Goal: Task Accomplishment & Management: Manage account settings

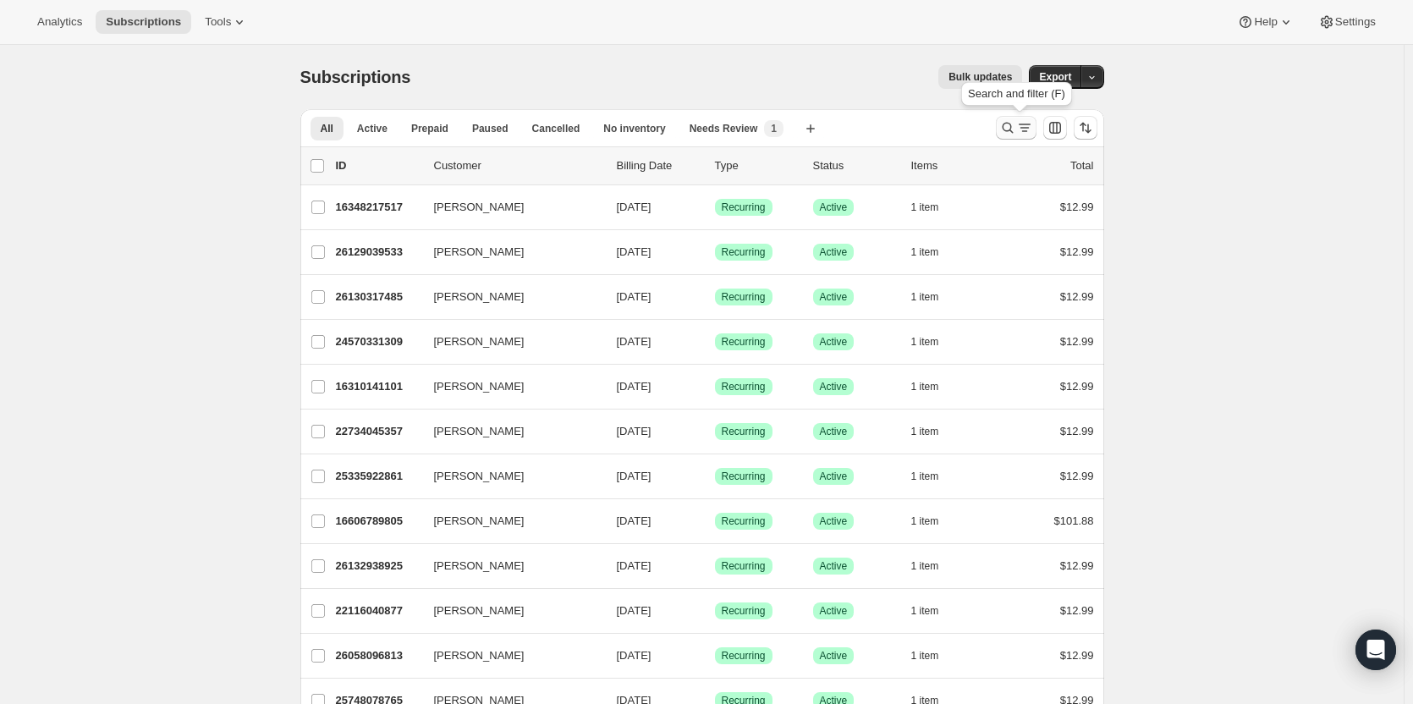
click at [1001, 129] on button "Search and filter results" at bounding box center [1016, 128] width 41 height 24
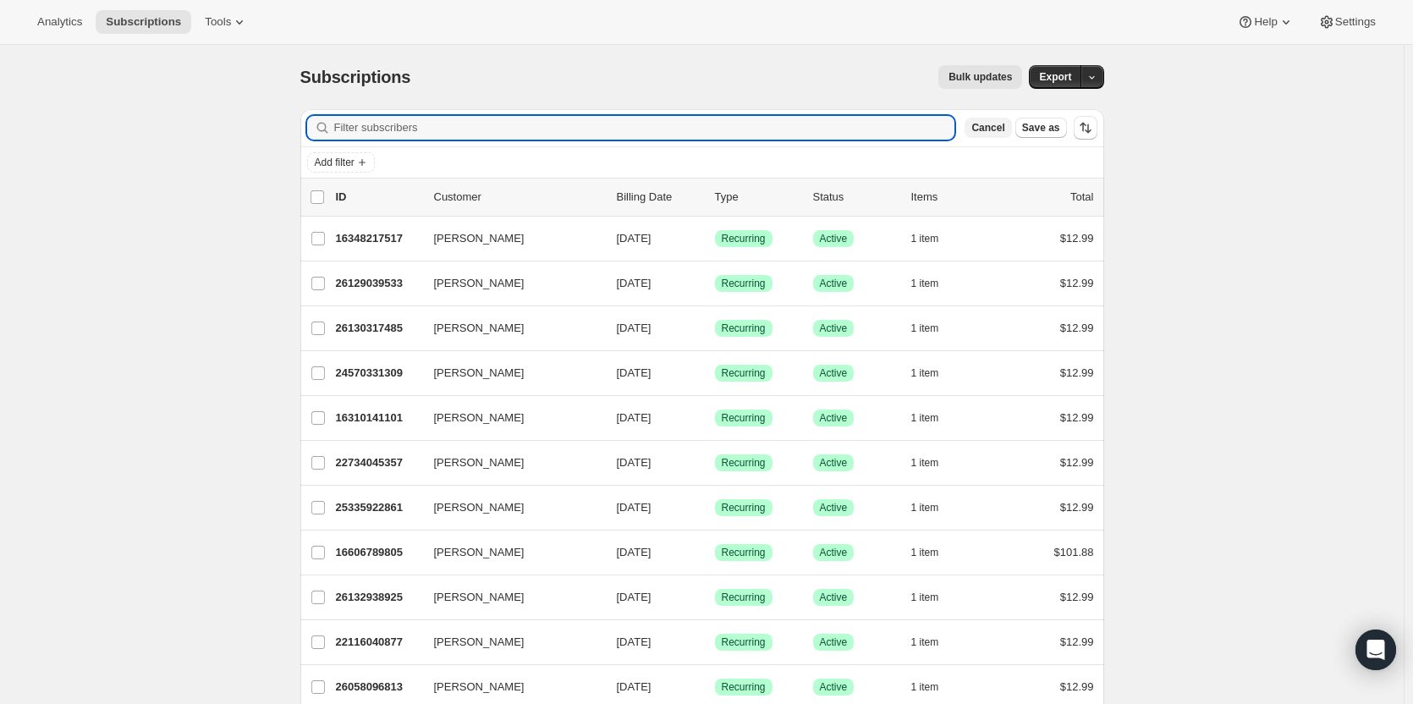
click at [988, 126] on span "Cancel" at bounding box center [987, 128] width 33 height 14
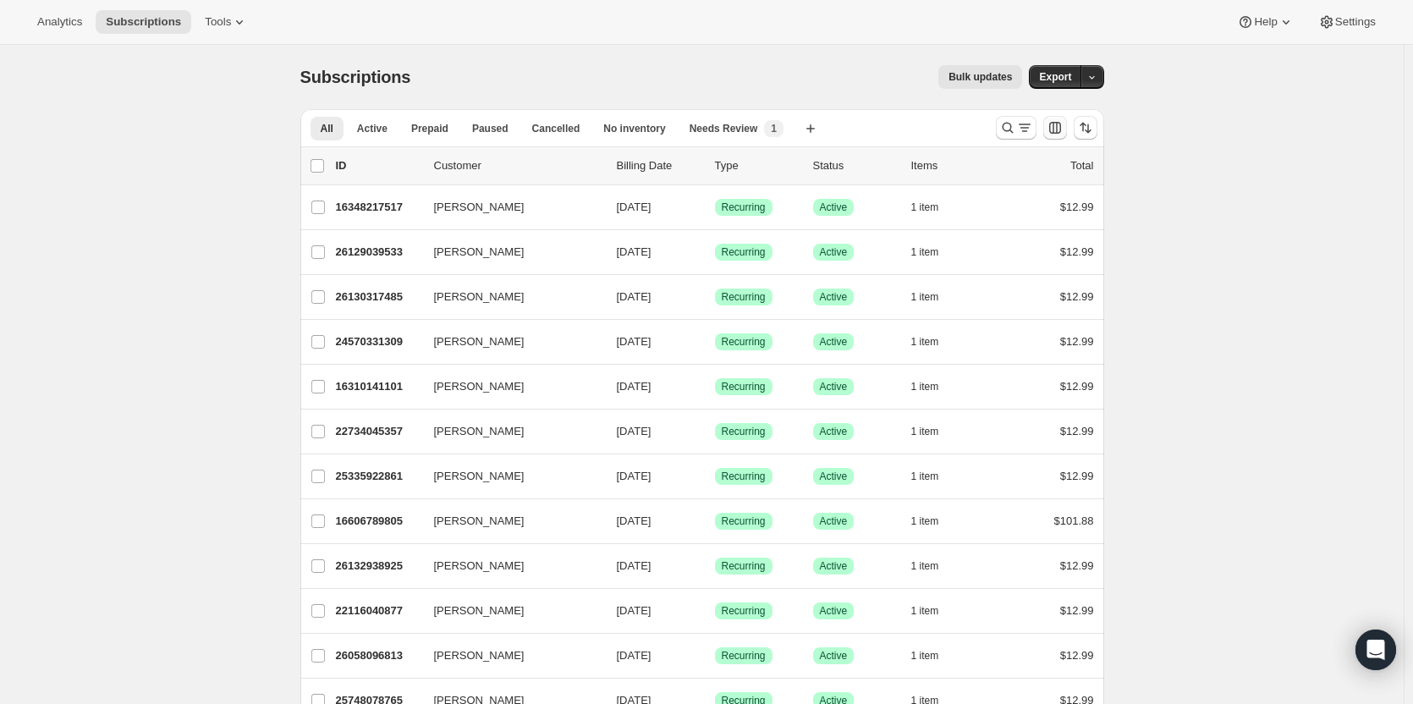
click at [1062, 132] on icon "Customize table column order and visibility" at bounding box center [1054, 127] width 17 height 17
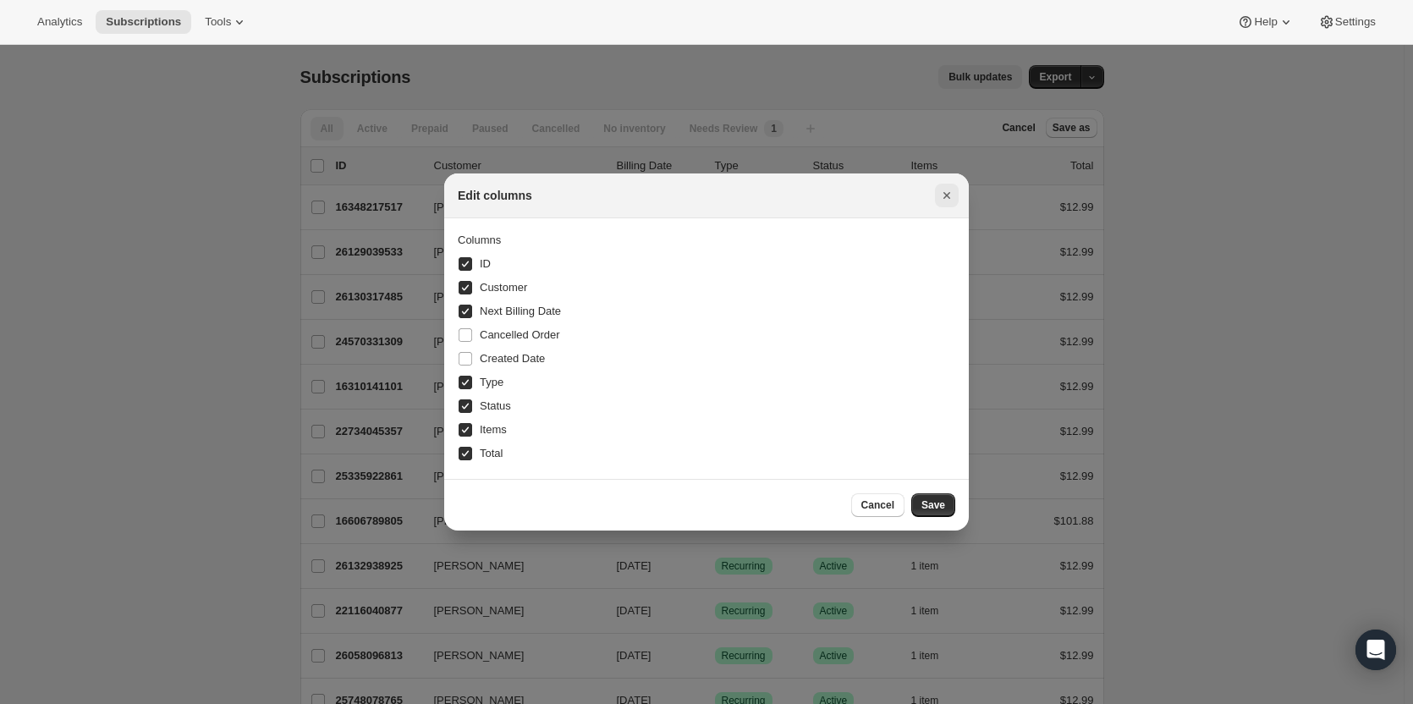
click at [942, 192] on icon "Close" at bounding box center [946, 195] width 17 height 17
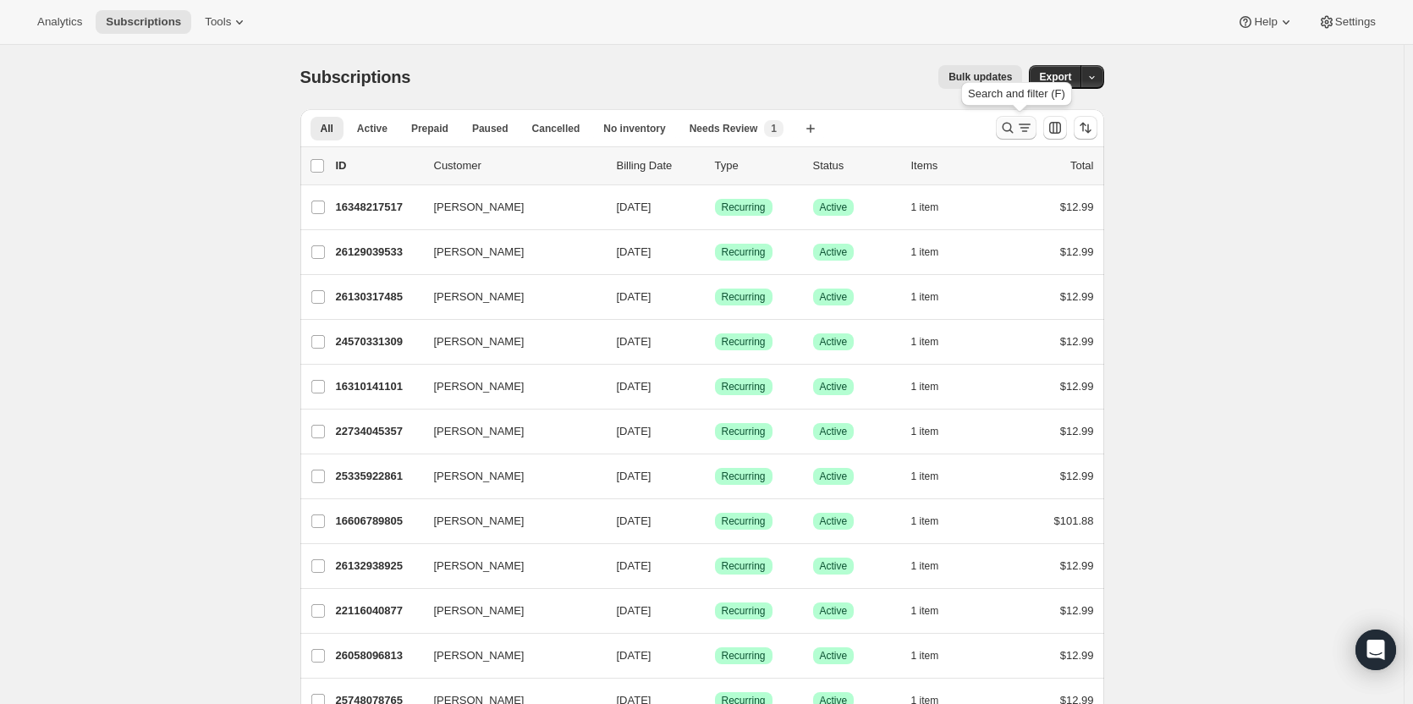
click at [1016, 131] on icon "Search and filter results" at bounding box center [1007, 127] width 17 height 17
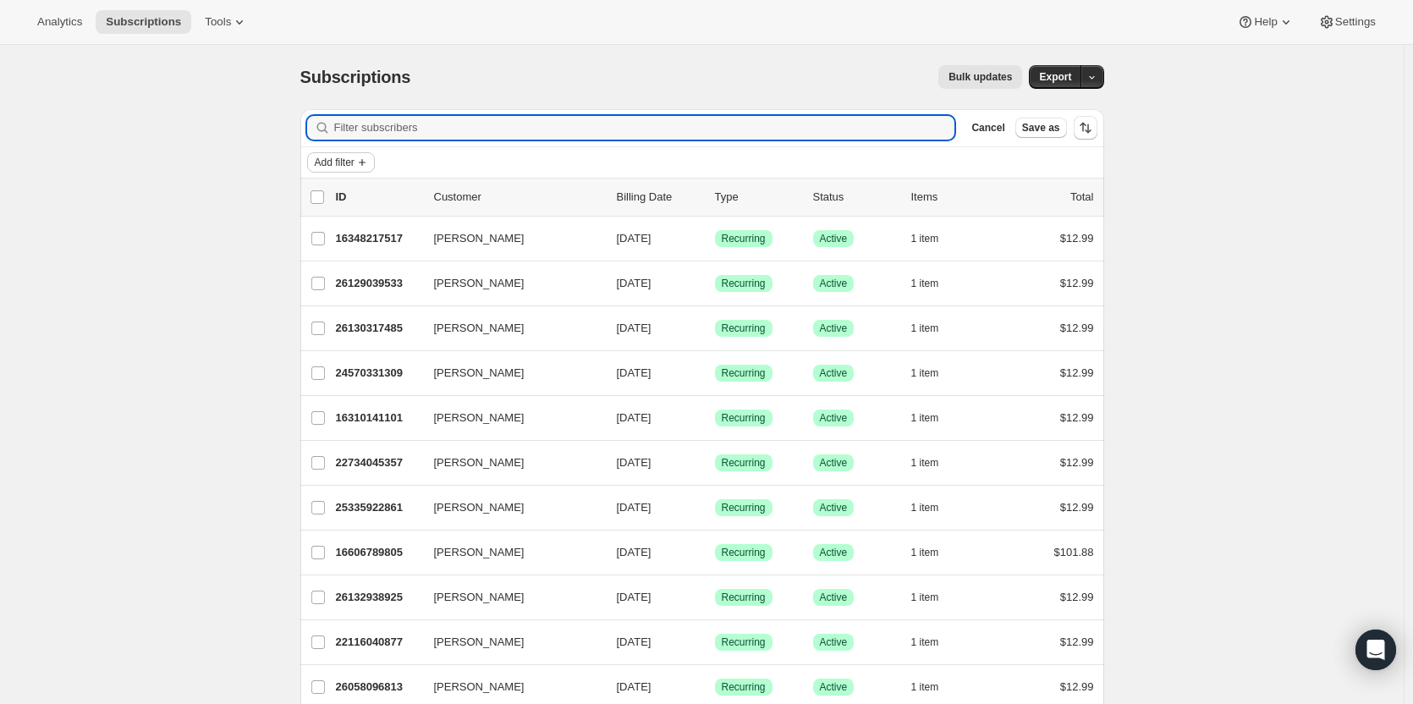
click at [369, 162] on icon "Add filter" at bounding box center [362, 163] width 14 height 14
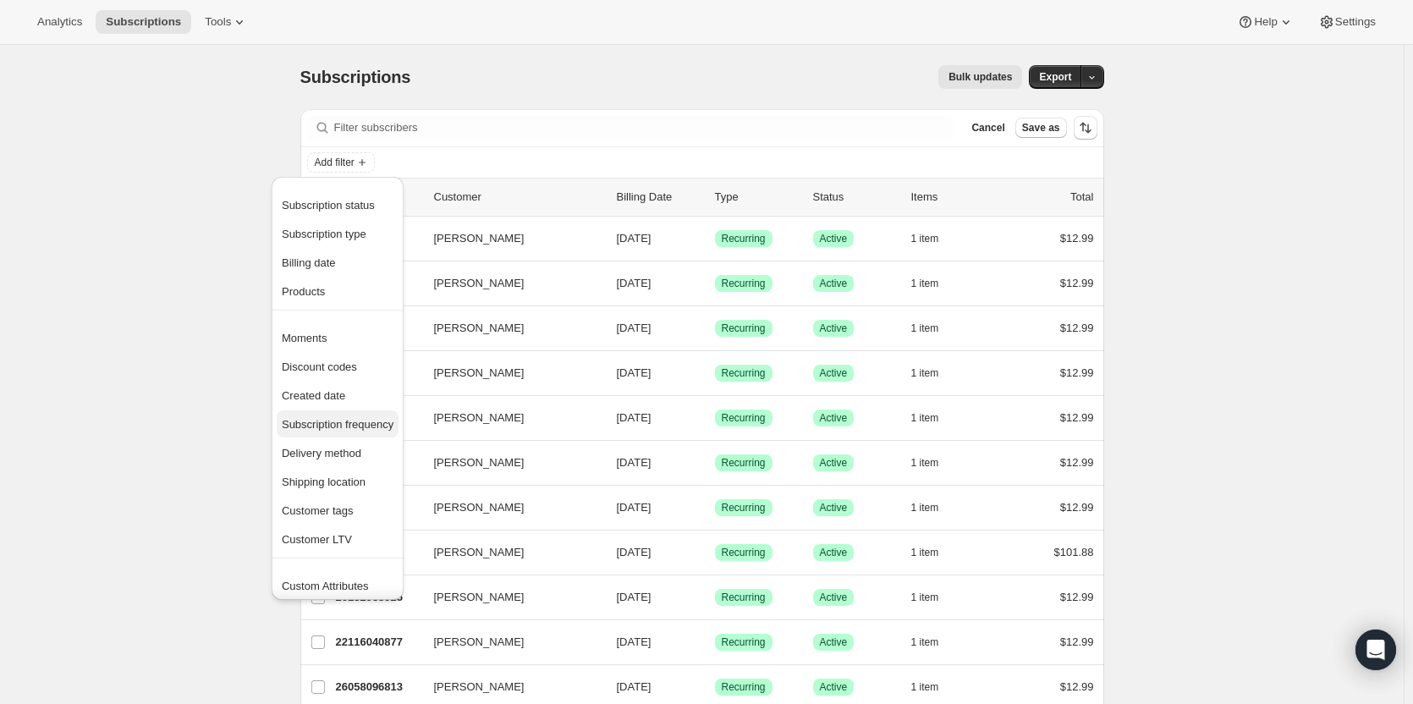
click at [367, 425] on span "Subscription frequency" at bounding box center [338, 424] width 112 height 13
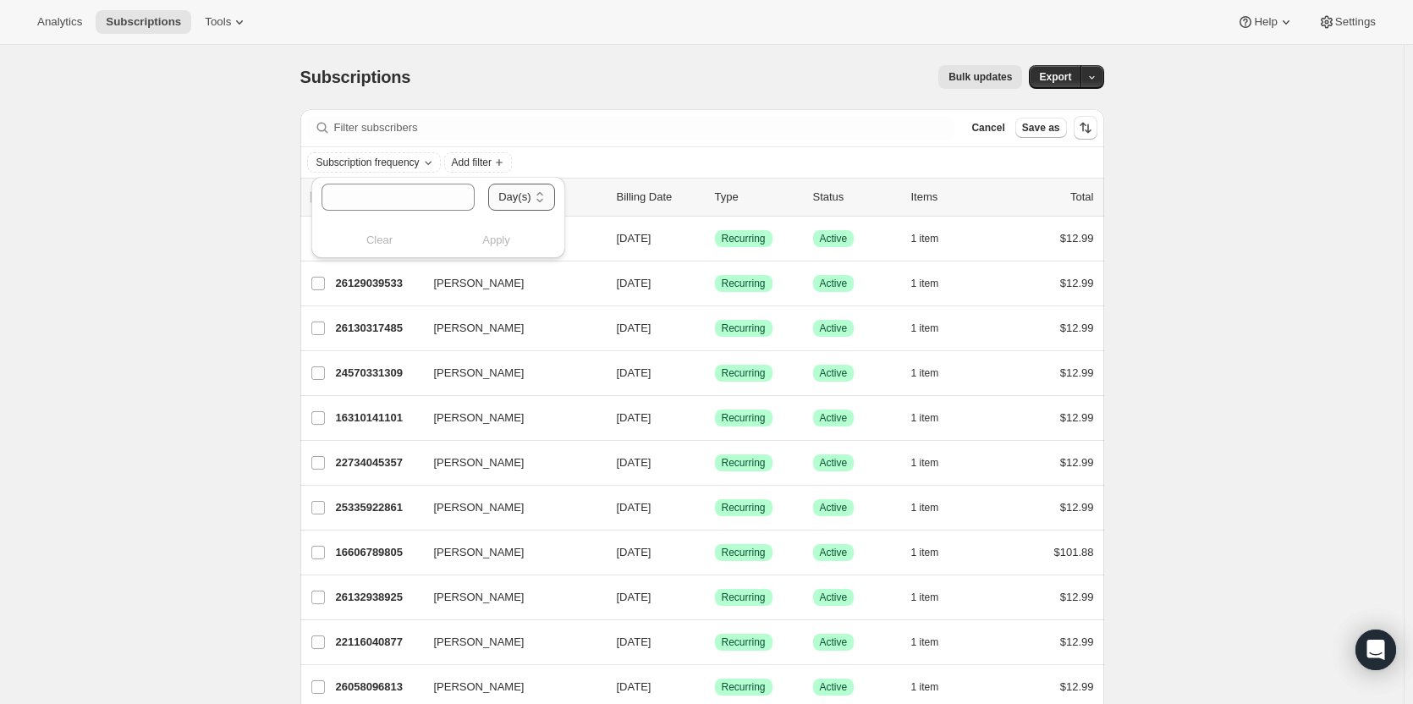
click at [503, 193] on select "Day(s) Week(s) Month(s) Year(s)" at bounding box center [521, 197] width 66 height 27
select select "WEEK"
click at [488, 184] on select "Day(s) Week(s) Month(s) Year(s)" at bounding box center [521, 197] width 66 height 27
click at [400, 200] on input "number" at bounding box center [381, 197] width 120 height 27
type input "2"
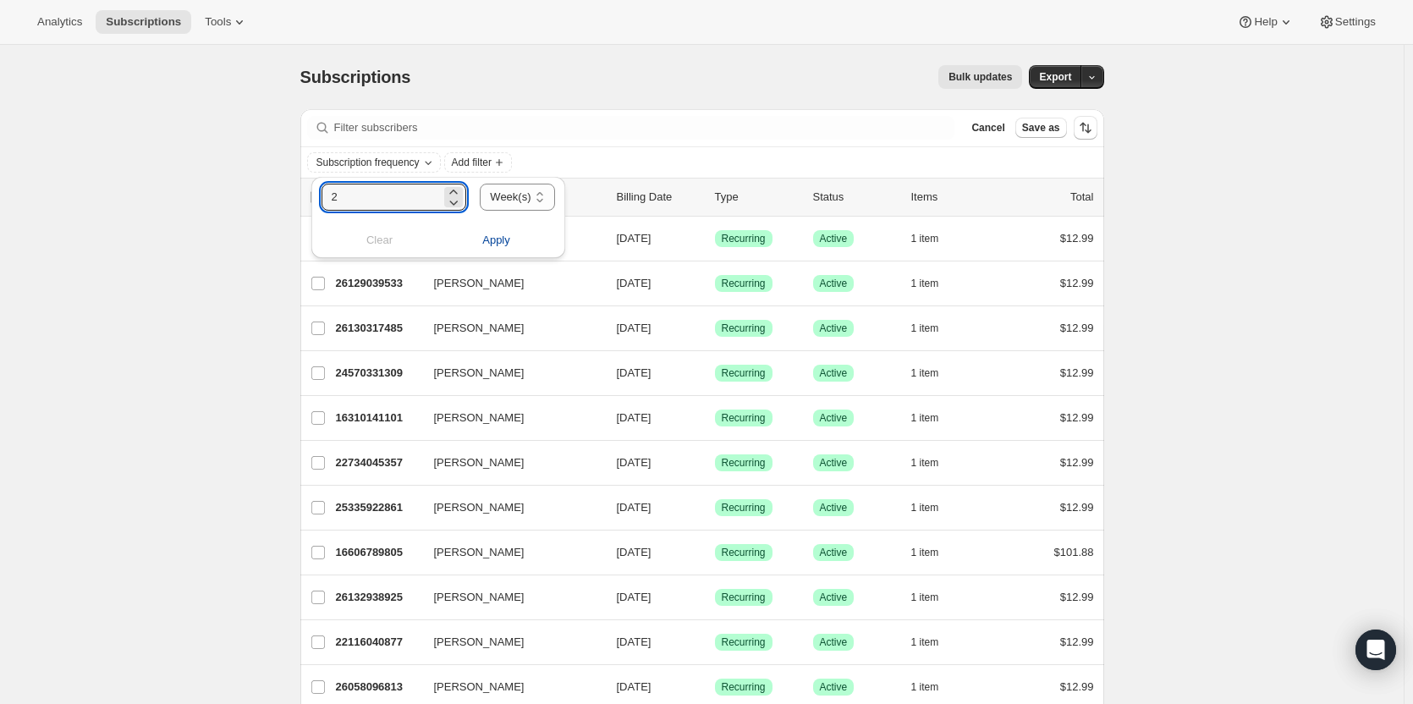
click at [500, 236] on span "Apply" at bounding box center [496, 240] width 28 height 17
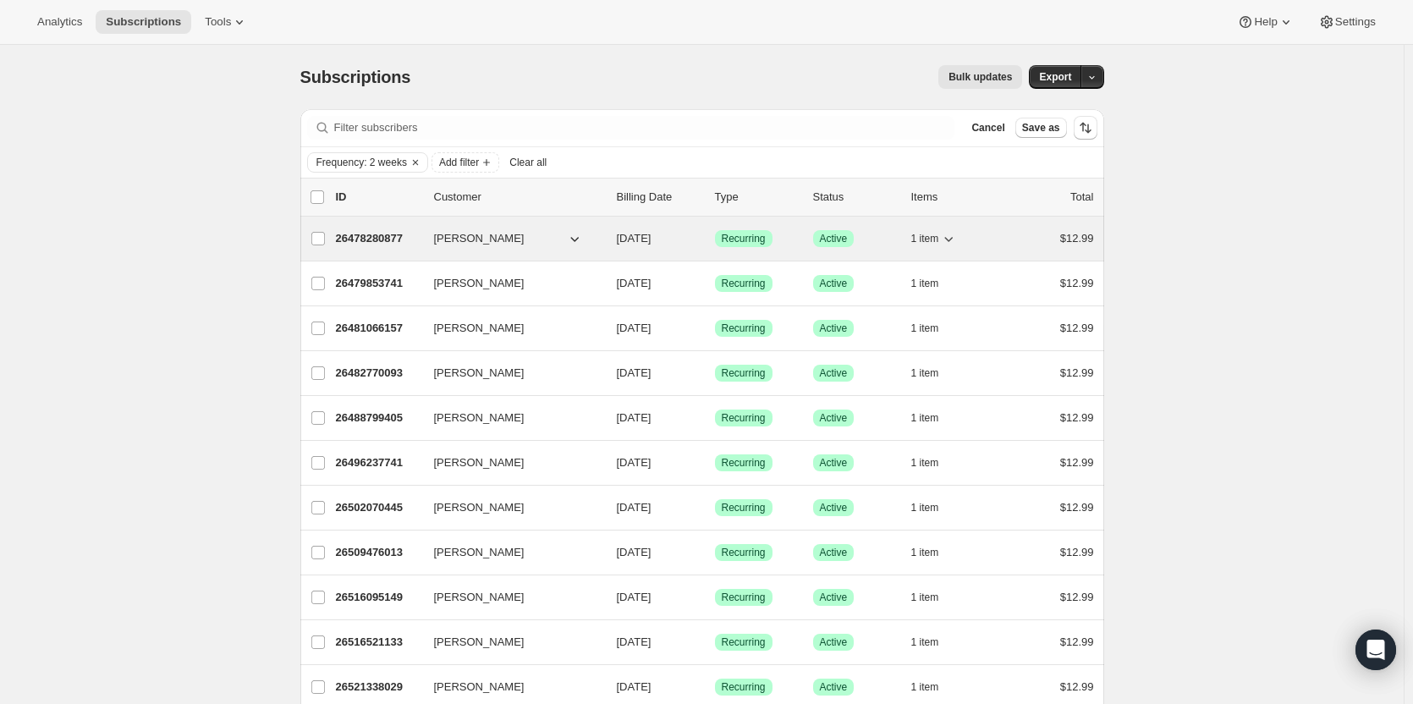
click at [381, 236] on p "26478280877" at bounding box center [378, 238] width 85 height 17
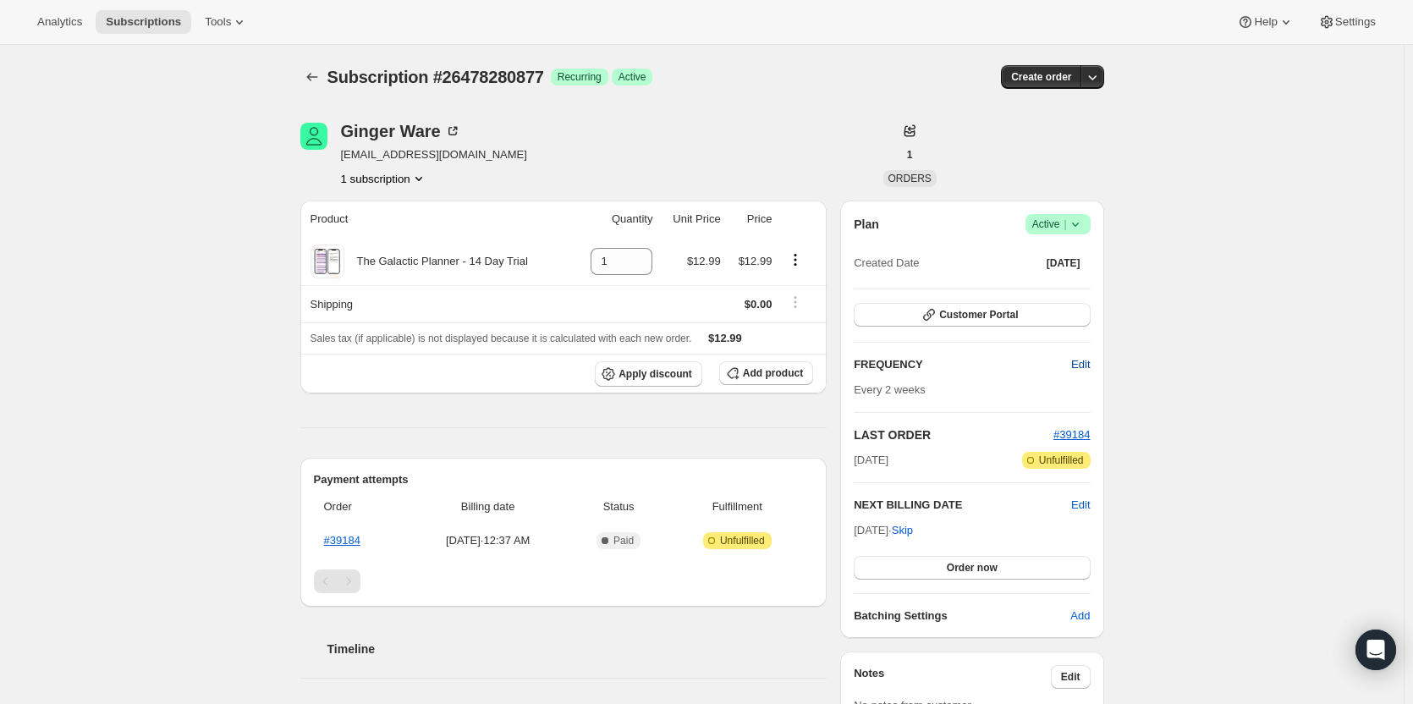
click at [1075, 365] on span "Edit" at bounding box center [1080, 364] width 19 height 17
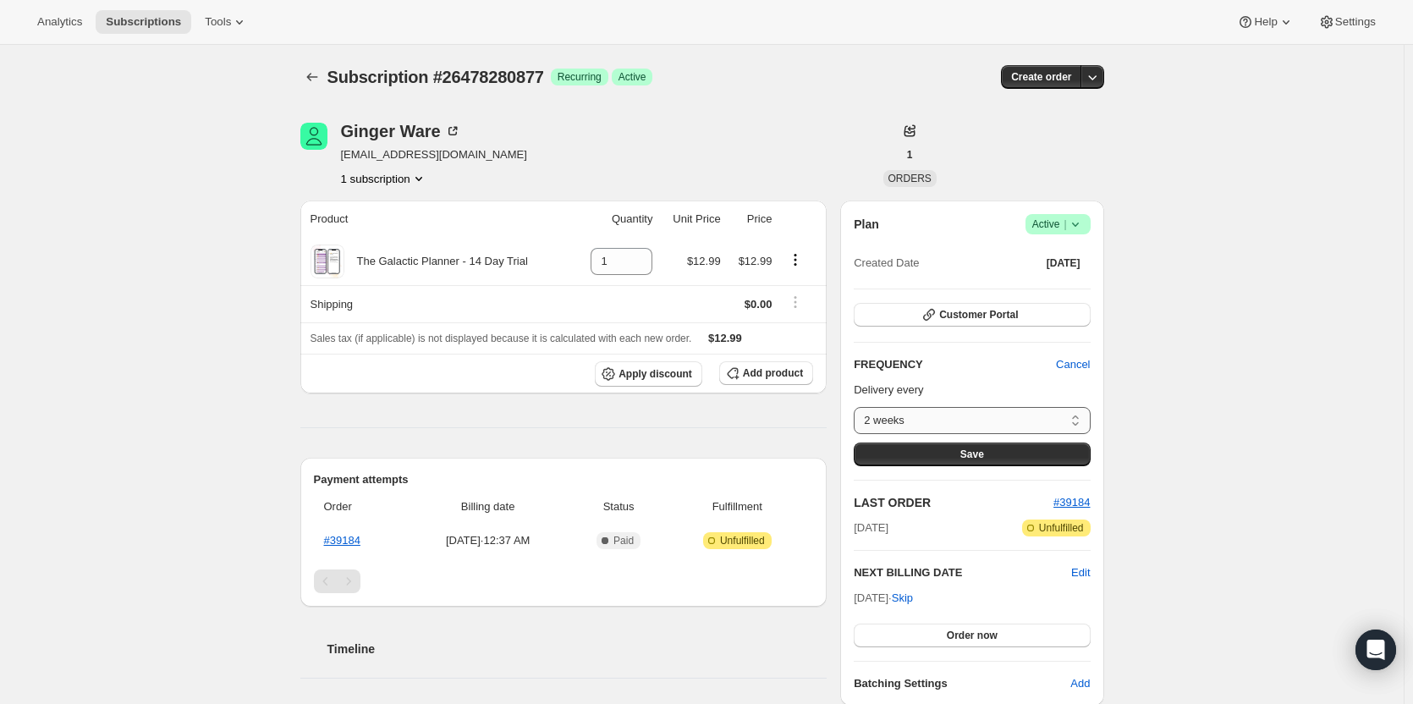
click at [993, 412] on select "2 weeks Custom..." at bounding box center [972, 420] width 236 height 27
select select "custom"
click at [858, 407] on select "2 weeks Custom..." at bounding box center [972, 420] width 236 height 27
select select "MONTH"
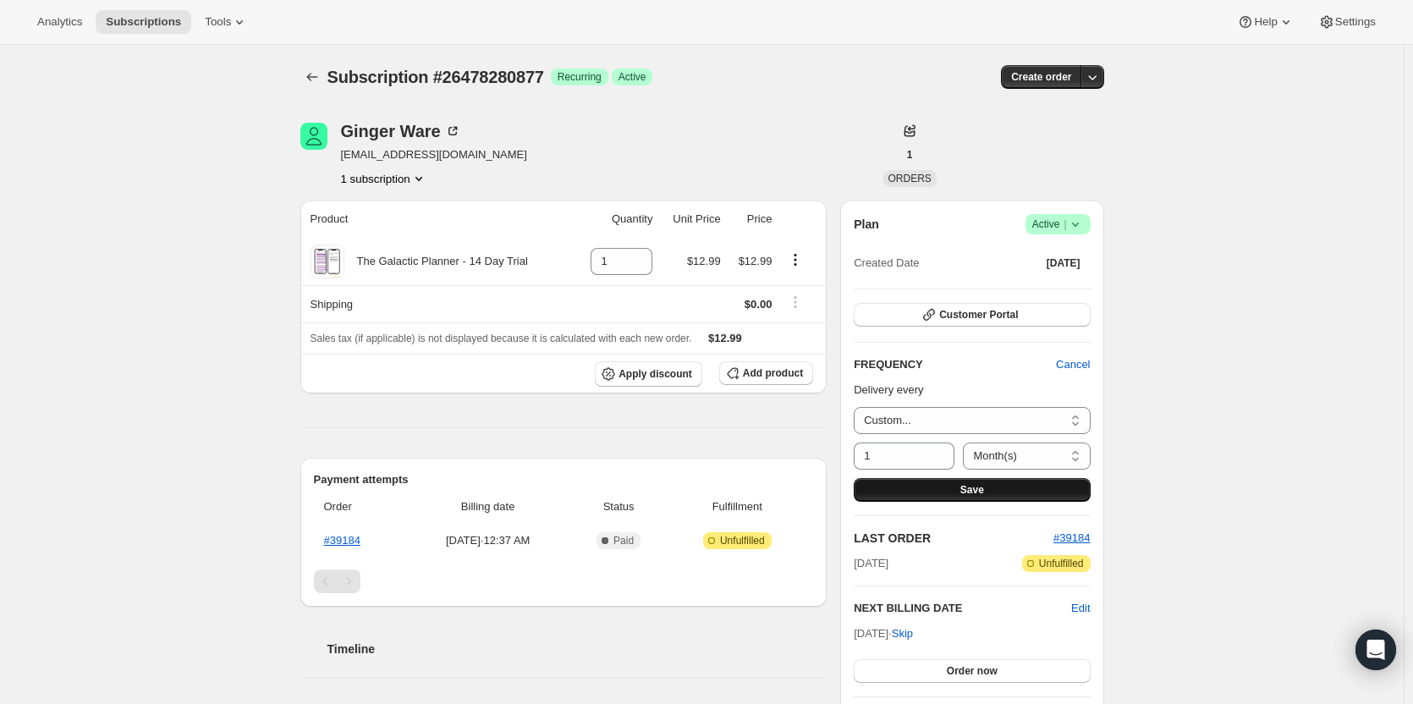
click at [981, 490] on span "Save" at bounding box center [972, 490] width 24 height 14
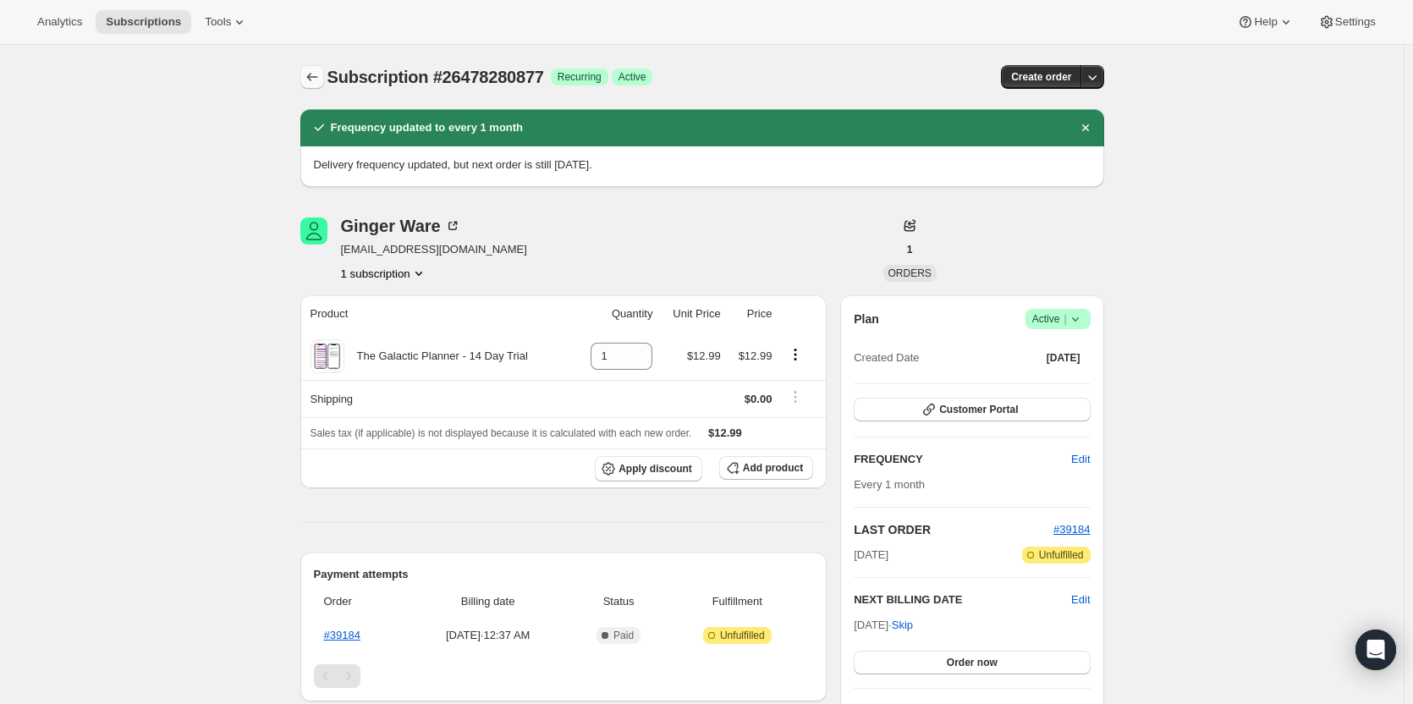
click at [307, 79] on icon "Subscriptions" at bounding box center [312, 77] width 17 height 17
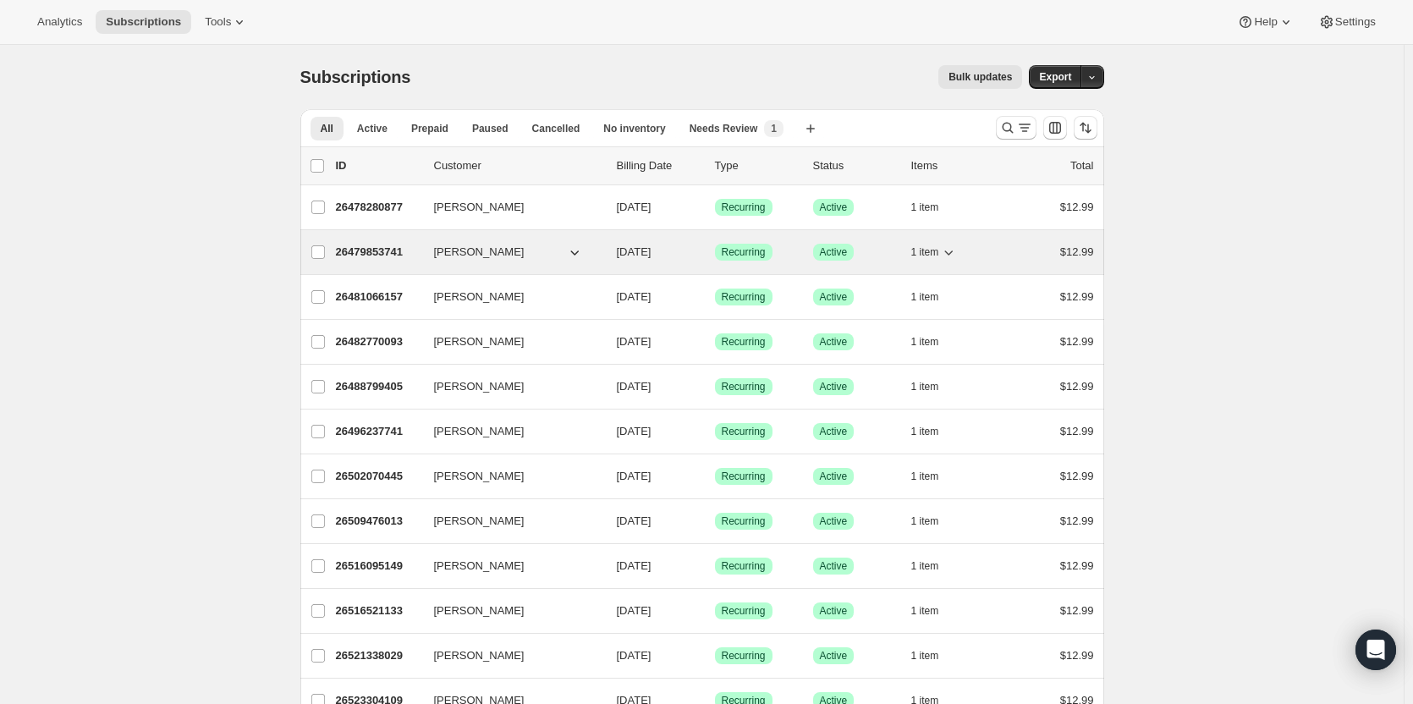
click at [389, 254] on p "26479853741" at bounding box center [378, 252] width 85 height 17
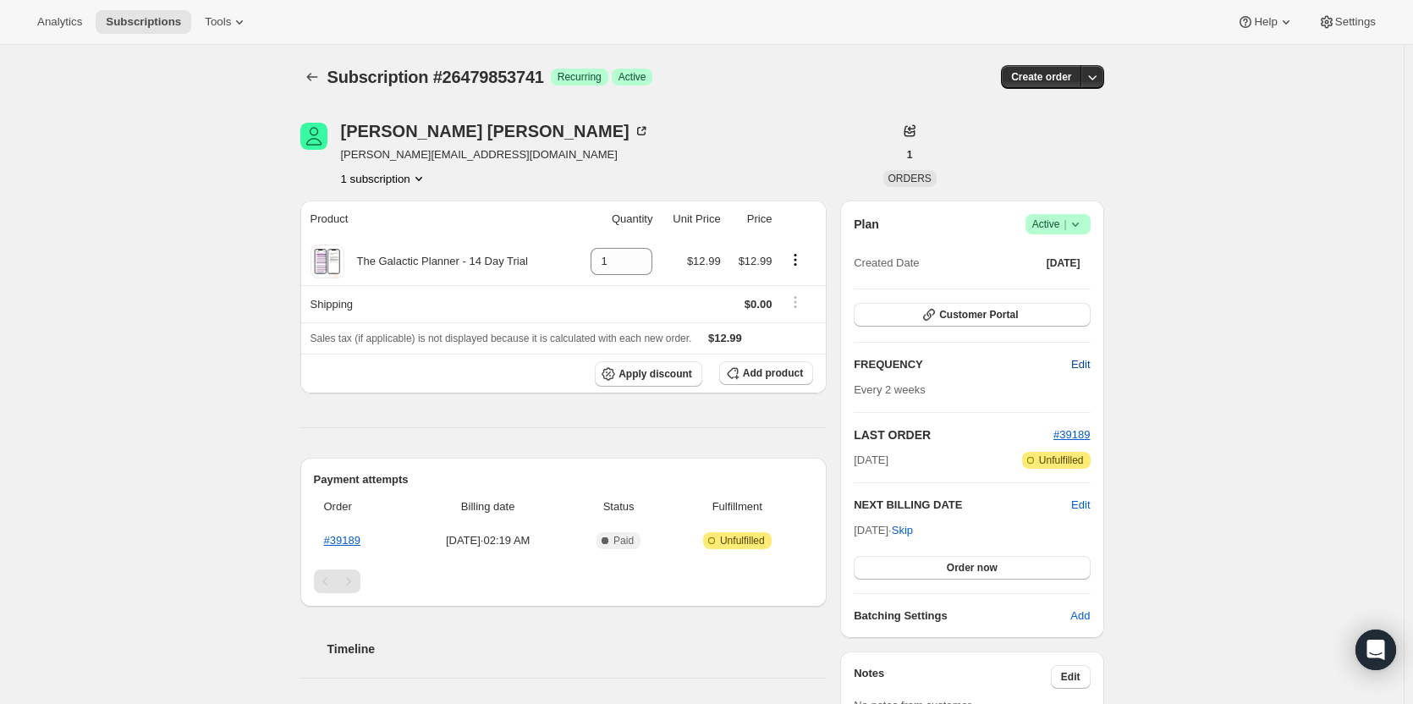
click at [1081, 360] on span "Edit" at bounding box center [1080, 364] width 19 height 17
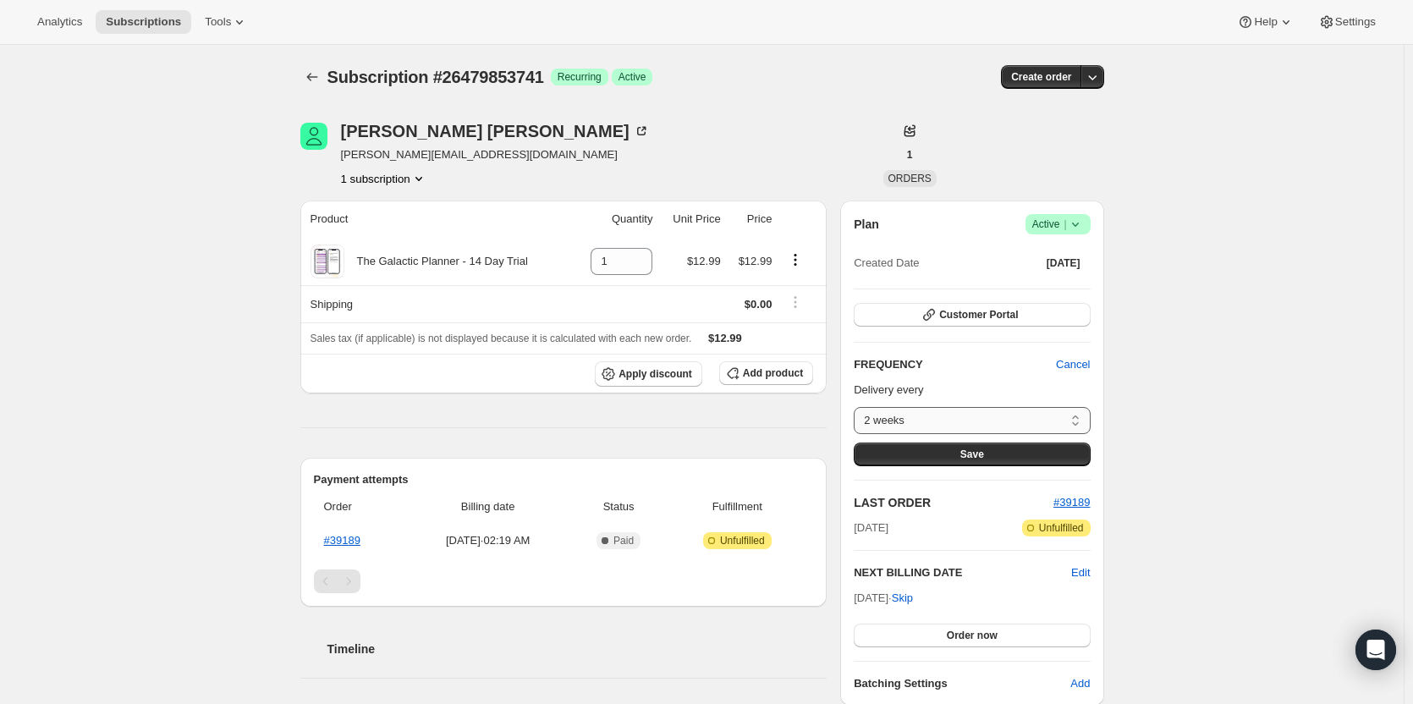
click at [977, 420] on select "2 weeks Custom..." at bounding box center [972, 420] width 236 height 27
select select "custom"
click at [858, 407] on select "2 weeks Custom..." at bounding box center [972, 420] width 236 height 27
select select "MONTH"
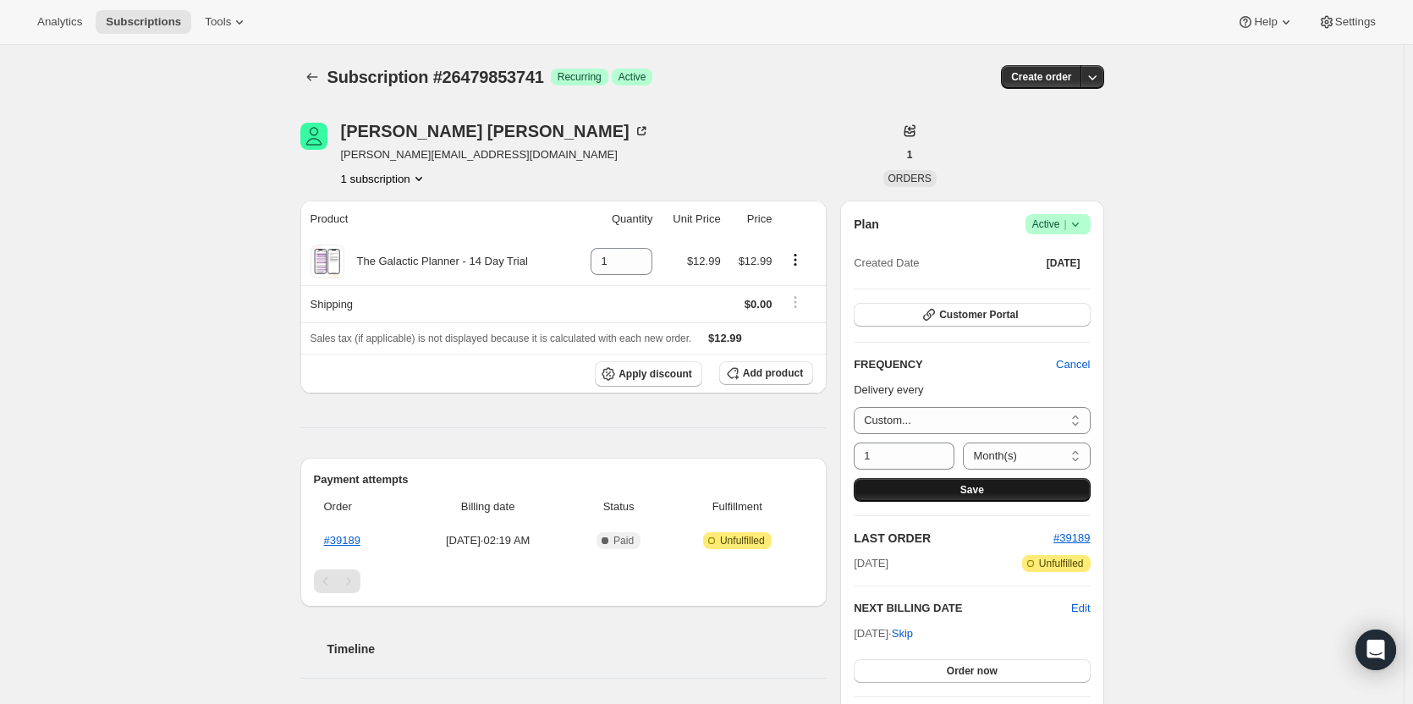
click at [952, 486] on button "Save" at bounding box center [972, 490] width 236 height 24
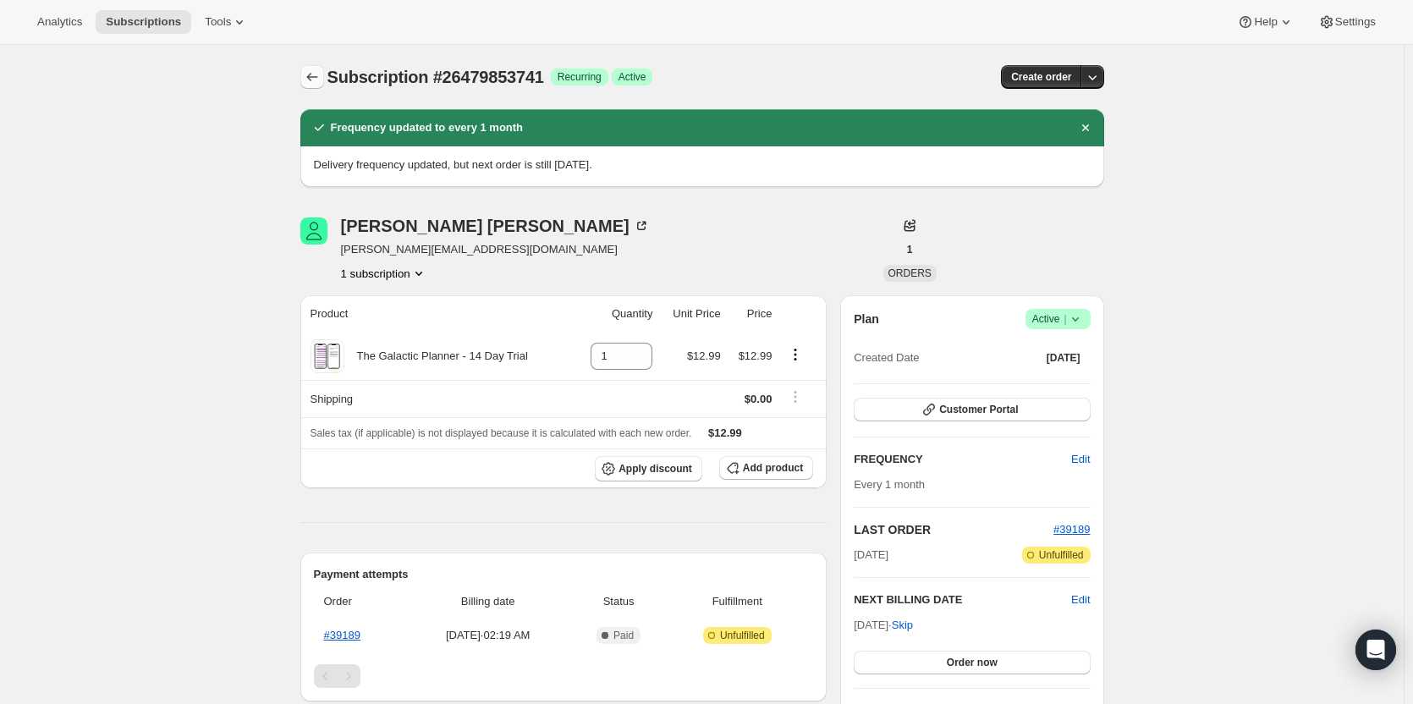
click at [320, 77] on icon "Subscriptions" at bounding box center [312, 77] width 17 height 17
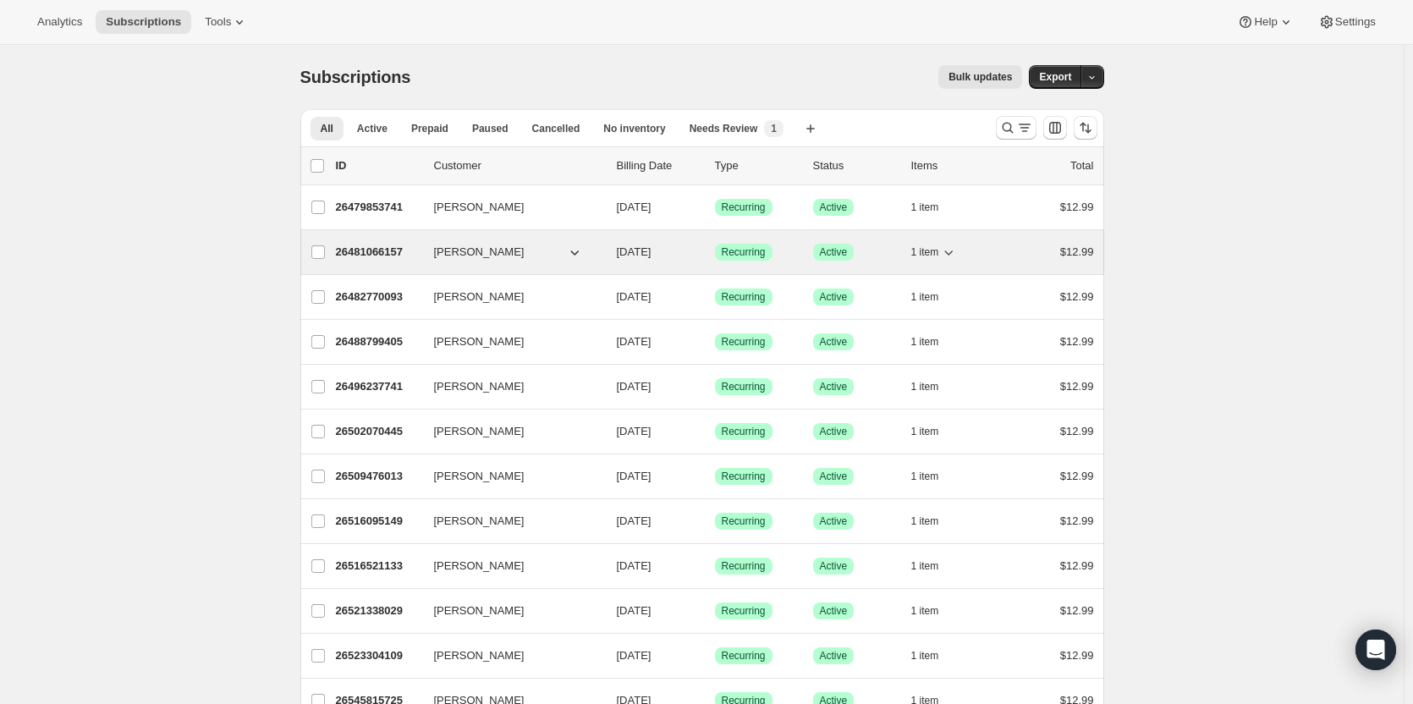
click at [361, 248] on p "26481066157" at bounding box center [378, 252] width 85 height 17
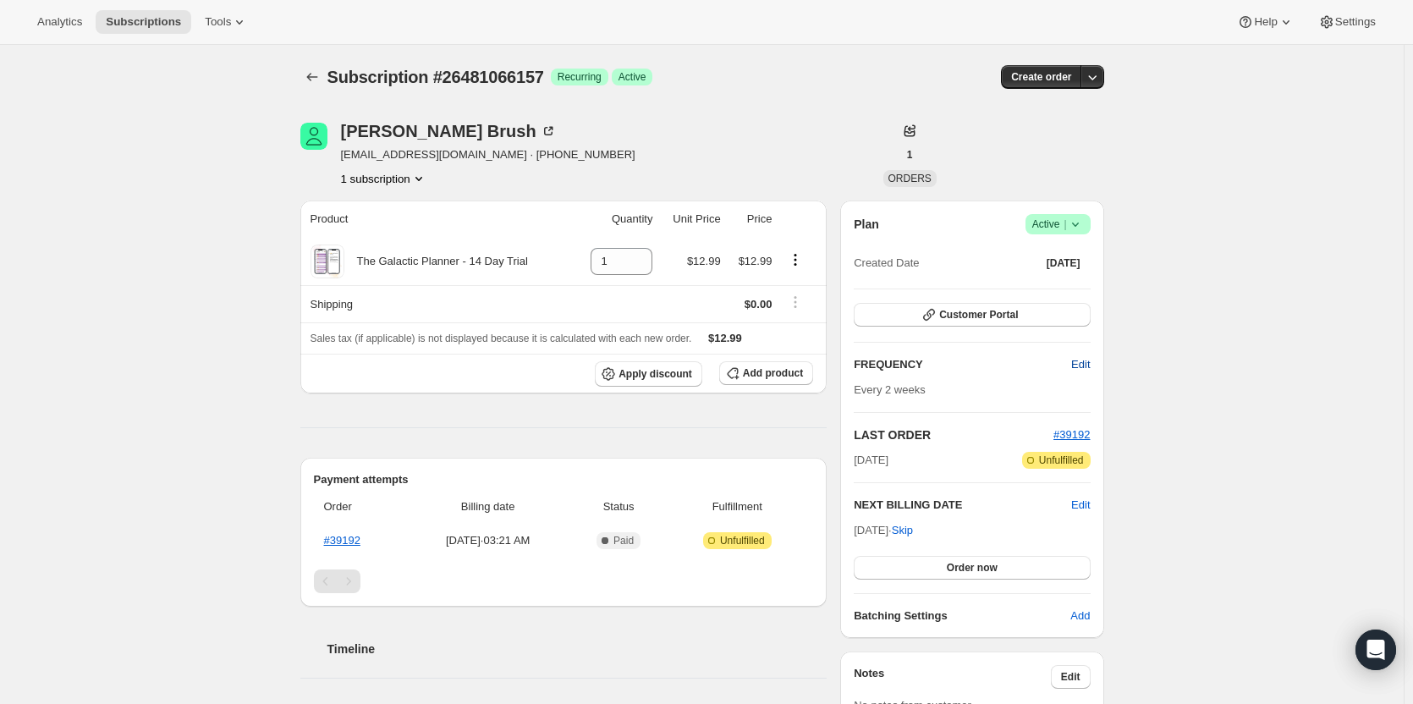
click at [1087, 363] on span "Edit" at bounding box center [1080, 364] width 19 height 17
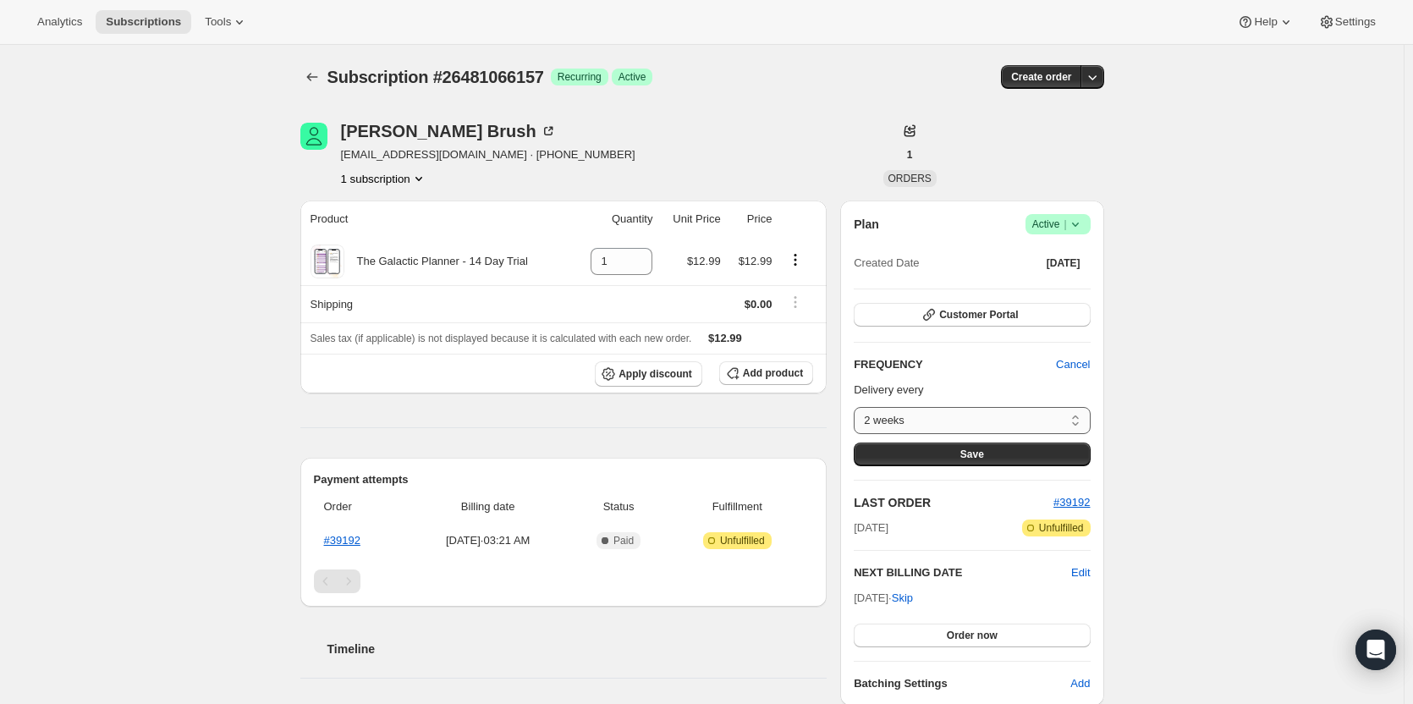
click at [985, 426] on select "2 weeks Custom..." at bounding box center [972, 420] width 236 height 27
select select "custom"
click at [858, 407] on select "2 weeks Custom..." at bounding box center [972, 420] width 236 height 27
select select "MONTH"
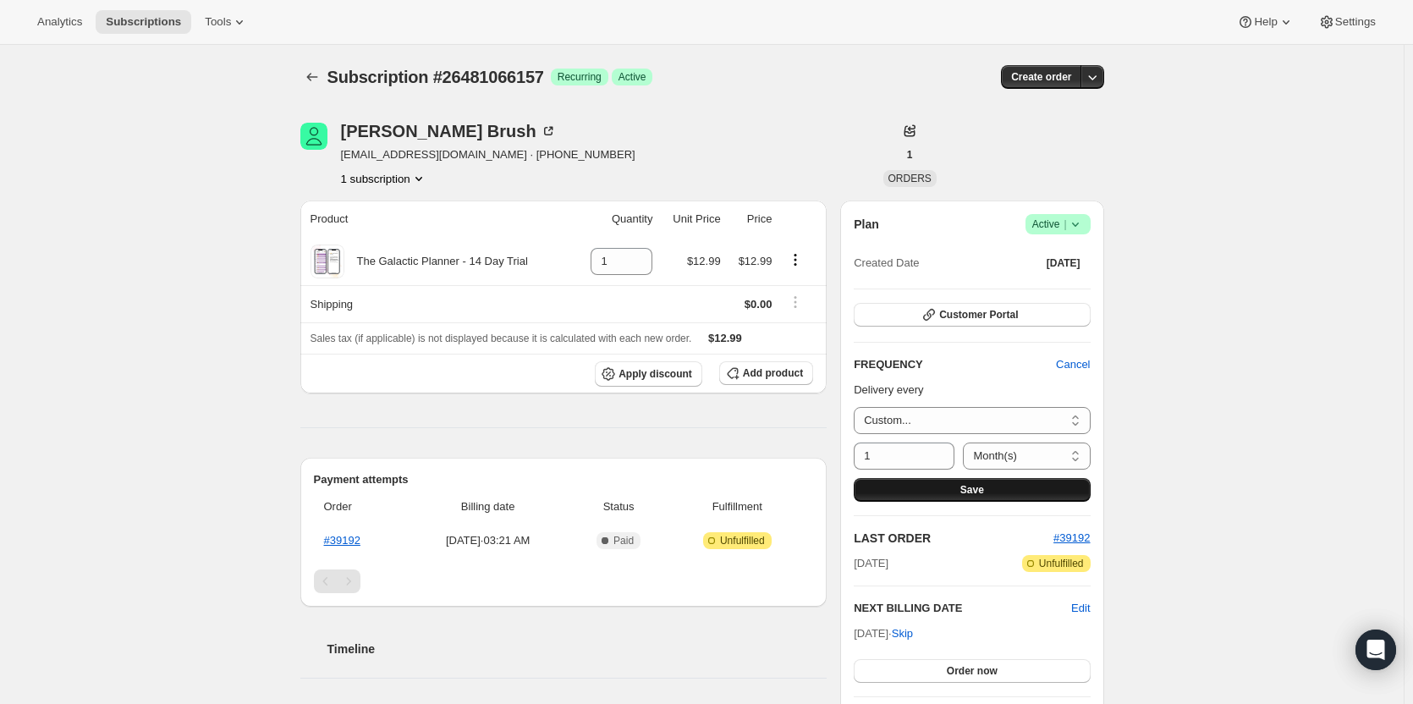
click at [940, 481] on button "Save" at bounding box center [972, 490] width 236 height 24
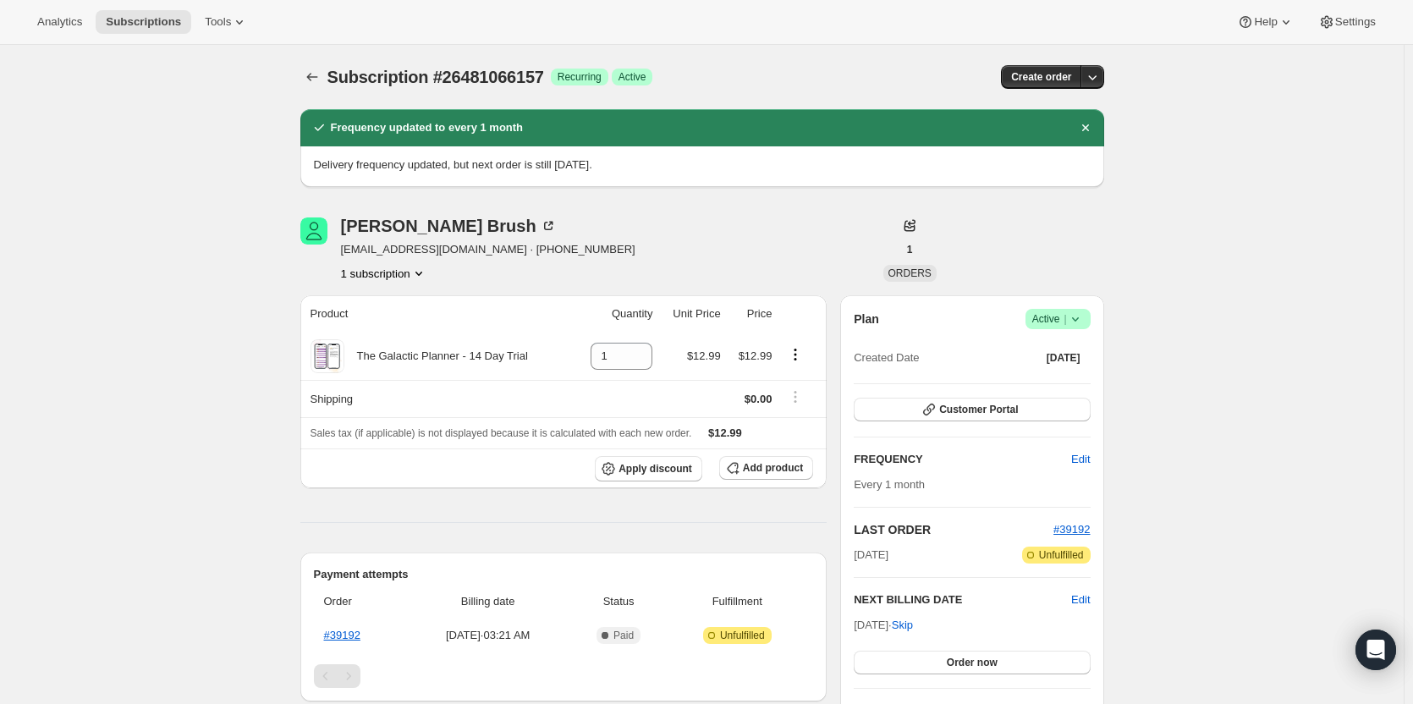
click at [315, 73] on icon "Subscriptions" at bounding box center [312, 77] width 17 height 17
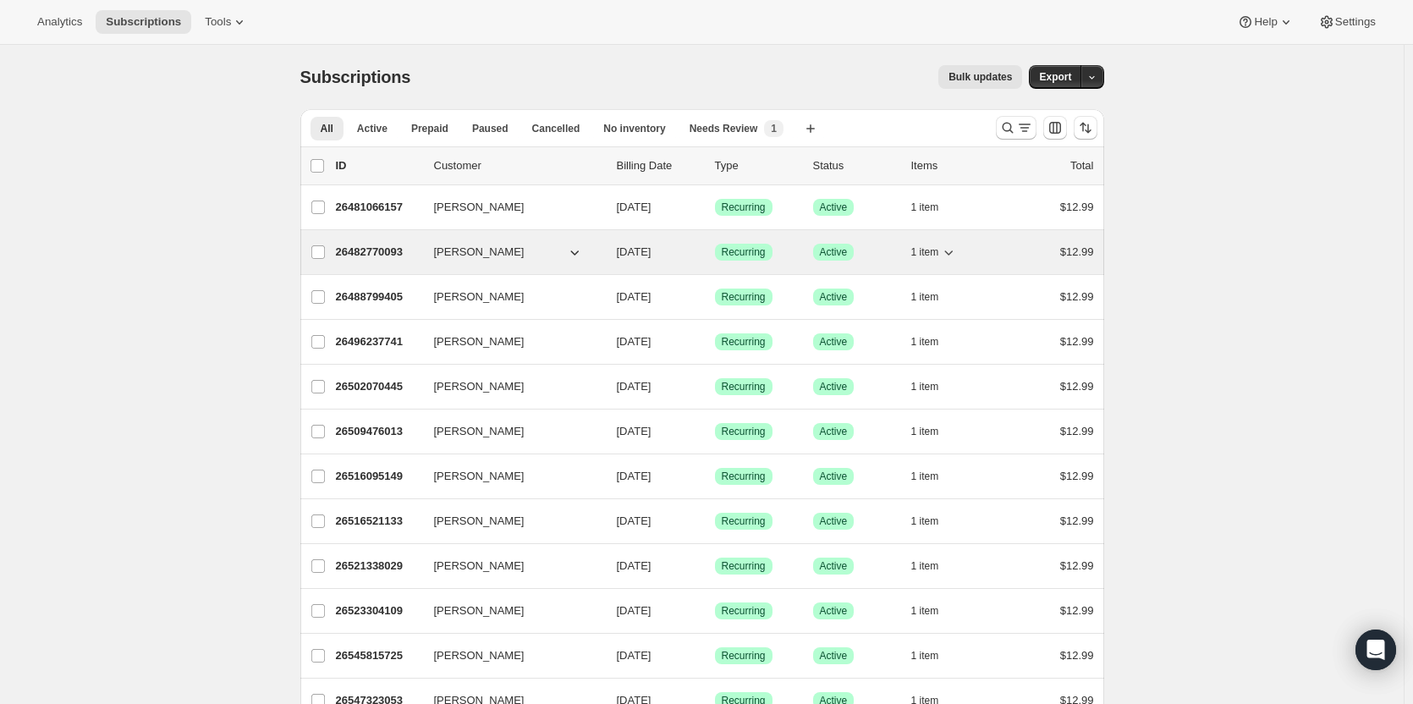
click at [395, 250] on p "26482770093" at bounding box center [378, 252] width 85 height 17
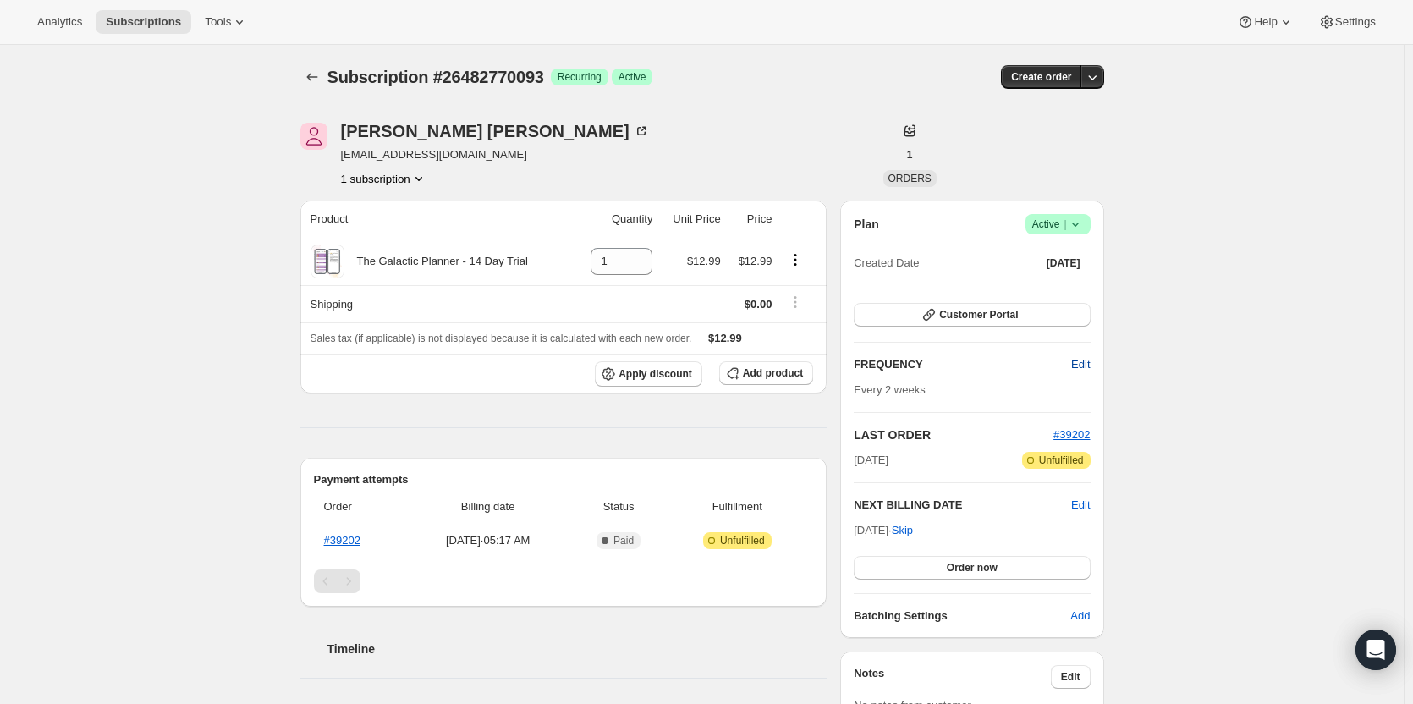
click at [1086, 364] on span "Edit" at bounding box center [1080, 364] width 19 height 17
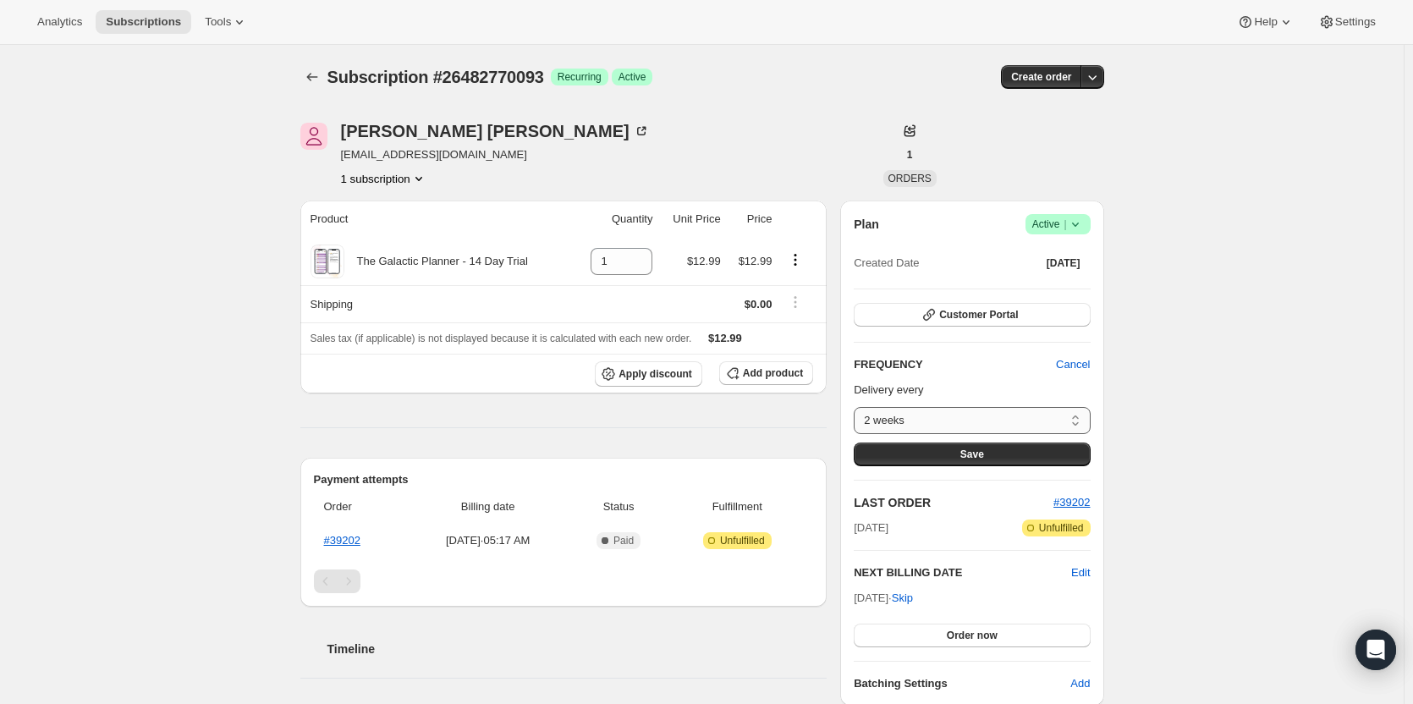
click at [1050, 422] on select "2 weeks Custom..." at bounding box center [972, 420] width 236 height 27
select select "custom"
click at [858, 407] on select "2 weeks Custom..." at bounding box center [972, 420] width 236 height 27
select select "MONTH"
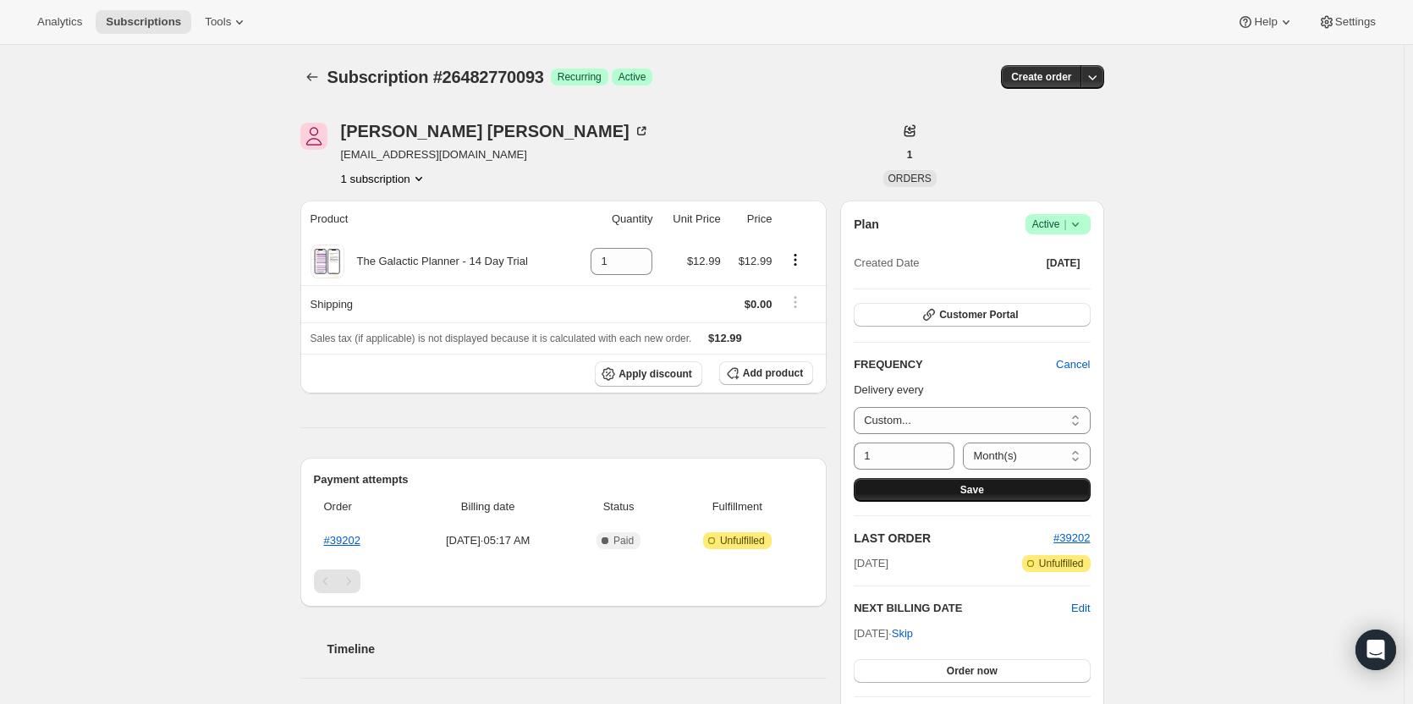
click at [950, 487] on button "Save" at bounding box center [972, 490] width 236 height 24
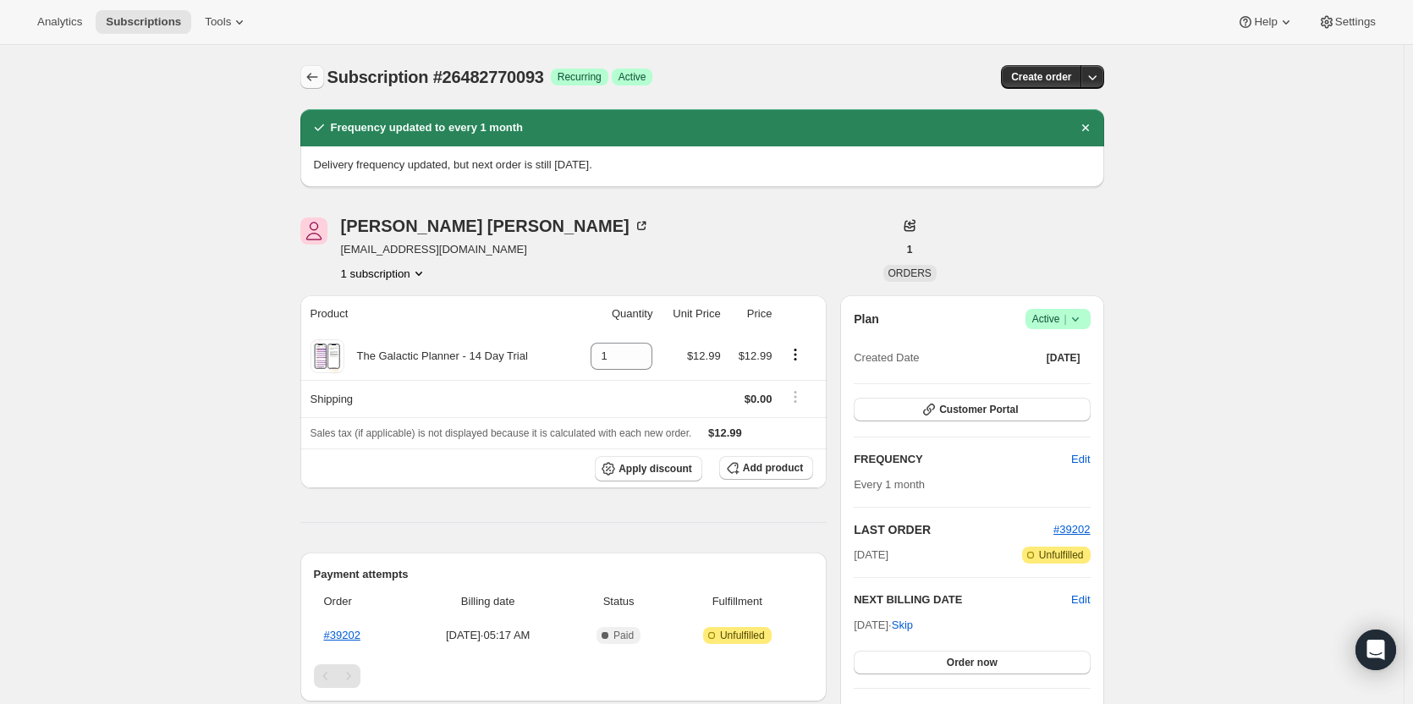
click at [318, 77] on icon "Subscriptions" at bounding box center [312, 77] width 17 height 17
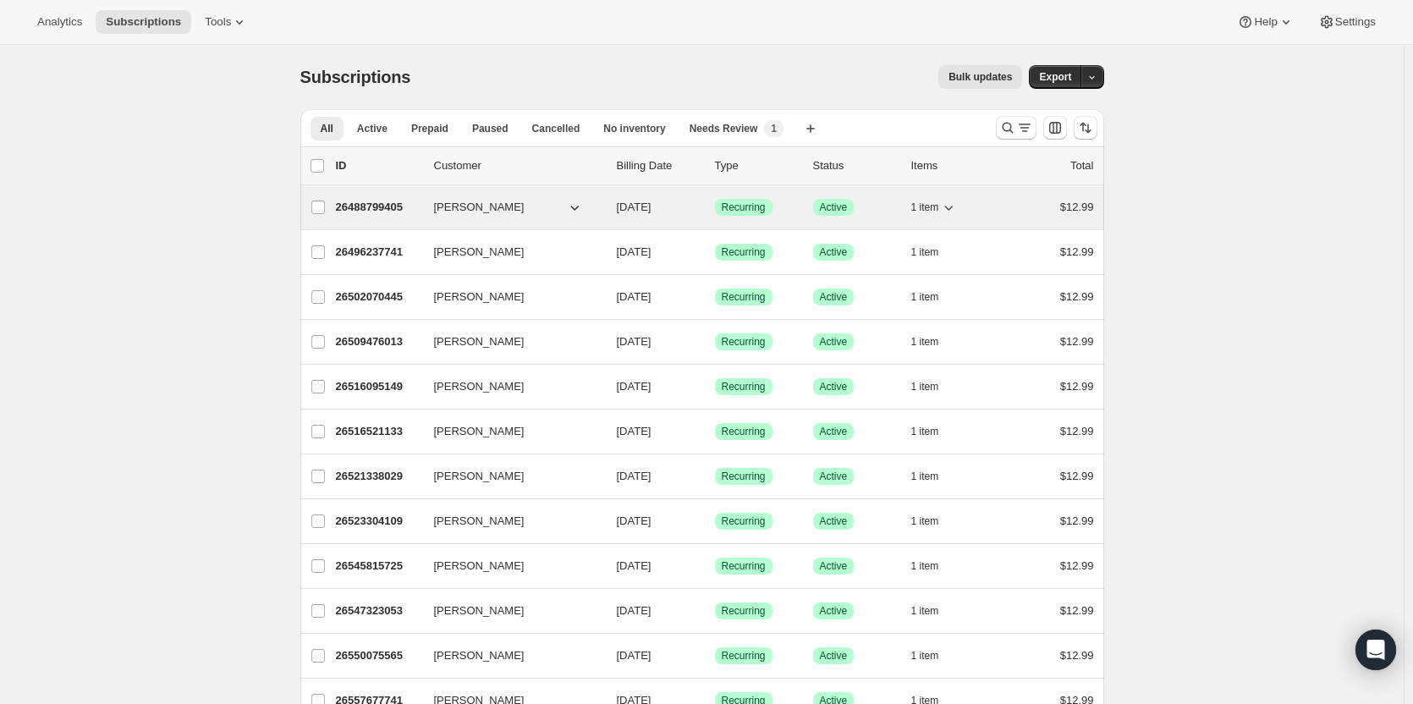
click at [377, 211] on p "26488799405" at bounding box center [378, 207] width 85 height 17
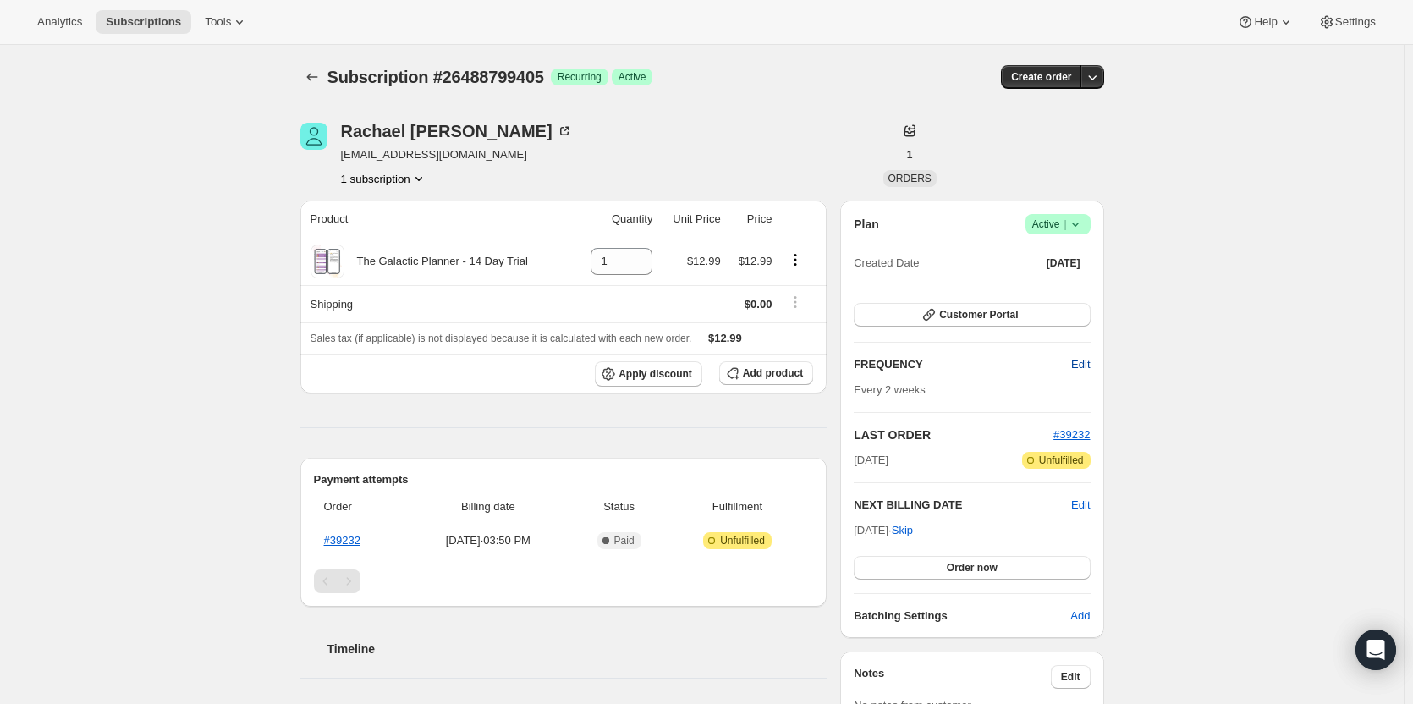
click at [1074, 360] on span "Edit" at bounding box center [1080, 364] width 19 height 17
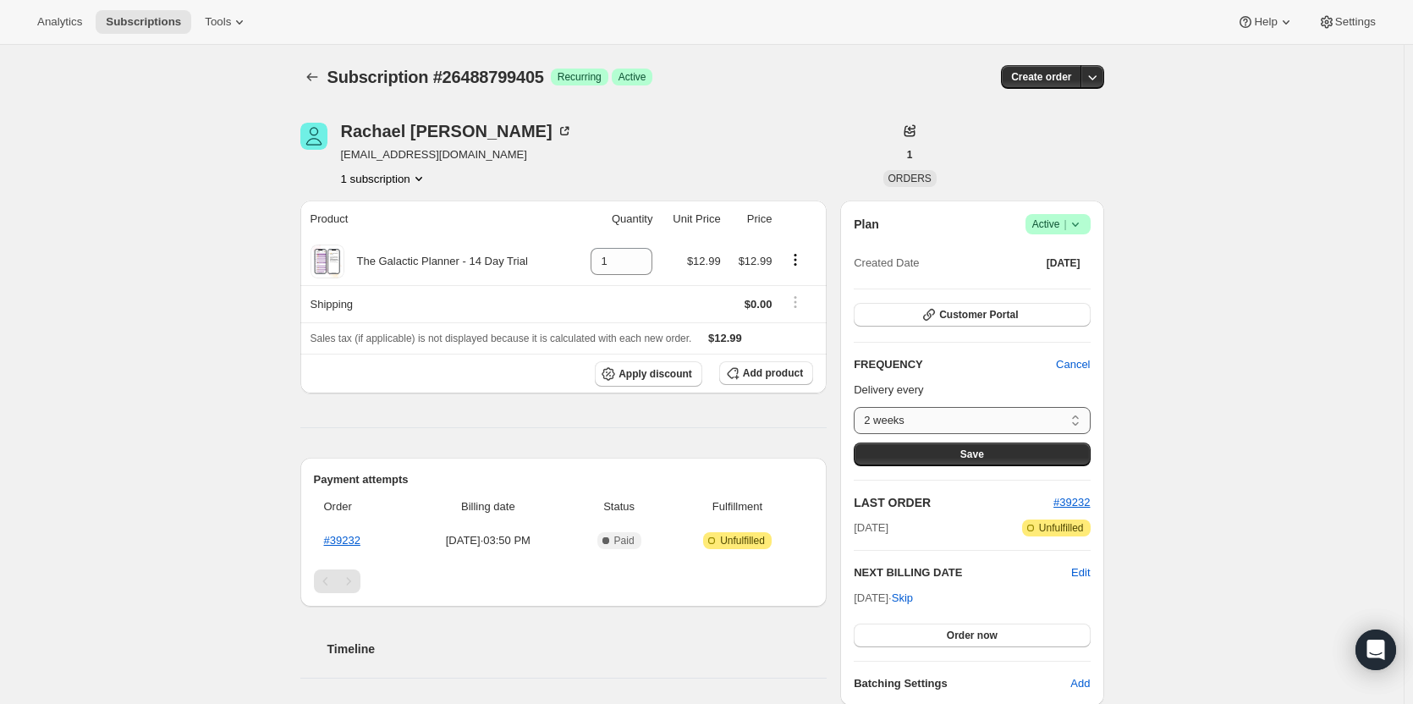
click at [954, 410] on select "2 weeks Custom..." at bounding box center [972, 420] width 236 height 27
select select "custom"
click at [858, 407] on select "2 weeks Custom..." at bounding box center [972, 420] width 236 height 27
select select "MONTH"
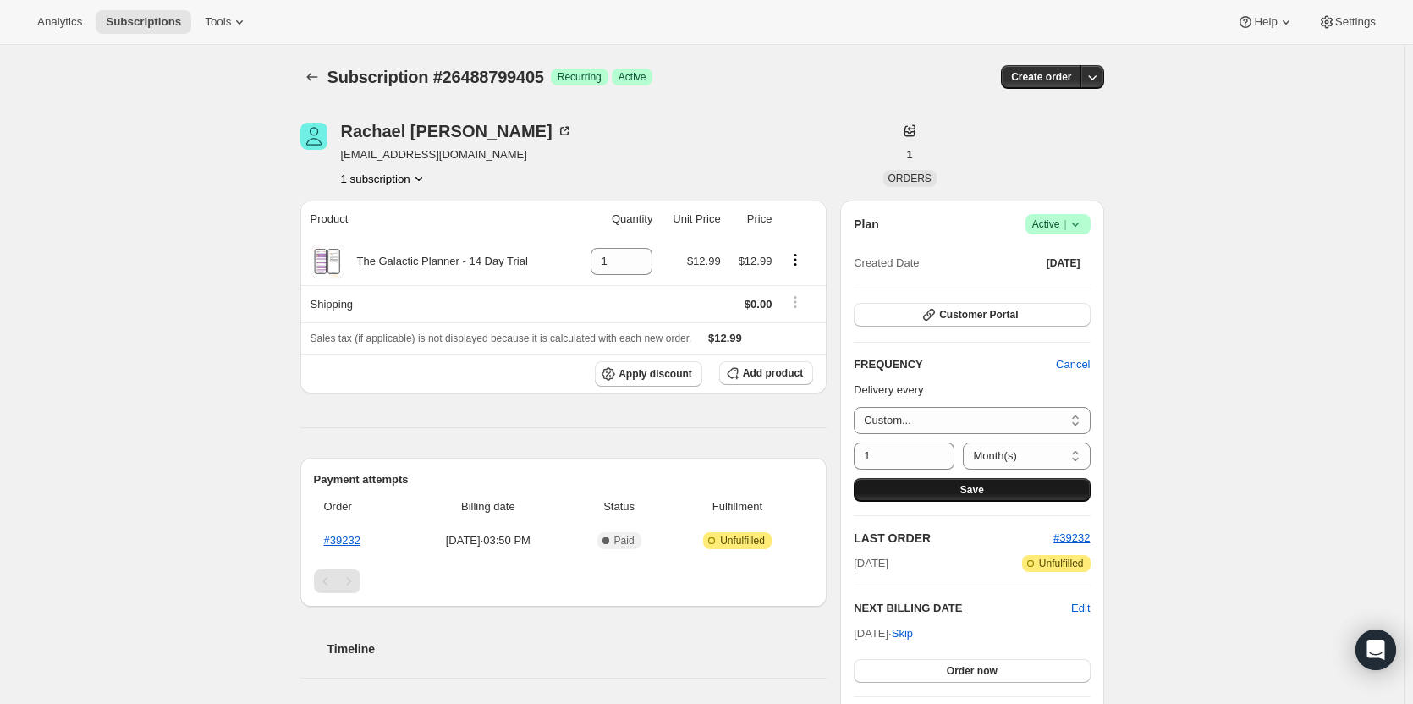
click at [947, 483] on button "Save" at bounding box center [972, 490] width 236 height 24
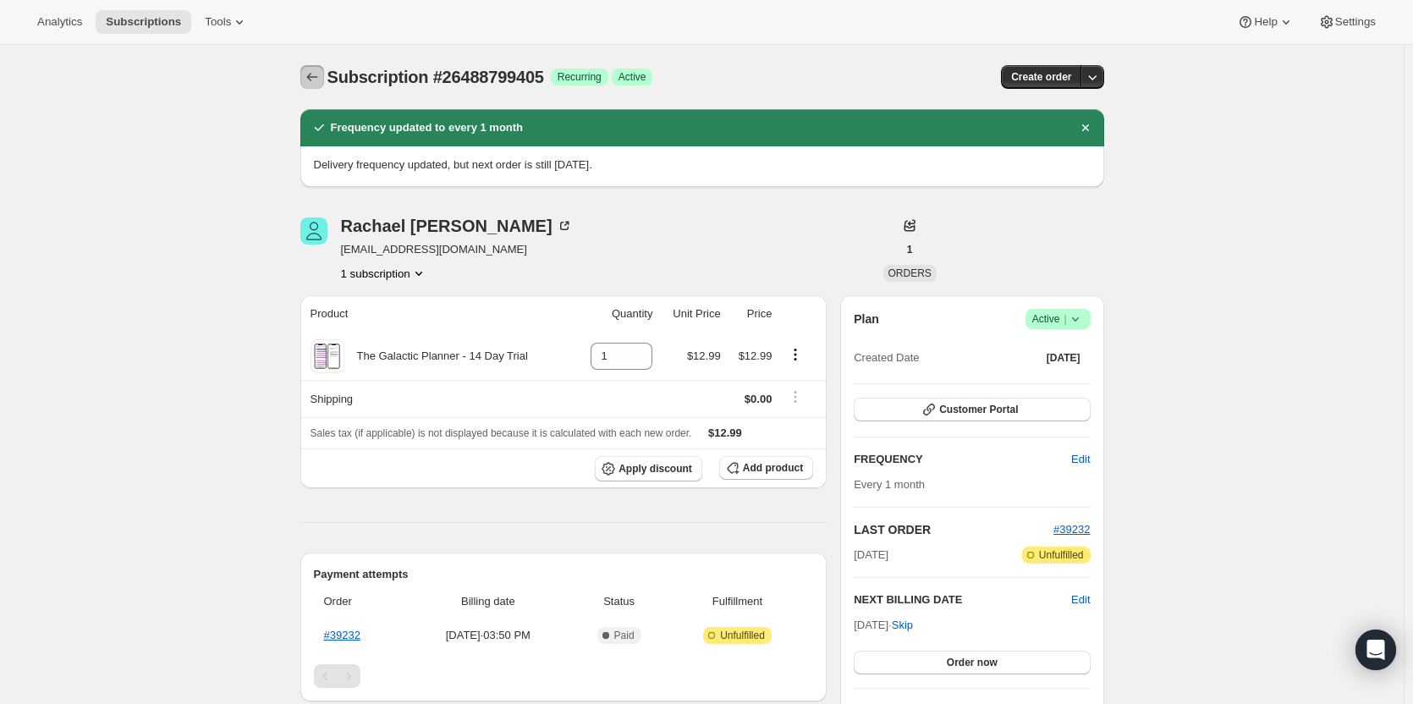
click at [311, 75] on icon "Subscriptions" at bounding box center [312, 77] width 17 height 17
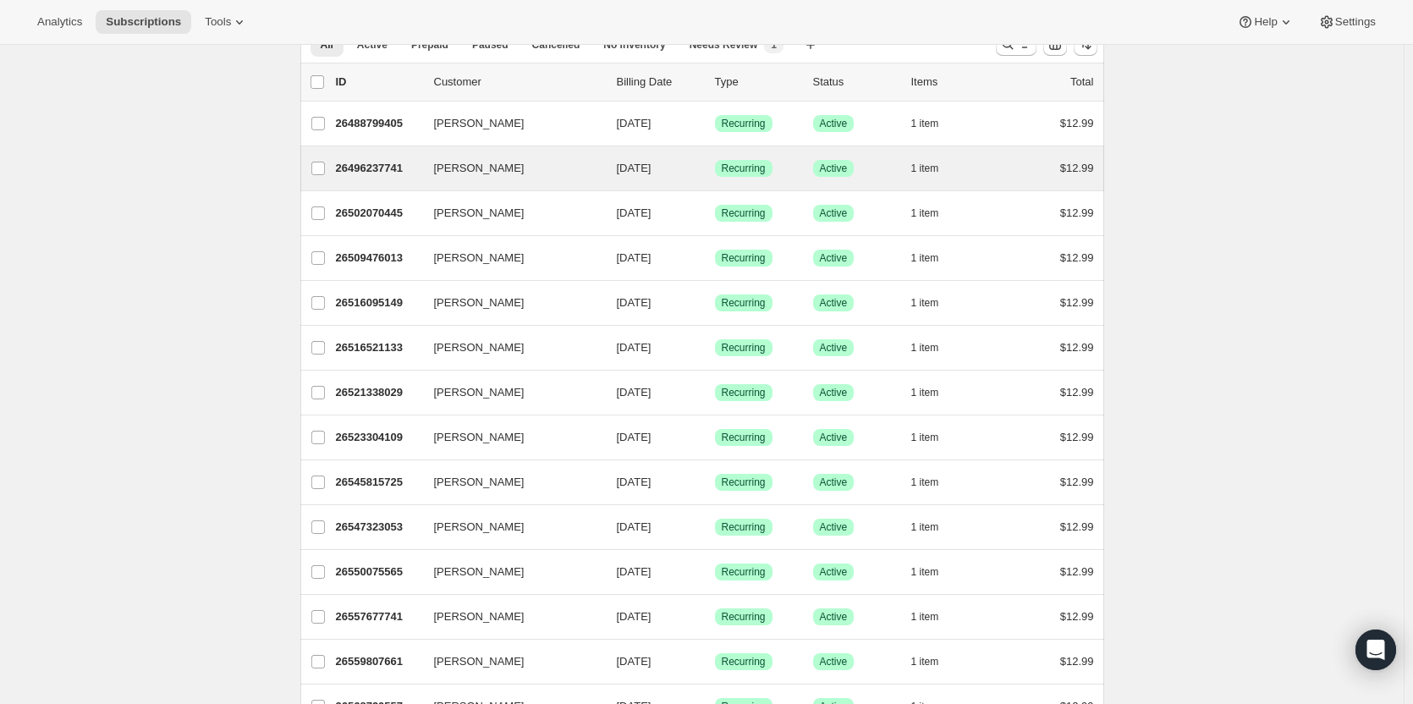
scroll to position [85, 0]
click at [386, 169] on p "26496237741" at bounding box center [378, 167] width 85 height 17
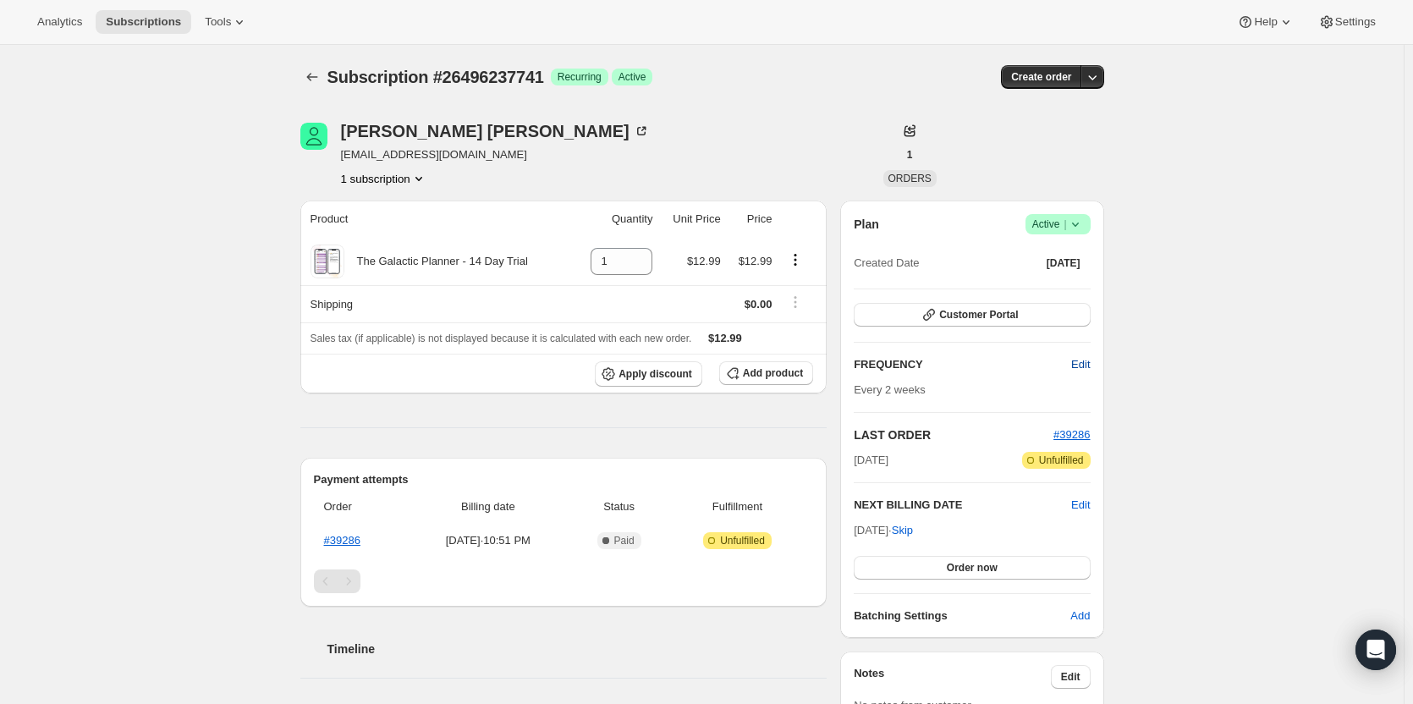
click at [1081, 360] on span "Edit" at bounding box center [1080, 364] width 19 height 17
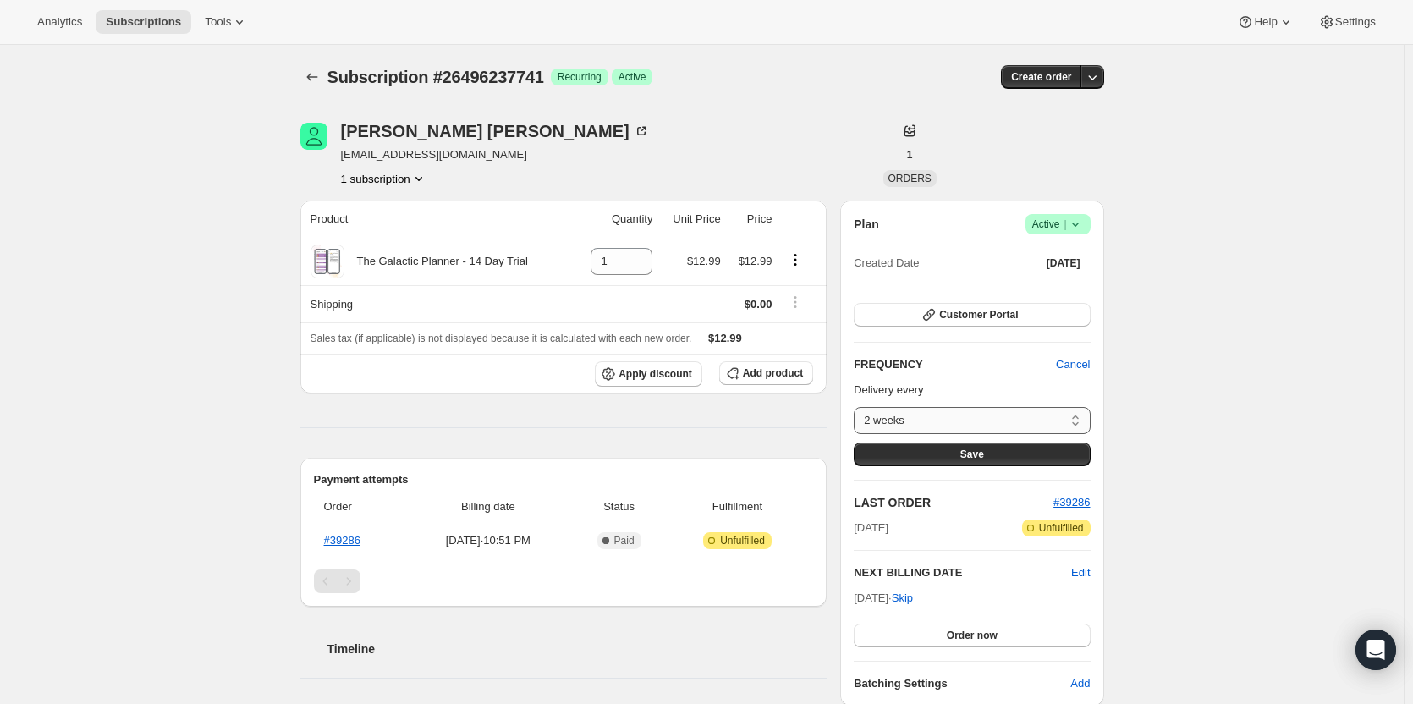
click at [1051, 415] on select "2 weeks Custom..." at bounding box center [972, 420] width 236 height 27
select select "custom"
click at [858, 407] on select "2 weeks Custom..." at bounding box center [972, 420] width 236 height 27
select select "MONTH"
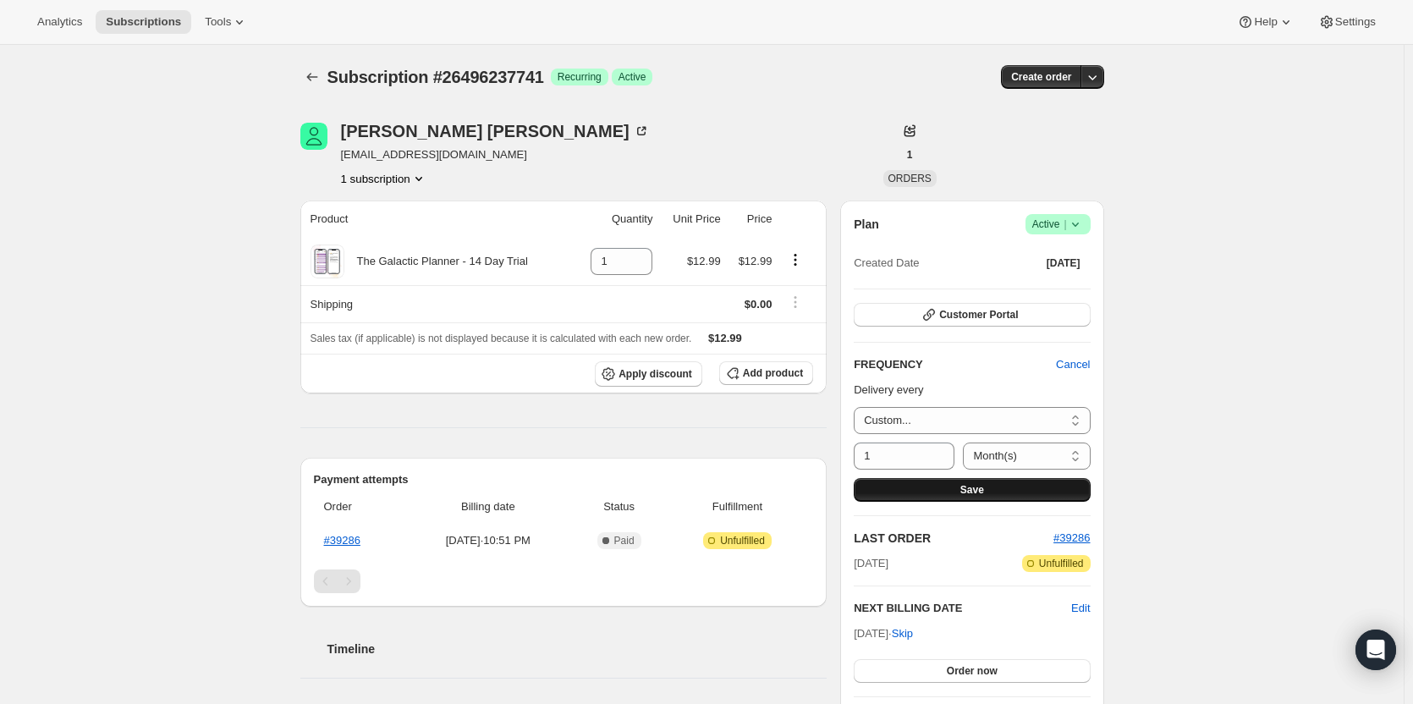
click at [995, 492] on button "Save" at bounding box center [972, 490] width 236 height 24
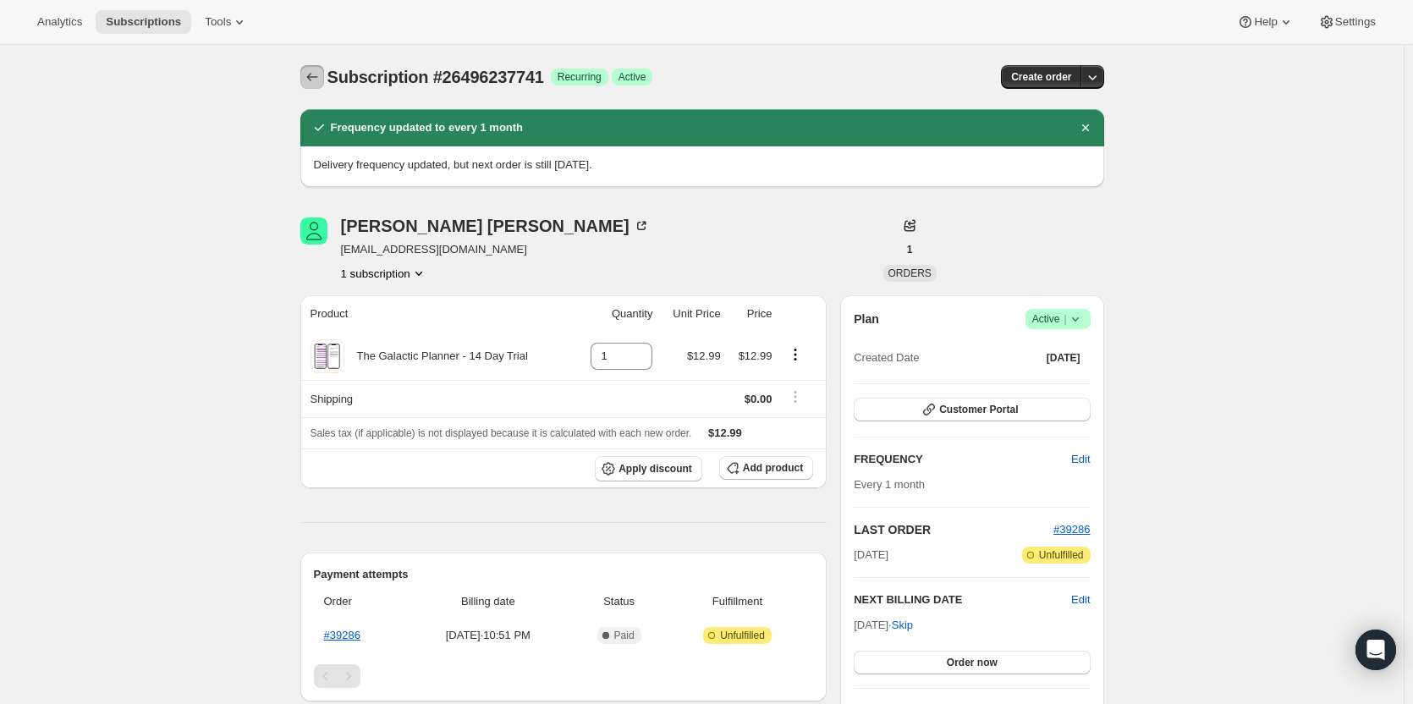
click at [313, 78] on icon "Subscriptions" at bounding box center [312, 77] width 17 height 17
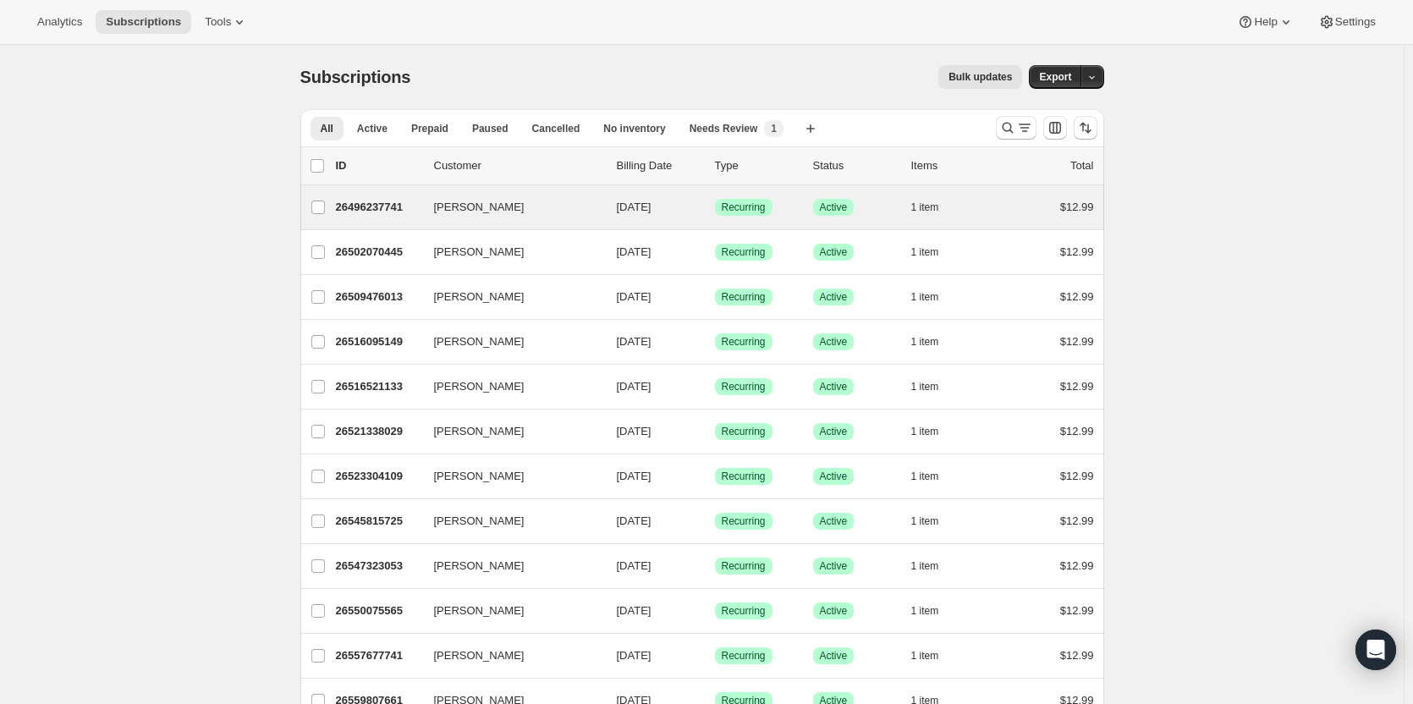
click at [372, 195] on div "[PERSON_NAME] 26496237741 [PERSON_NAME] [DATE] Success Recurring Success Active…" at bounding box center [702, 207] width 804 height 44
click at [382, 211] on p "26496237741" at bounding box center [378, 207] width 85 height 17
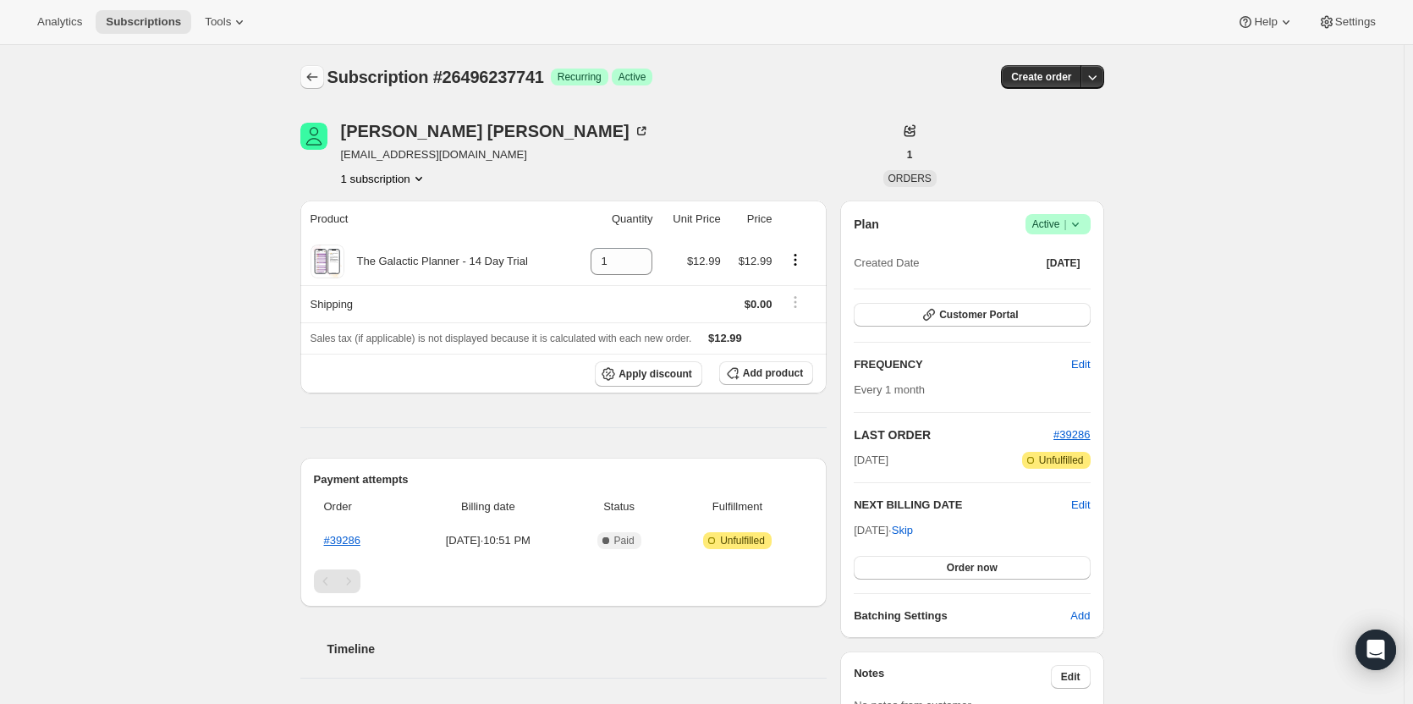
click at [309, 75] on icon "Subscriptions" at bounding box center [312, 77] width 17 height 17
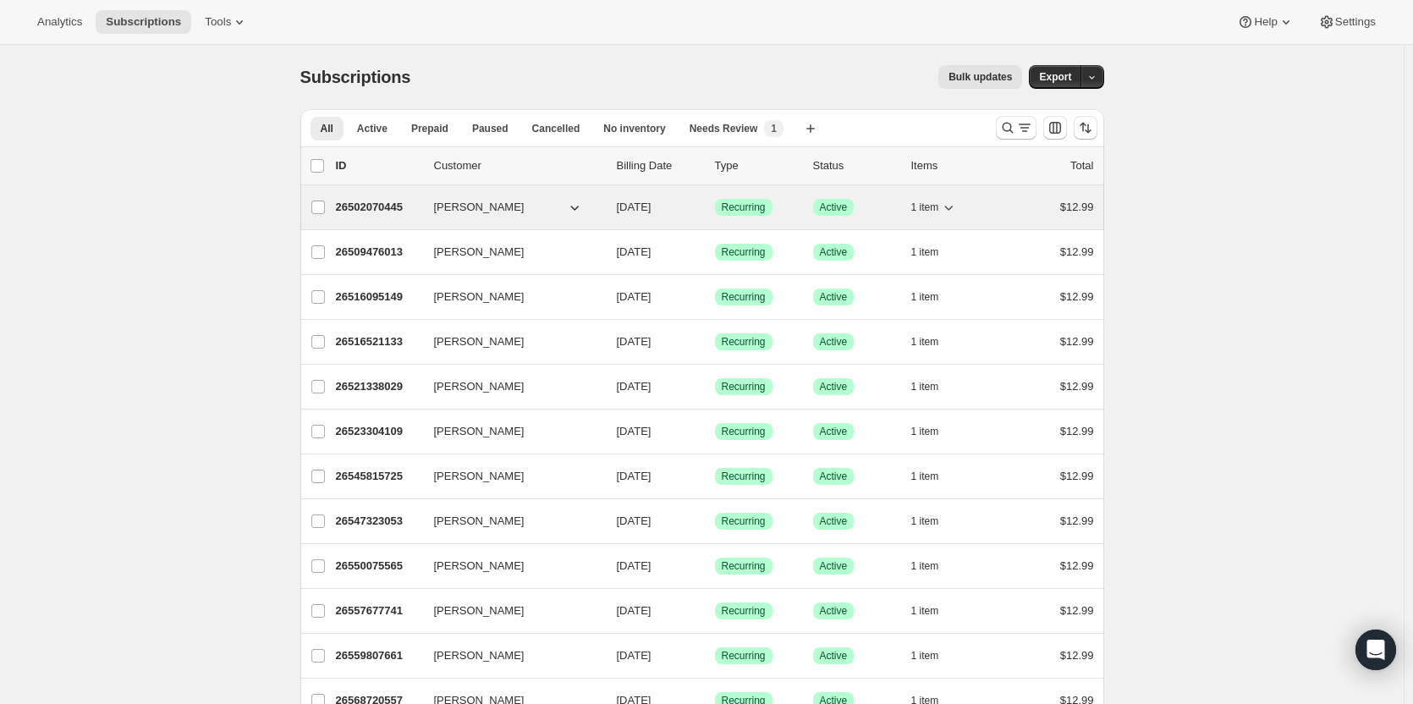
click at [401, 208] on p "26502070445" at bounding box center [378, 207] width 85 height 17
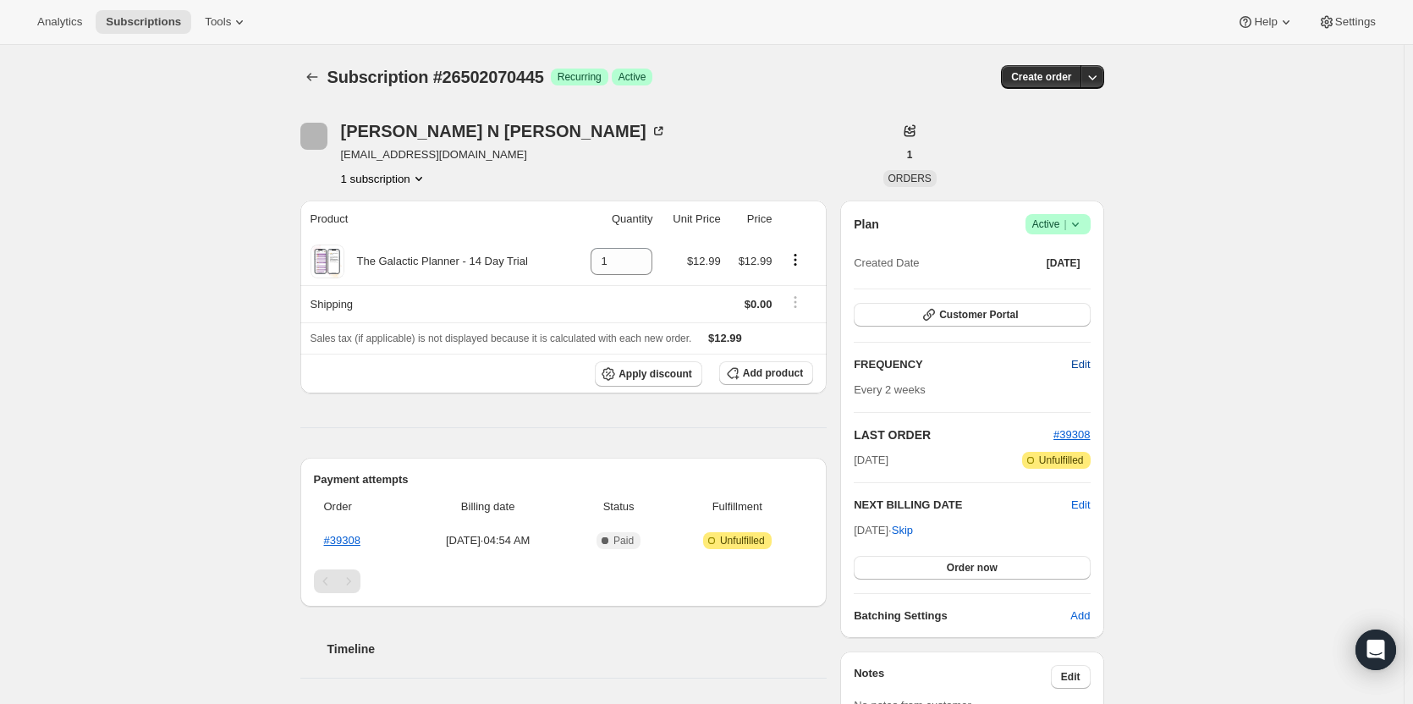
click at [1090, 367] on span "Edit" at bounding box center [1080, 364] width 19 height 17
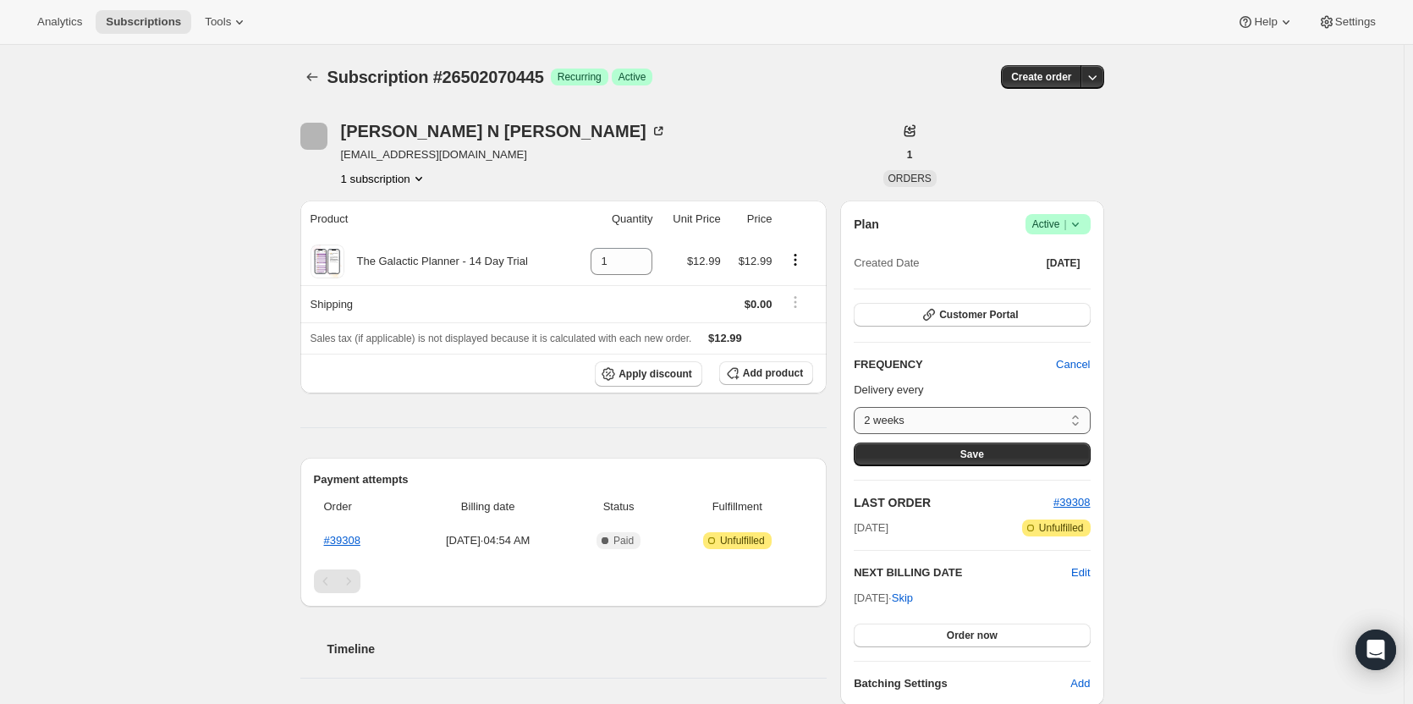
click at [1046, 421] on select "2 weeks Custom..." at bounding box center [972, 420] width 236 height 27
select select "custom"
click at [858, 407] on select "2 weeks Custom..." at bounding box center [972, 420] width 236 height 27
select select "MONTH"
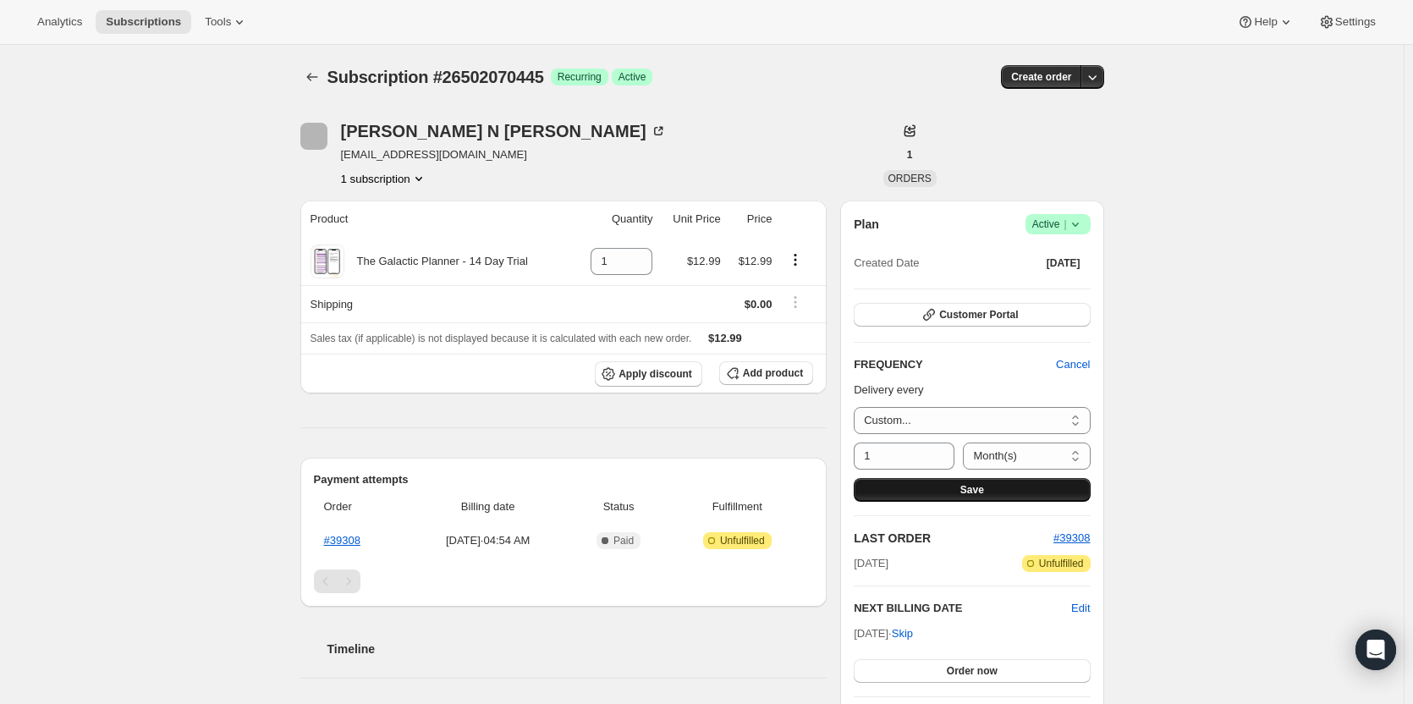
click at [969, 486] on span "Save" at bounding box center [972, 490] width 24 height 14
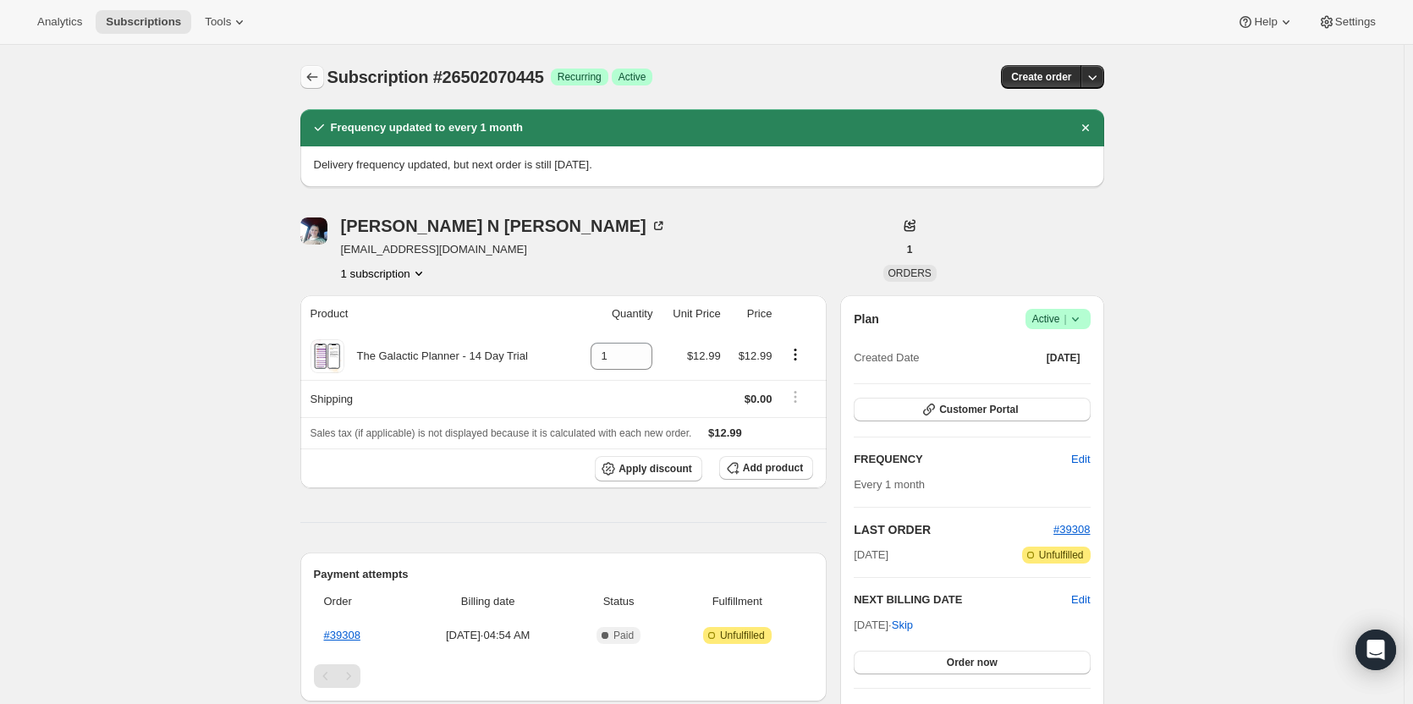
click at [318, 84] on icon "Subscriptions" at bounding box center [312, 77] width 17 height 17
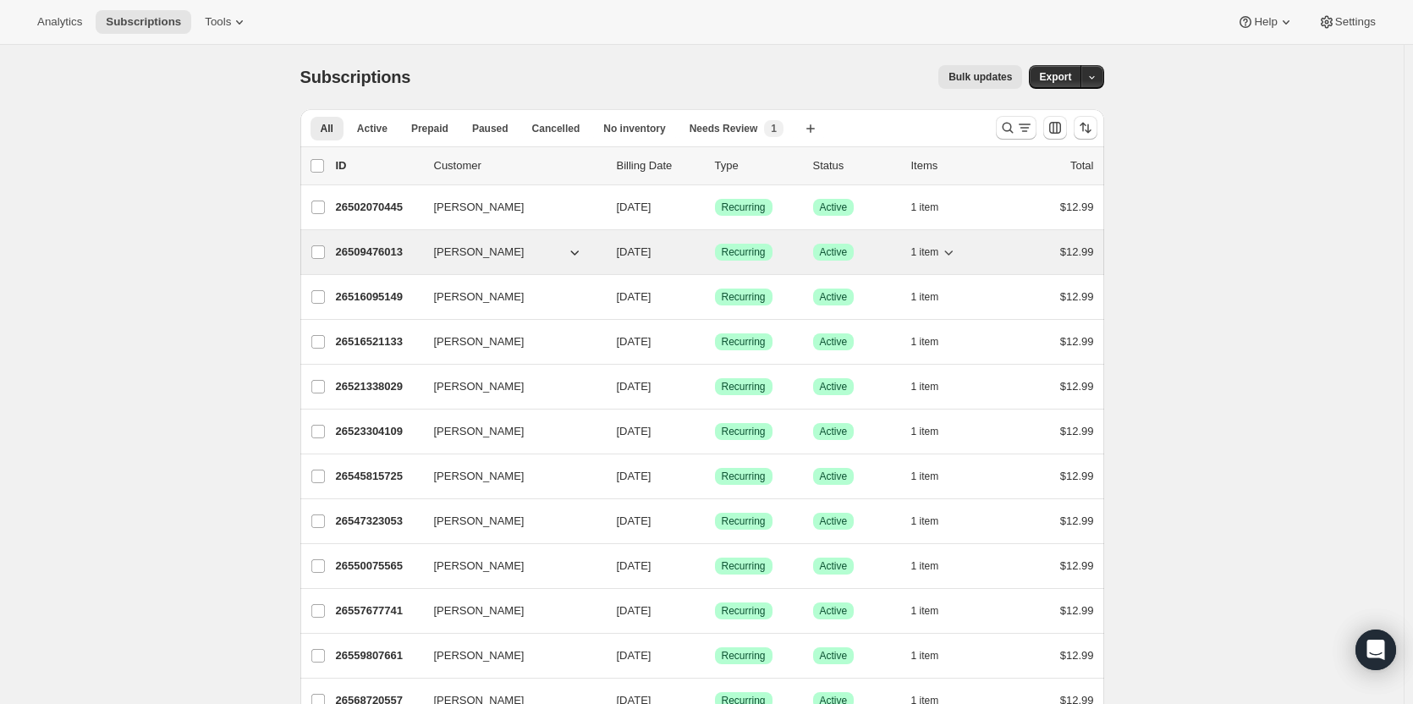
click at [376, 247] on p "26509476013" at bounding box center [378, 252] width 85 height 17
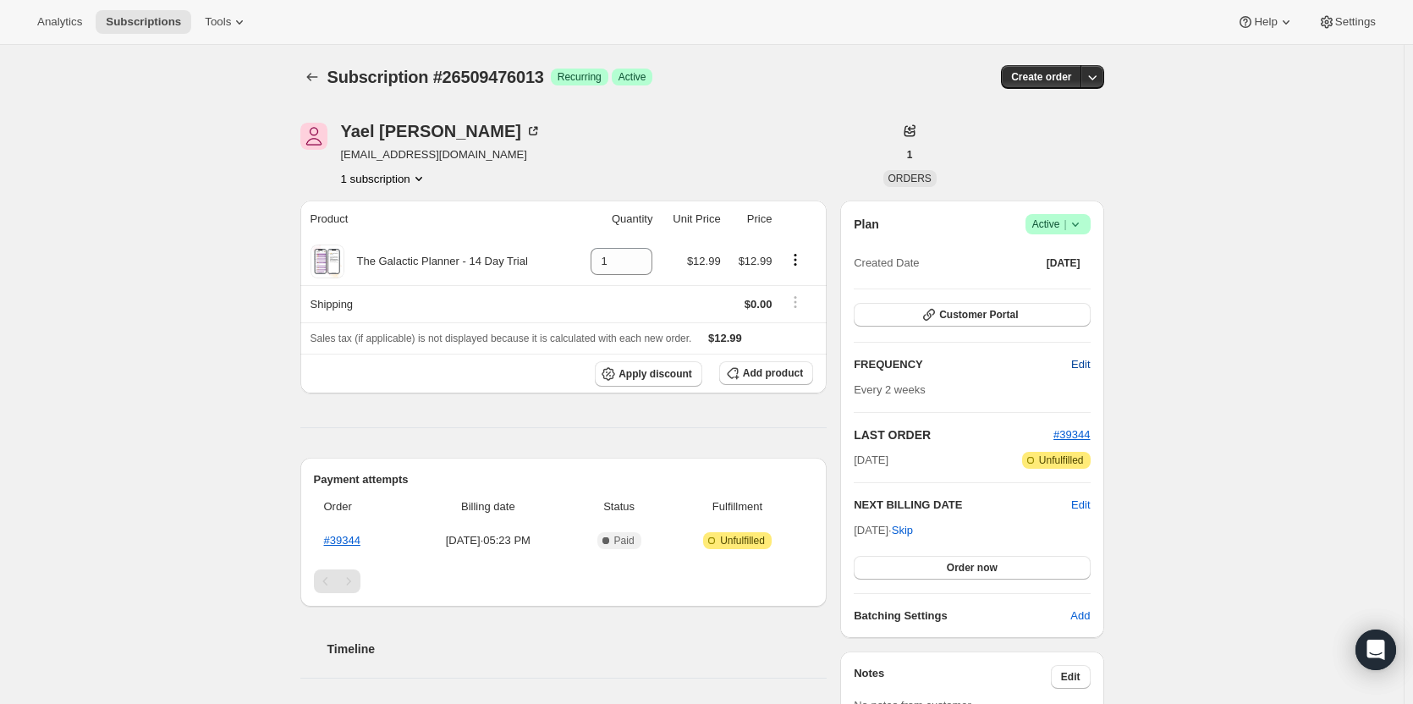
click at [1080, 365] on span "Edit" at bounding box center [1080, 364] width 19 height 17
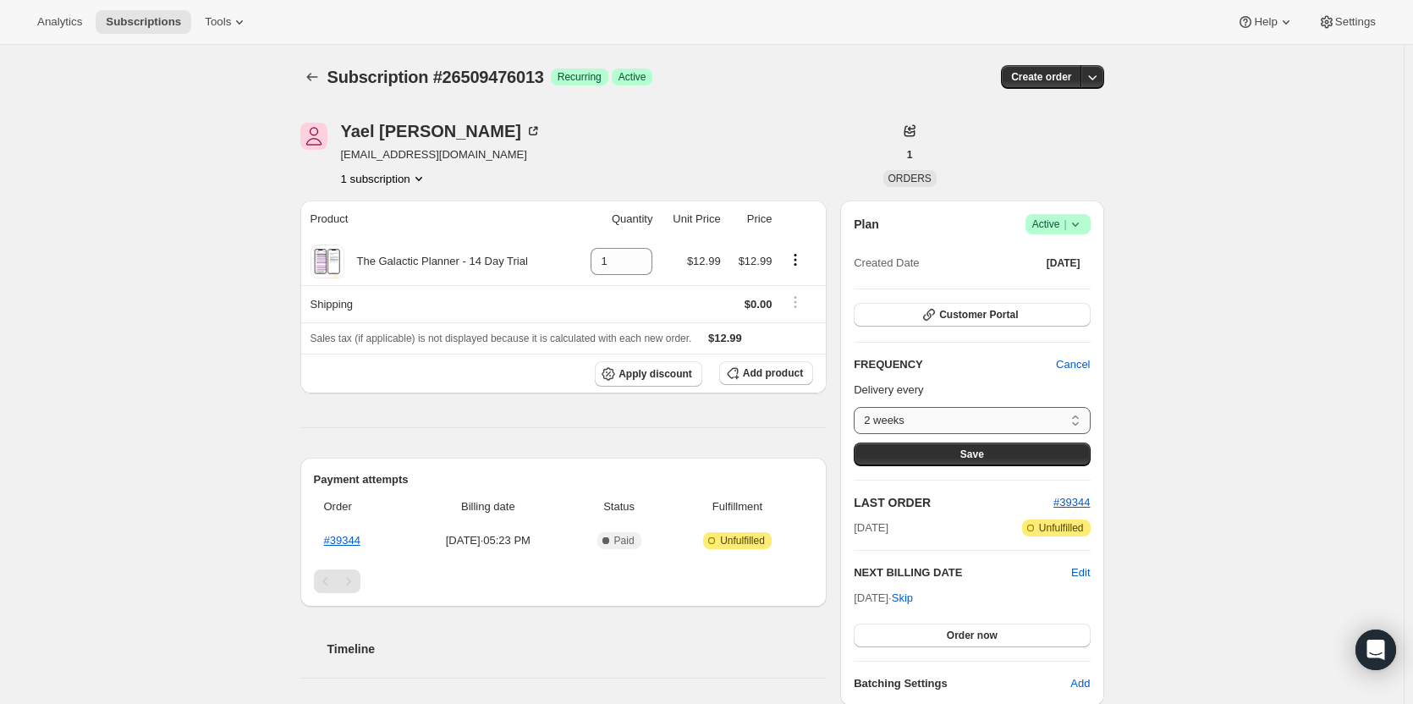
click at [953, 420] on select "2 weeks Custom..." at bounding box center [972, 420] width 236 height 27
select select "custom"
click at [858, 407] on select "2 weeks Custom..." at bounding box center [972, 420] width 236 height 27
select select "MONTH"
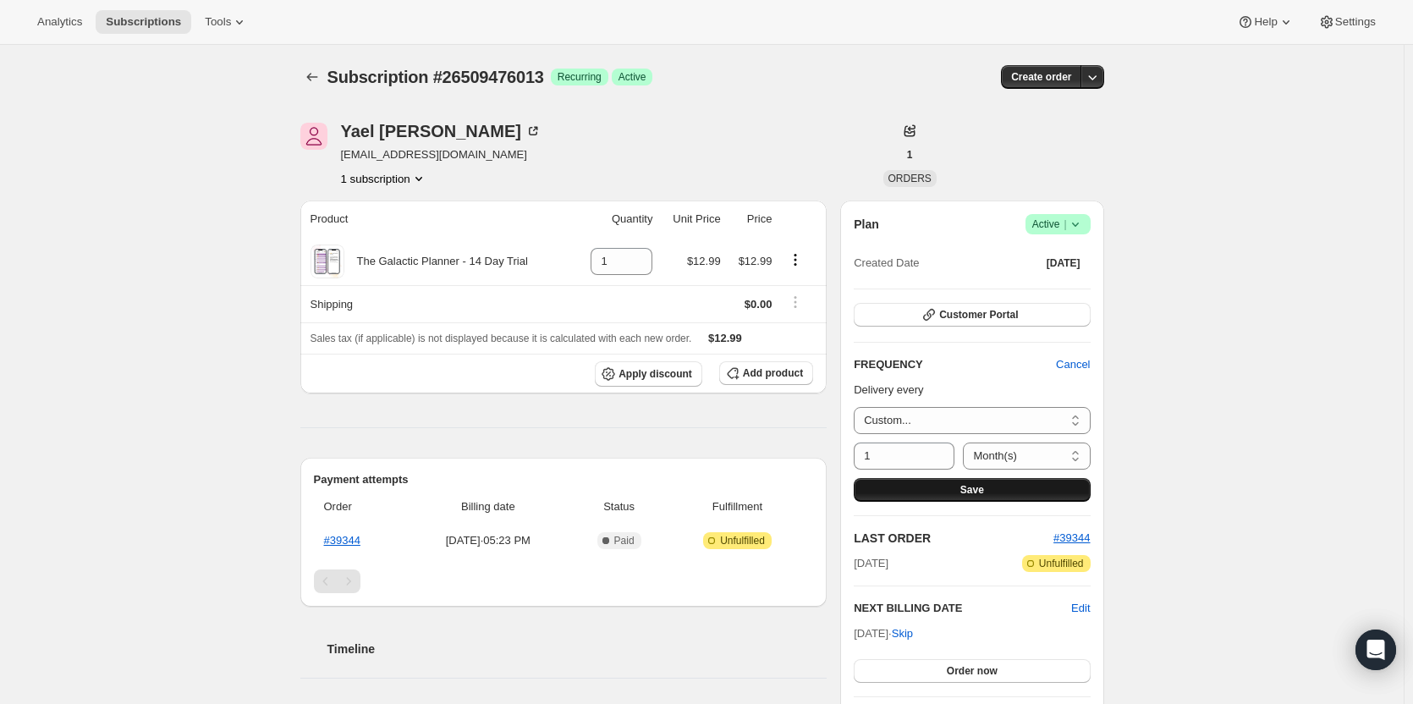
click at [949, 494] on button "Save" at bounding box center [972, 490] width 236 height 24
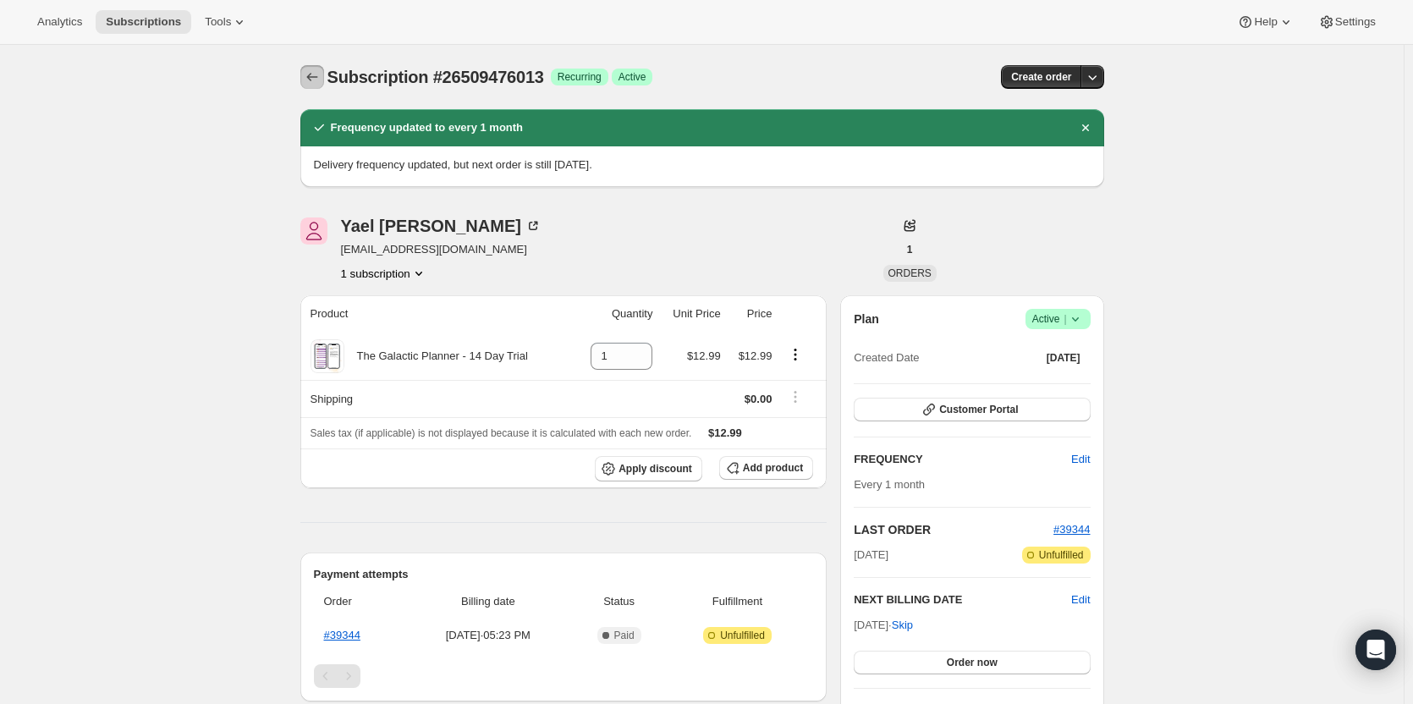
click at [308, 74] on icon "Subscriptions" at bounding box center [312, 77] width 17 height 17
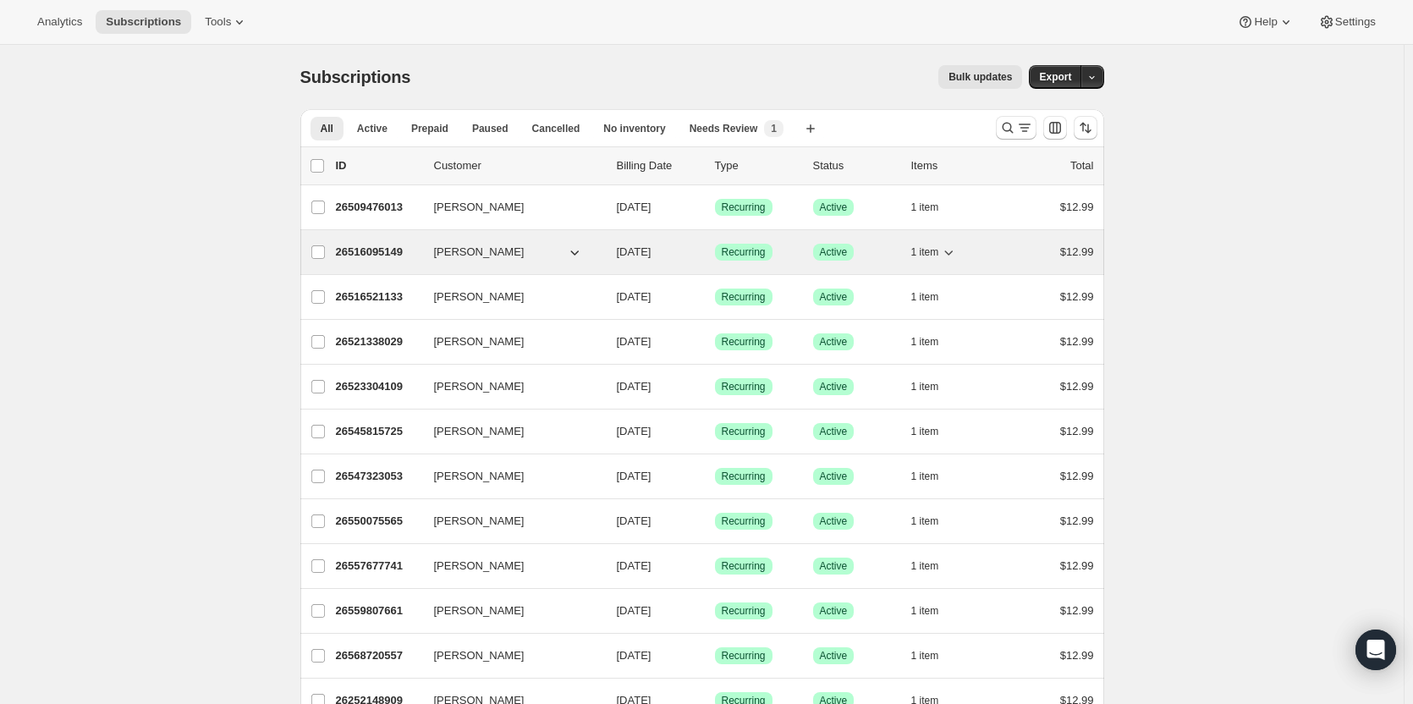
click at [376, 250] on p "26516095149" at bounding box center [378, 252] width 85 height 17
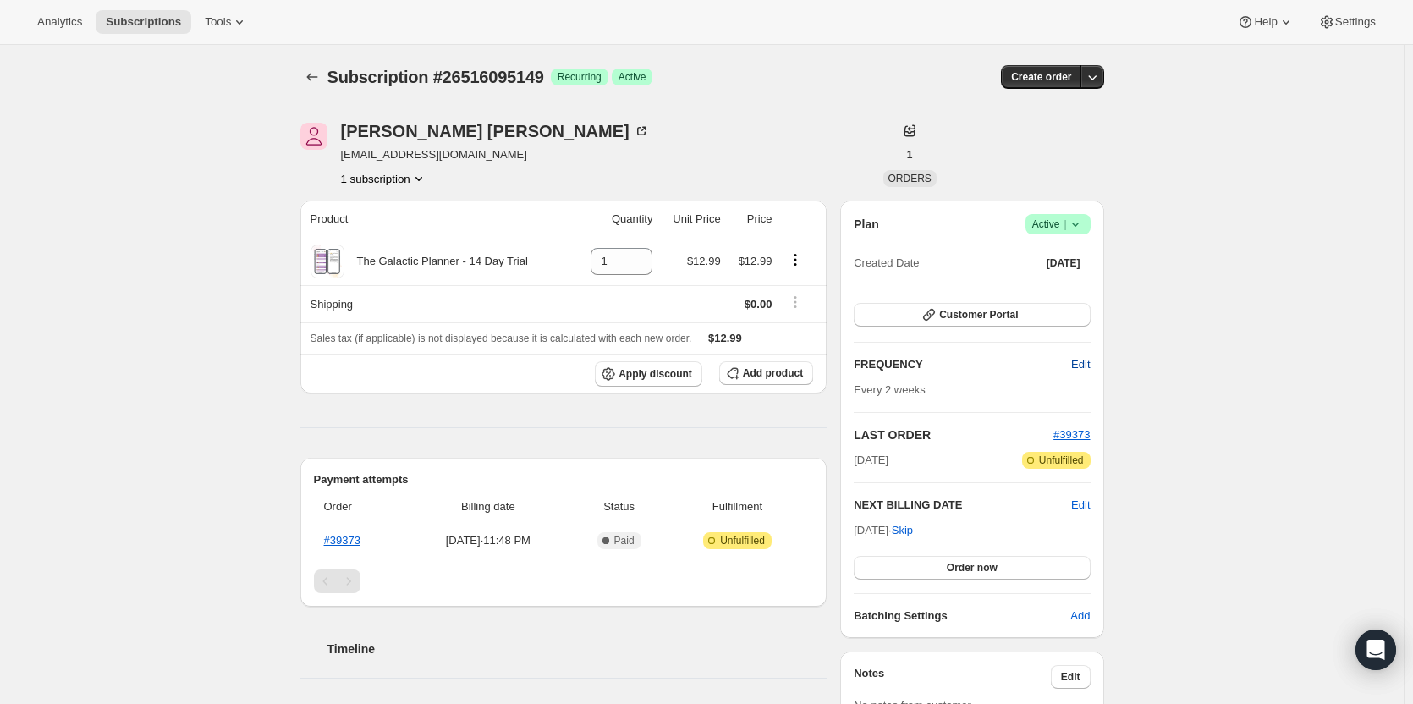
click at [1089, 371] on span "Edit" at bounding box center [1080, 364] width 19 height 17
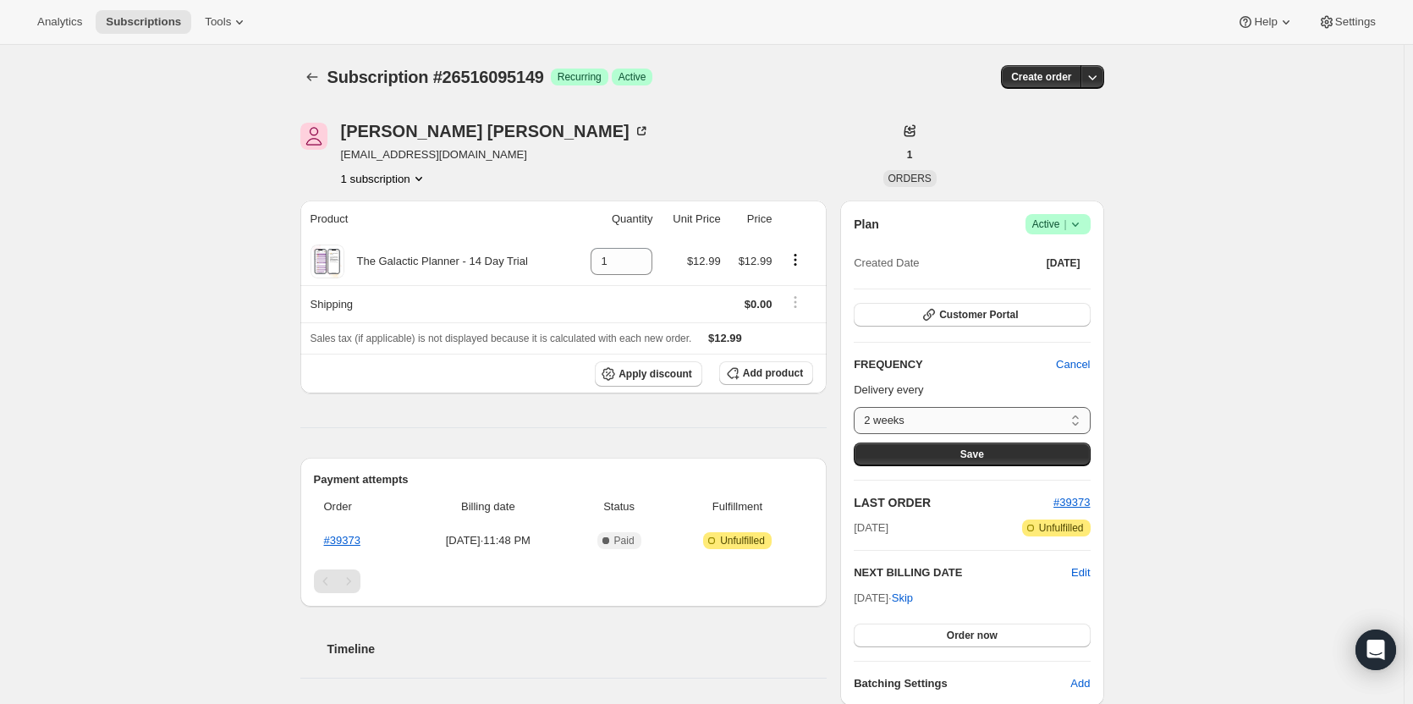
click at [1046, 408] on select "2 weeks Custom..." at bounding box center [972, 420] width 236 height 27
select select "custom"
click at [858, 407] on select "2 weeks Custom..." at bounding box center [972, 420] width 236 height 27
select select "MONTH"
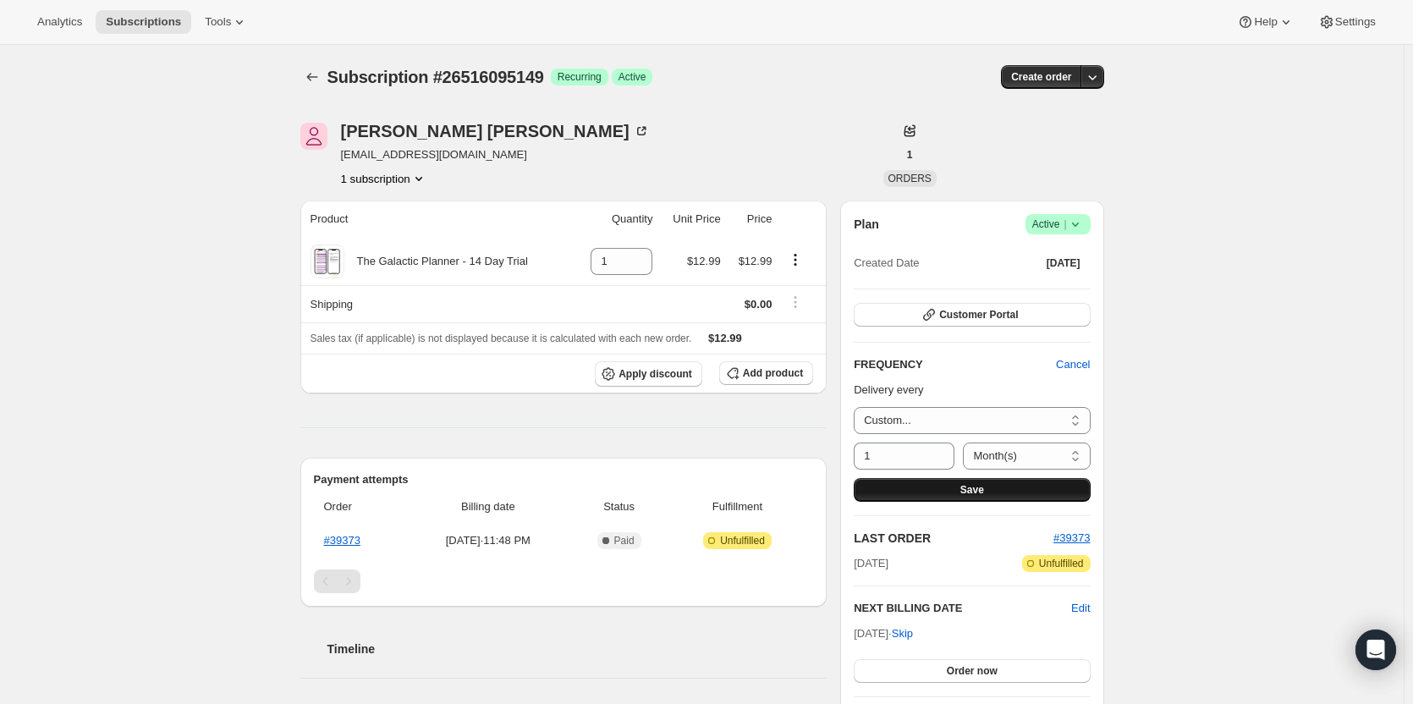
click at [1010, 486] on button "Save" at bounding box center [972, 490] width 236 height 24
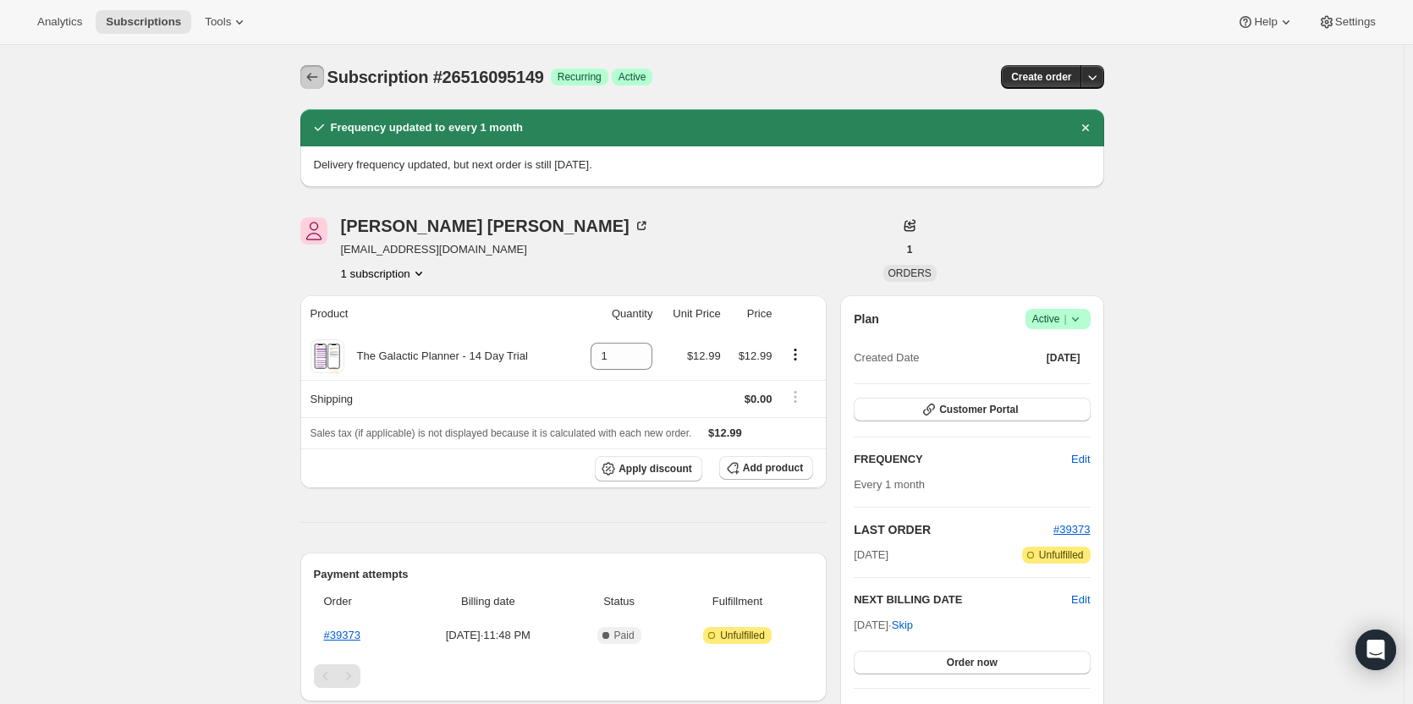
click at [324, 77] on button "Subscriptions" at bounding box center [312, 77] width 24 height 24
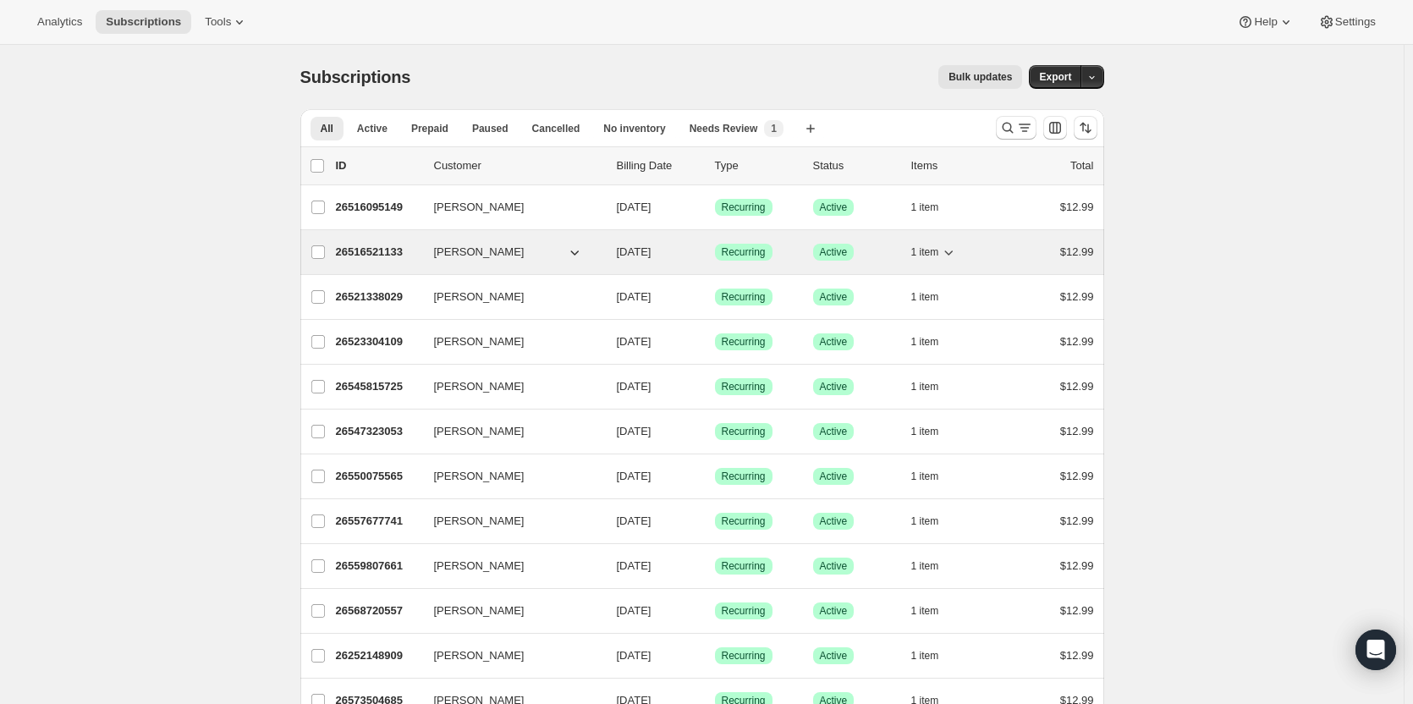
click at [384, 247] on p "26516521133" at bounding box center [378, 252] width 85 height 17
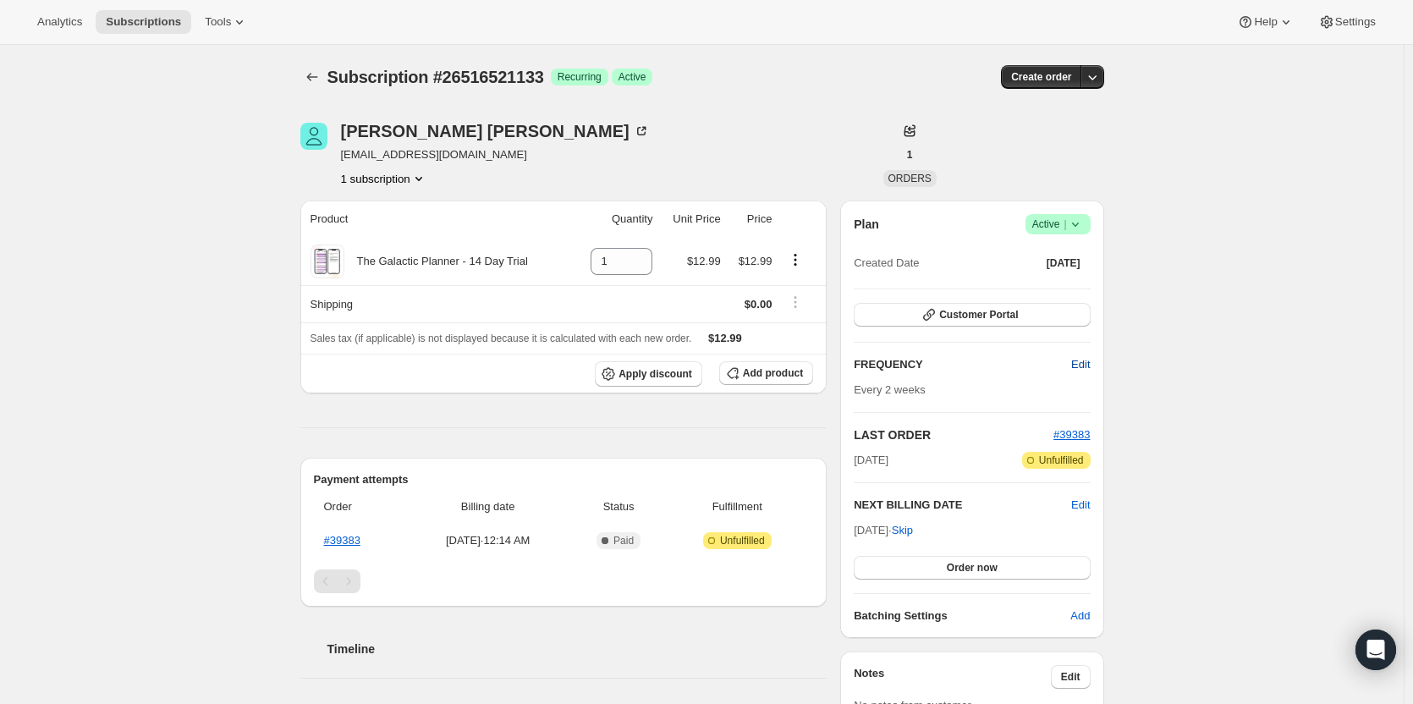
click at [1078, 364] on span "Edit" at bounding box center [1080, 364] width 19 height 17
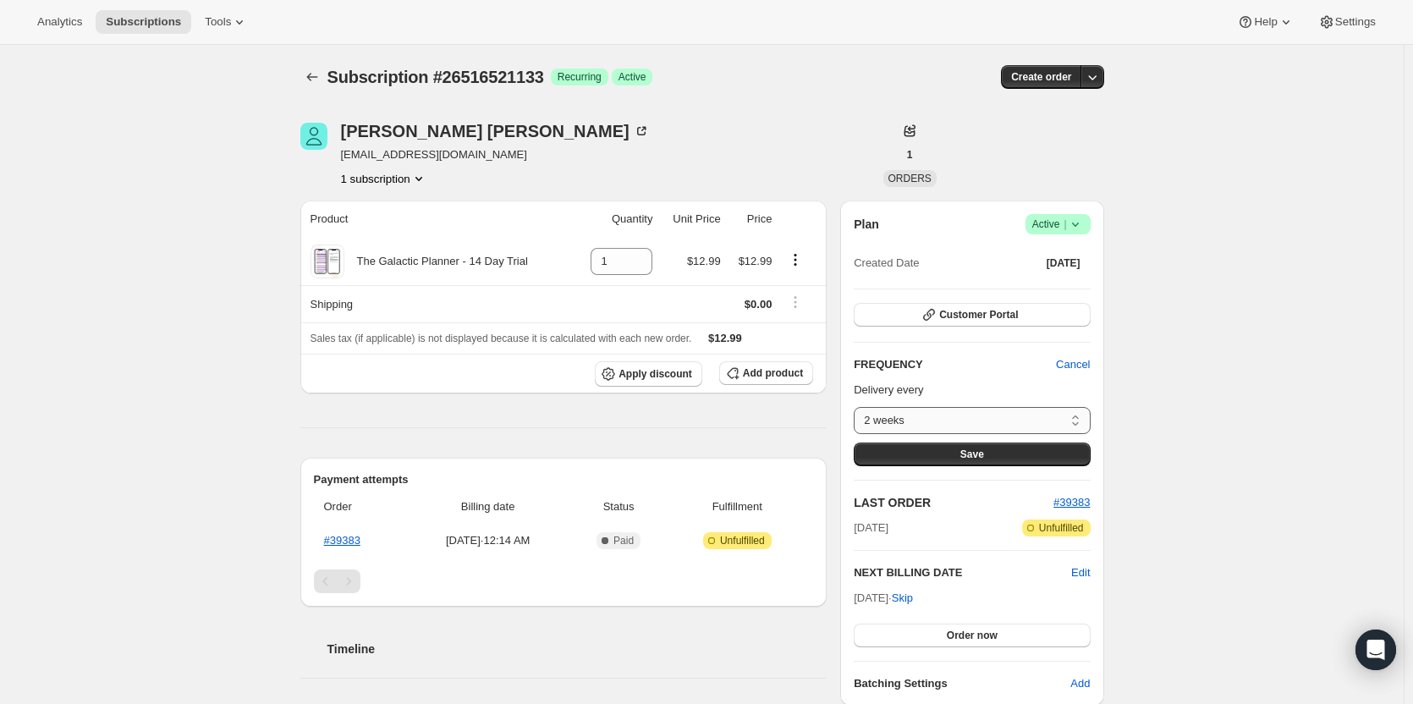
click at [1008, 411] on select "2 weeks Custom..." at bounding box center [972, 420] width 236 height 27
select select "custom"
click at [858, 407] on select "2 weeks Custom..." at bounding box center [972, 420] width 236 height 27
select select "MONTH"
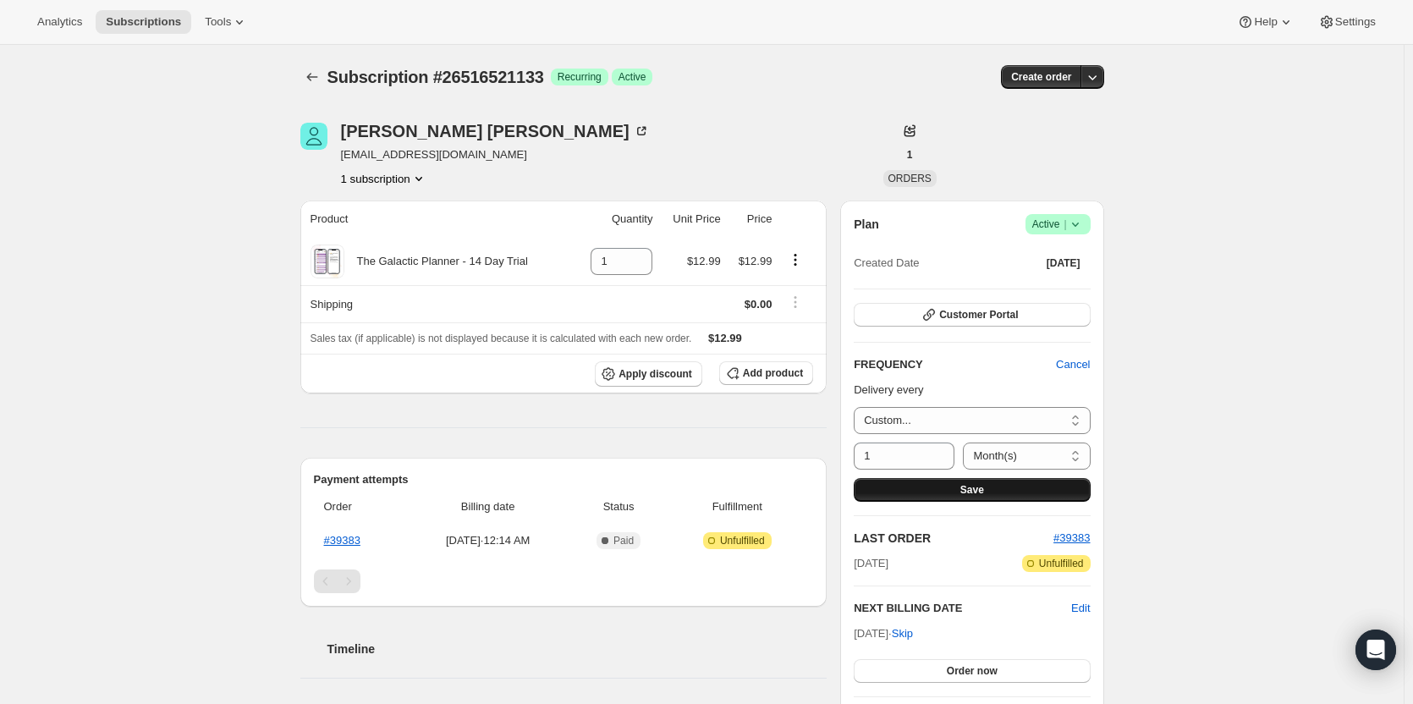
click at [932, 483] on button "Save" at bounding box center [972, 490] width 236 height 24
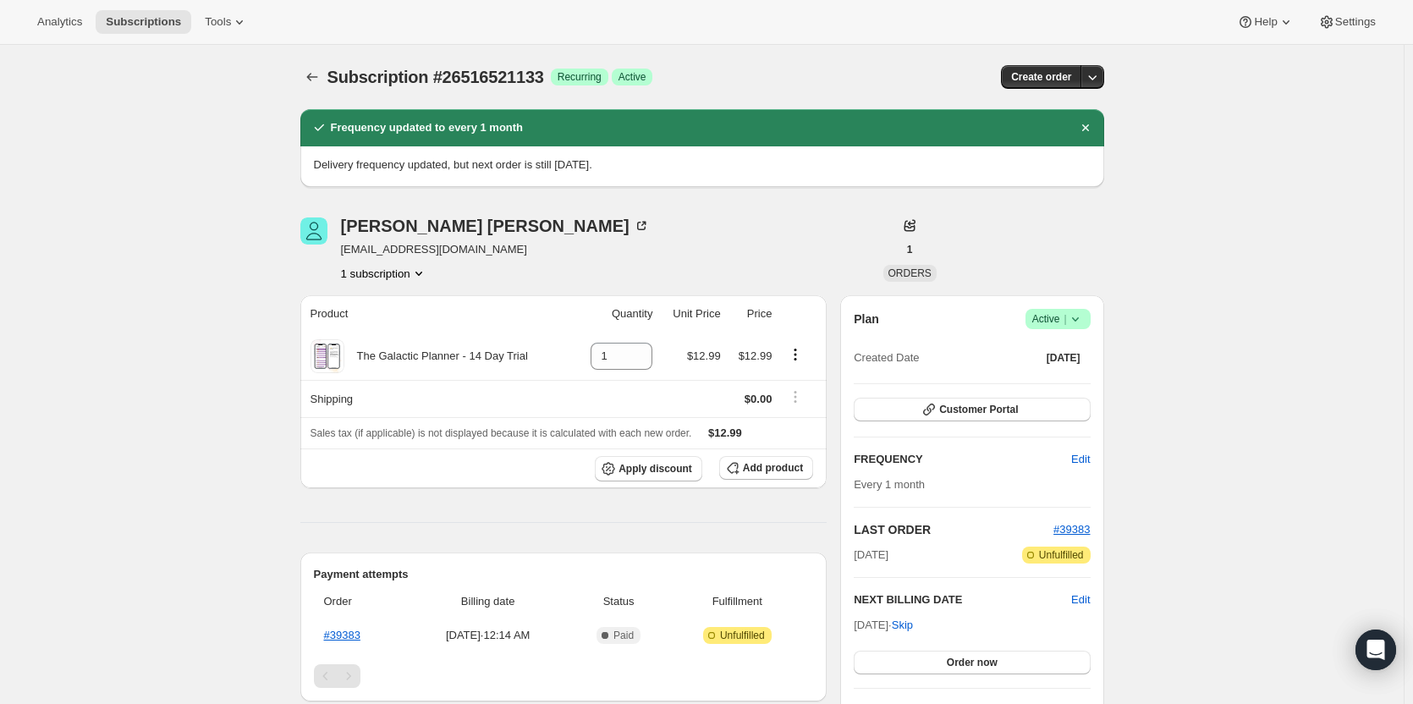
click at [318, 79] on icon "Subscriptions" at bounding box center [312, 77] width 17 height 17
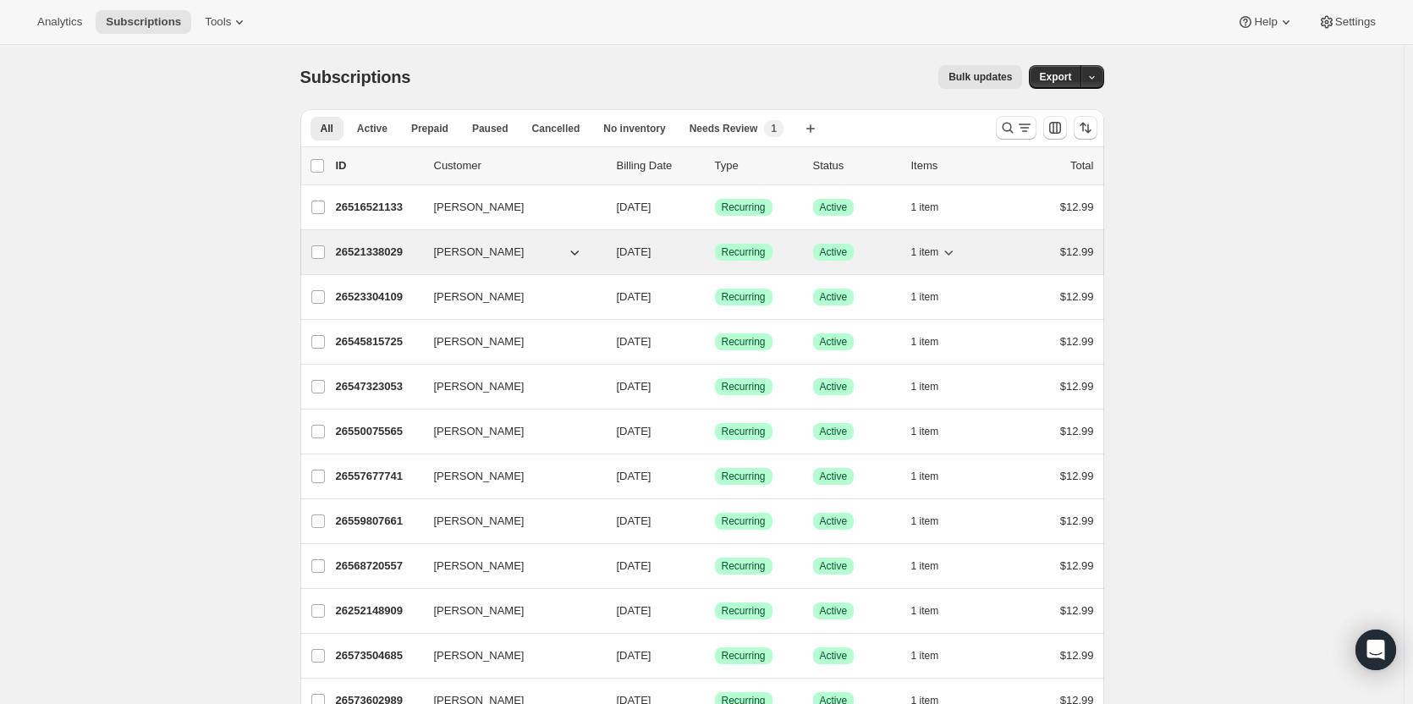
click at [344, 250] on p "26521338029" at bounding box center [378, 252] width 85 height 17
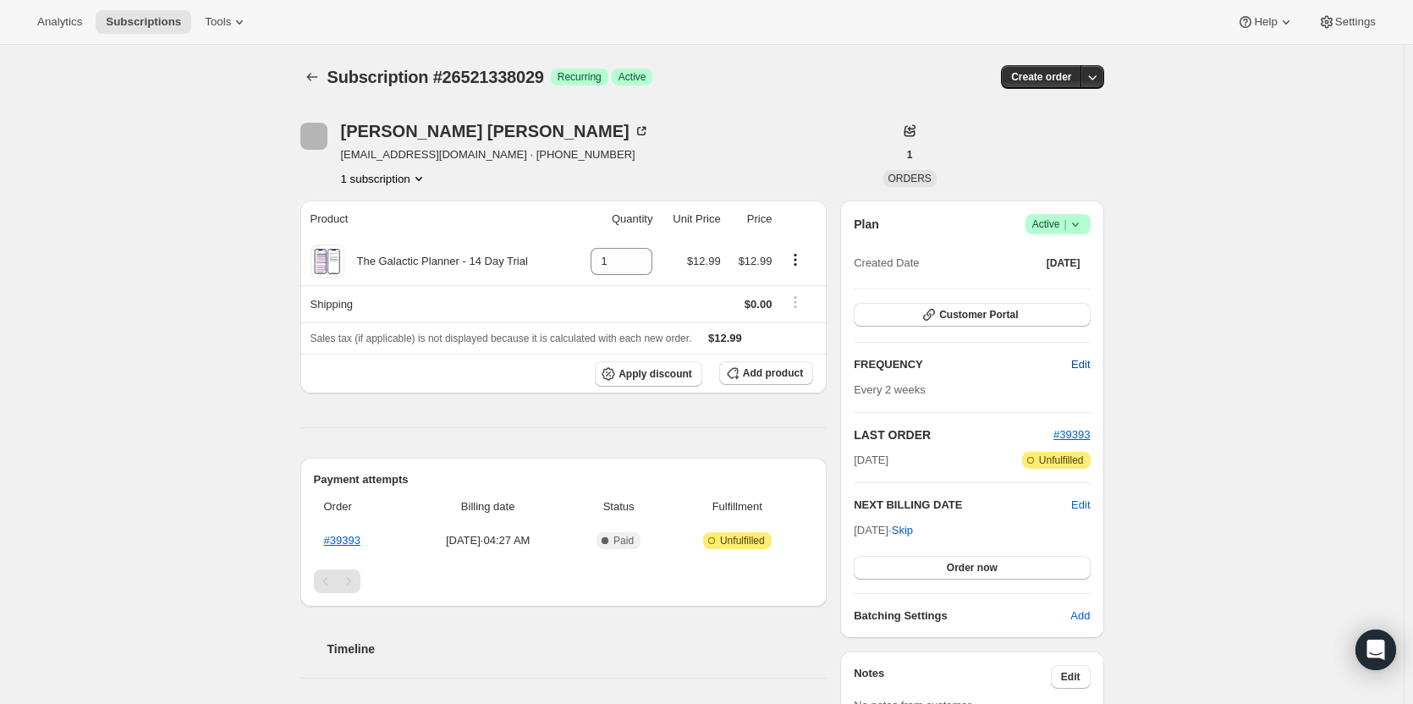
click at [1090, 369] on span "Edit" at bounding box center [1080, 364] width 19 height 17
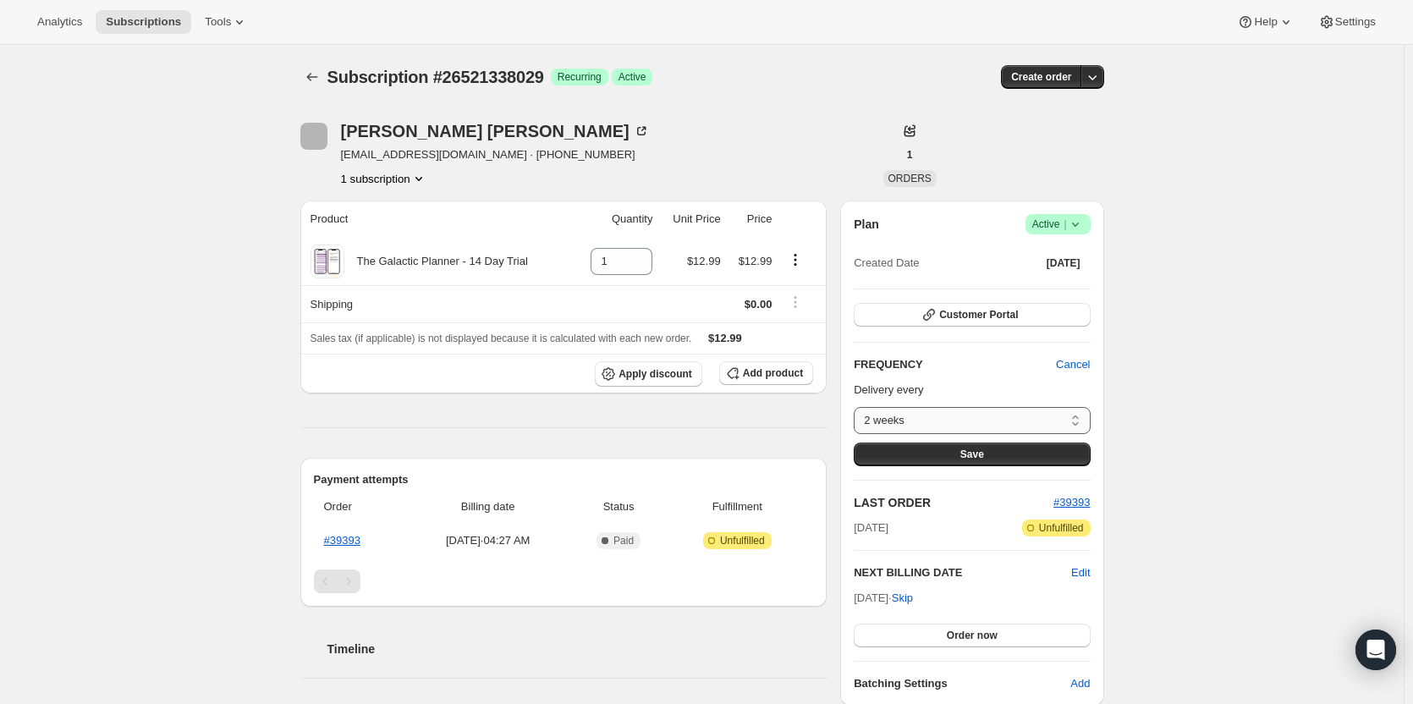
click at [1050, 417] on select "2 weeks Custom..." at bounding box center [972, 420] width 236 height 27
select select "custom"
click at [858, 407] on select "2 weeks Custom..." at bounding box center [972, 420] width 236 height 27
select select "MONTH"
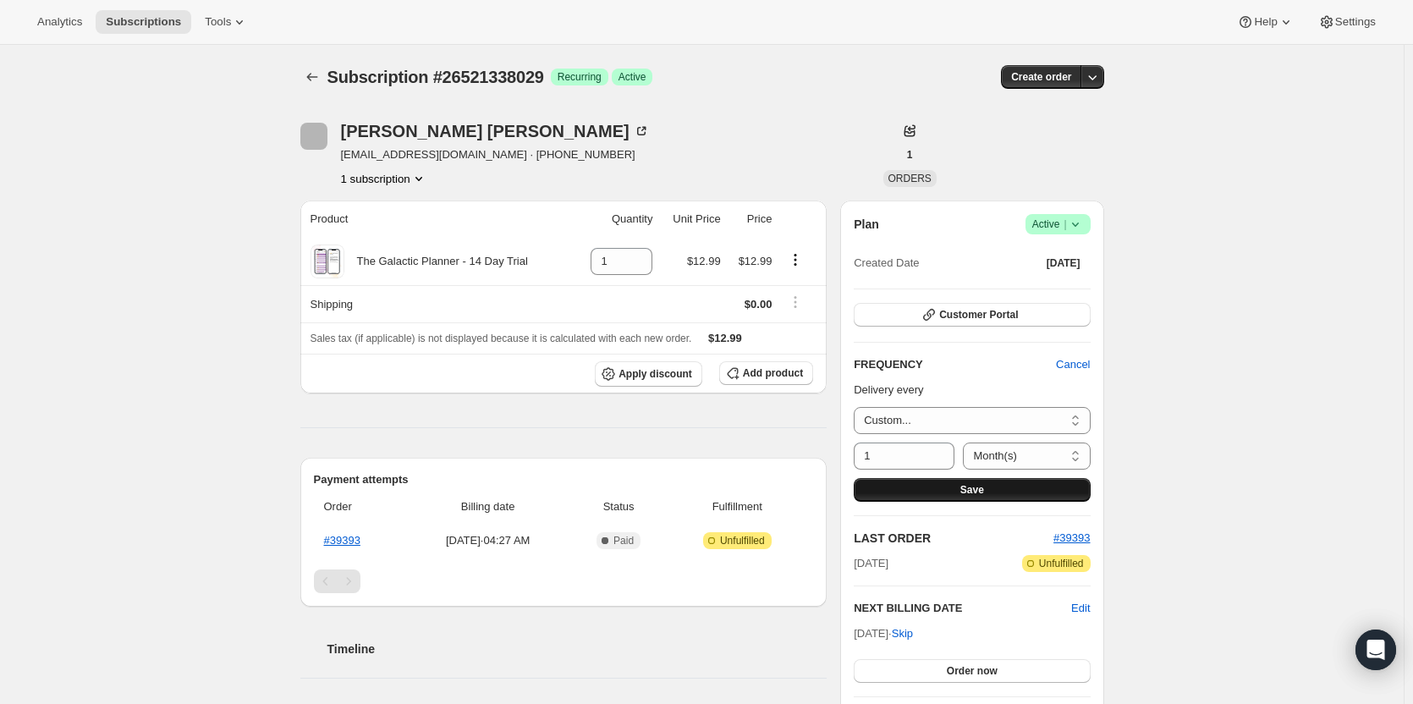
click at [979, 481] on button "Save" at bounding box center [972, 490] width 236 height 24
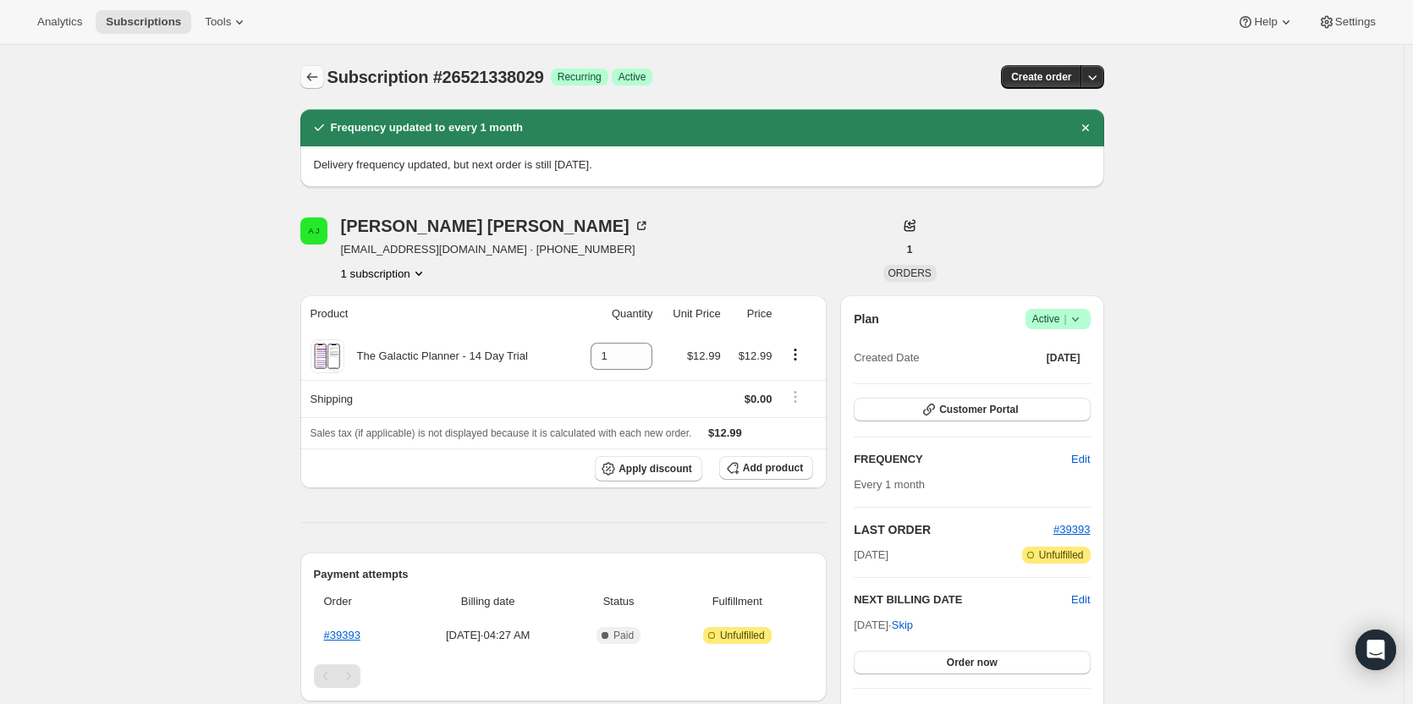
click at [308, 85] on button "Subscriptions" at bounding box center [312, 77] width 24 height 24
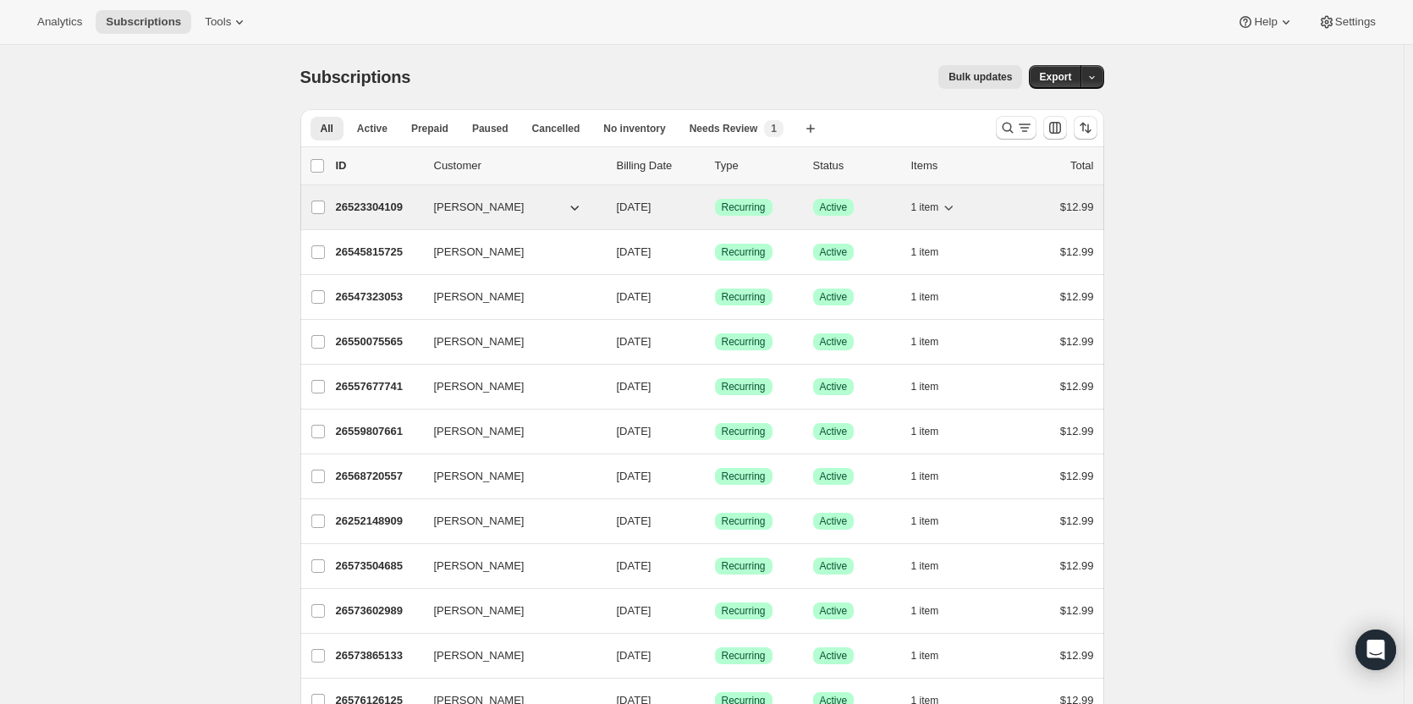
click at [379, 205] on p "26523304109" at bounding box center [378, 207] width 85 height 17
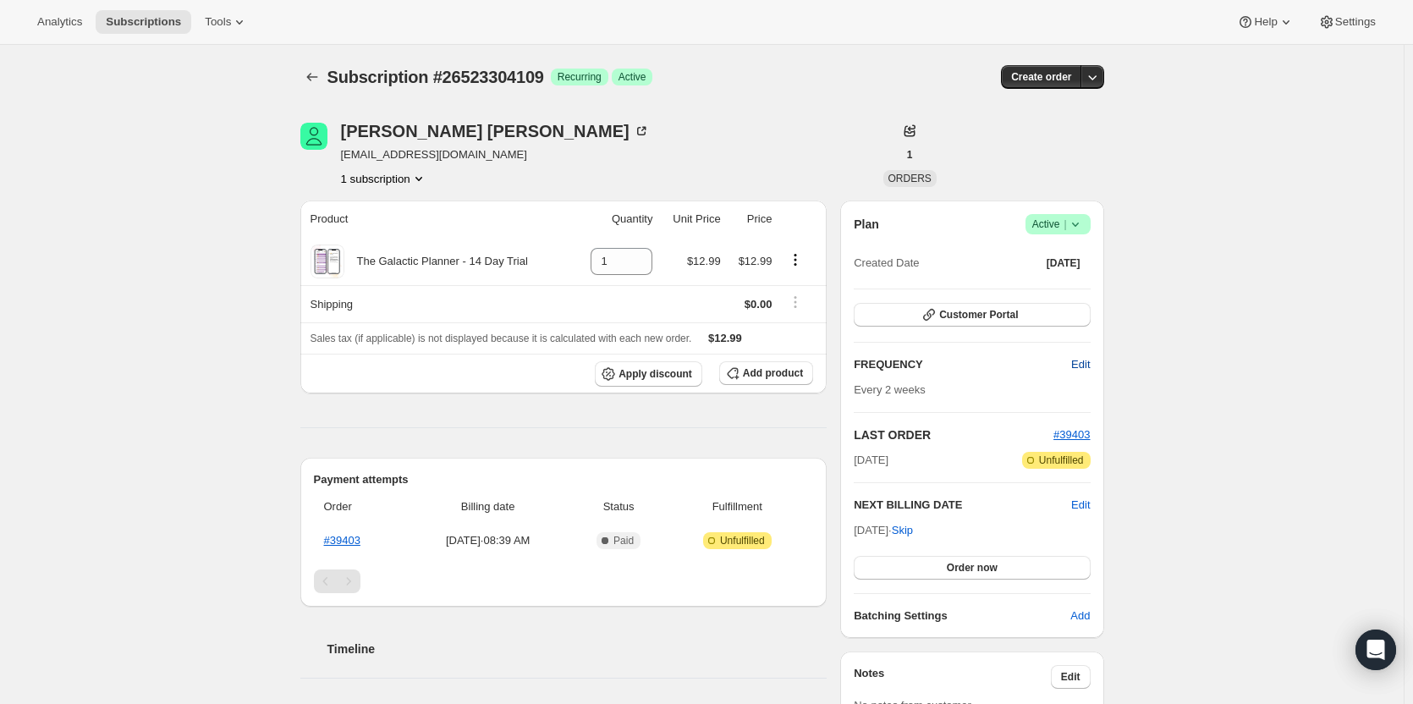
click at [1082, 365] on span "Edit" at bounding box center [1080, 364] width 19 height 17
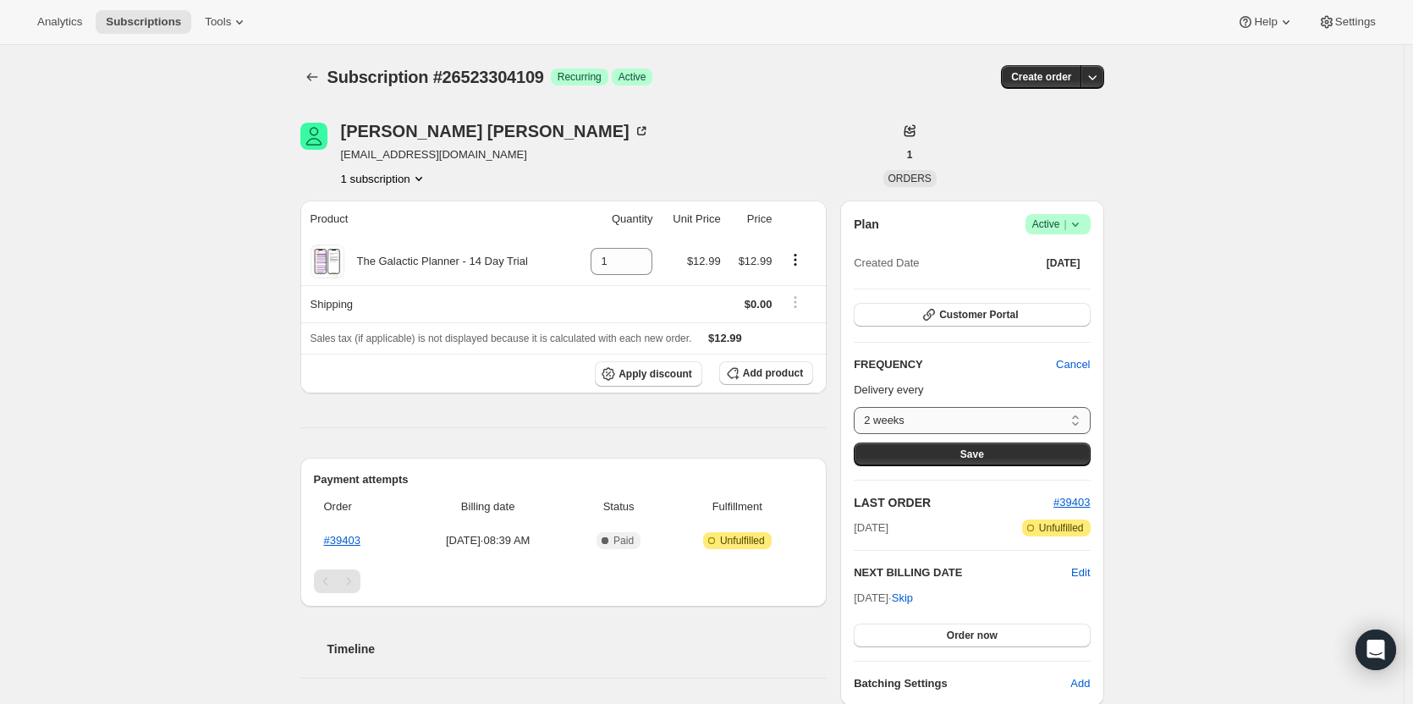
click at [1057, 414] on select "2 weeks Custom..." at bounding box center [972, 420] width 236 height 27
select select "custom"
click at [858, 407] on select "2 weeks Custom..." at bounding box center [972, 420] width 236 height 27
select select "MONTH"
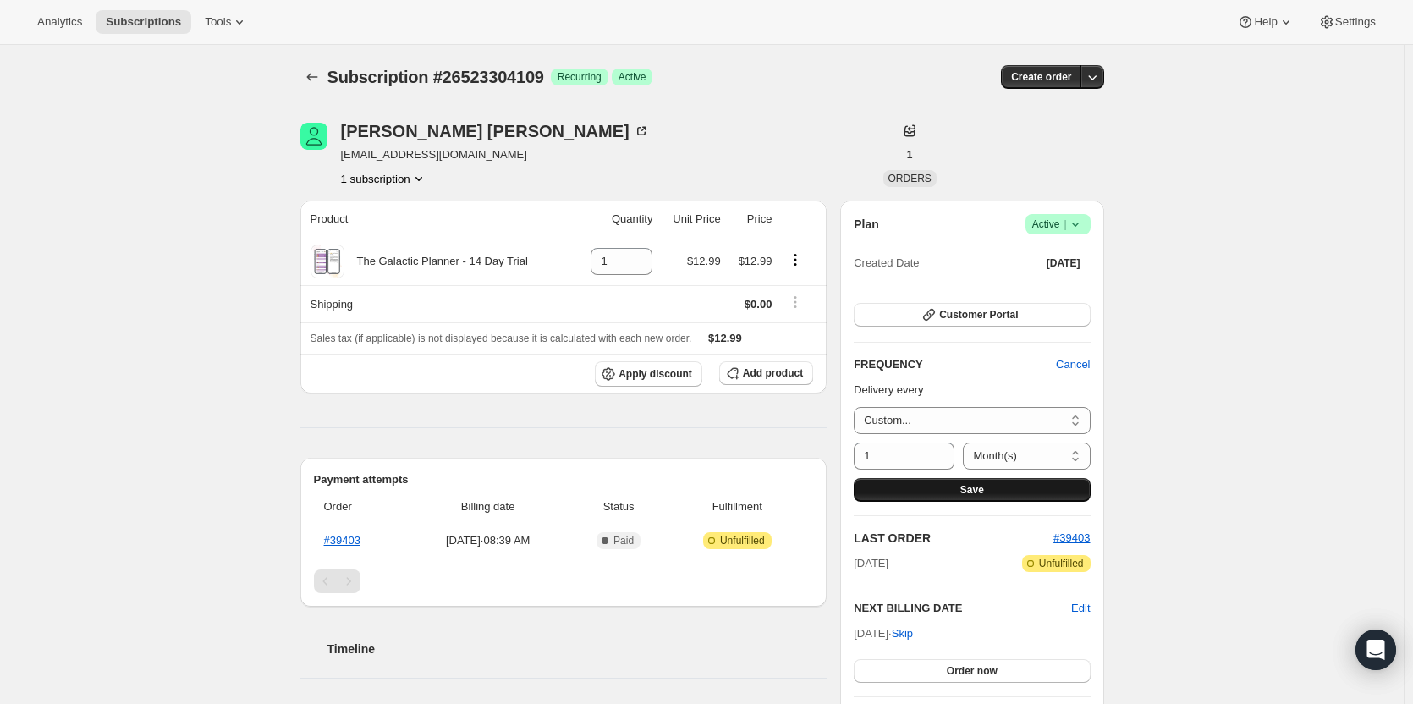
click at [1003, 492] on button "Save" at bounding box center [972, 490] width 236 height 24
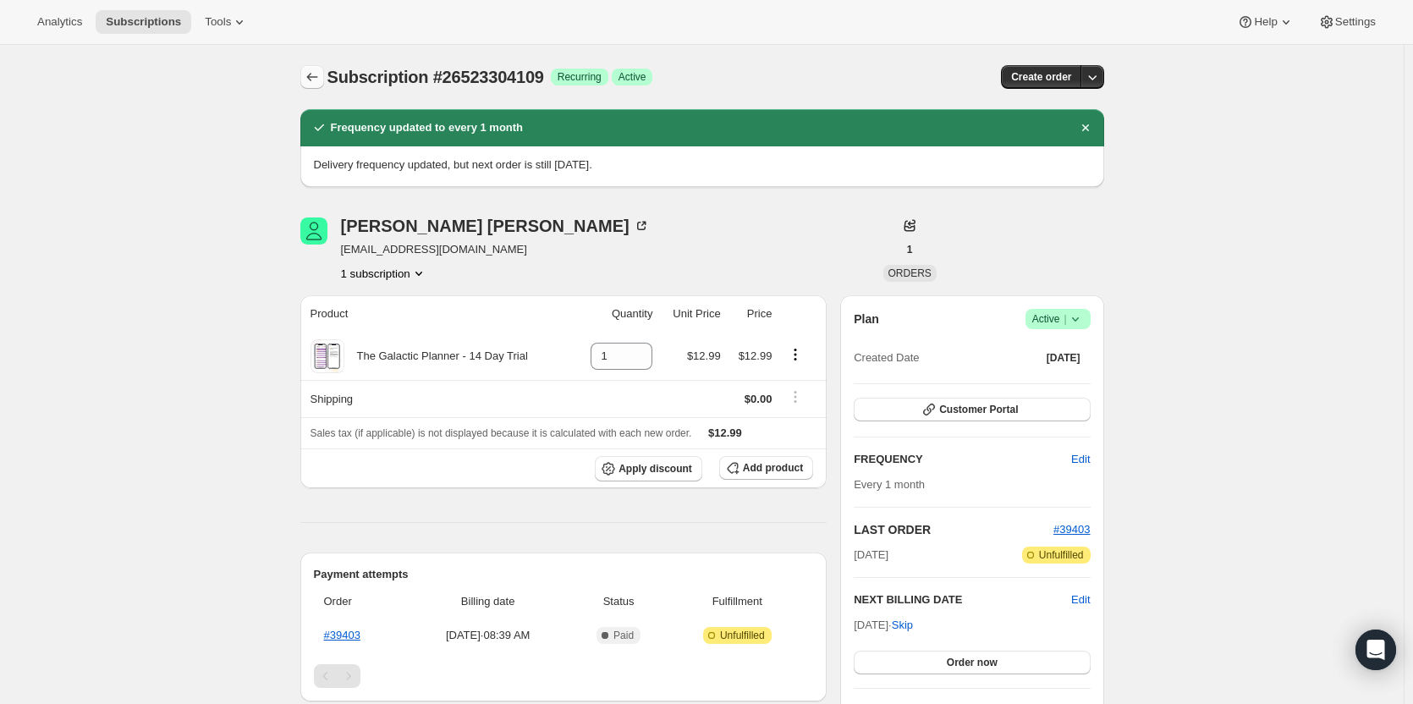
click at [324, 75] on button "Subscriptions" at bounding box center [312, 77] width 24 height 24
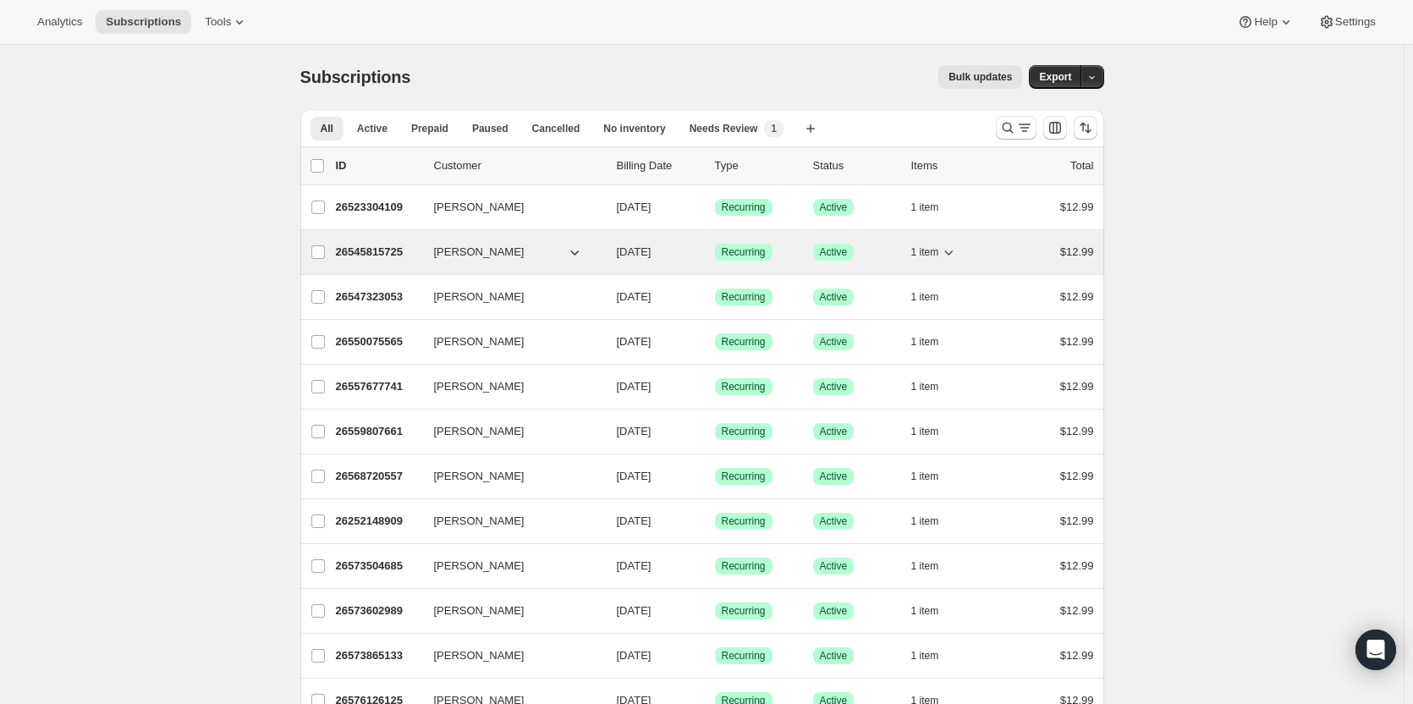
click at [369, 251] on p "26545815725" at bounding box center [378, 252] width 85 height 17
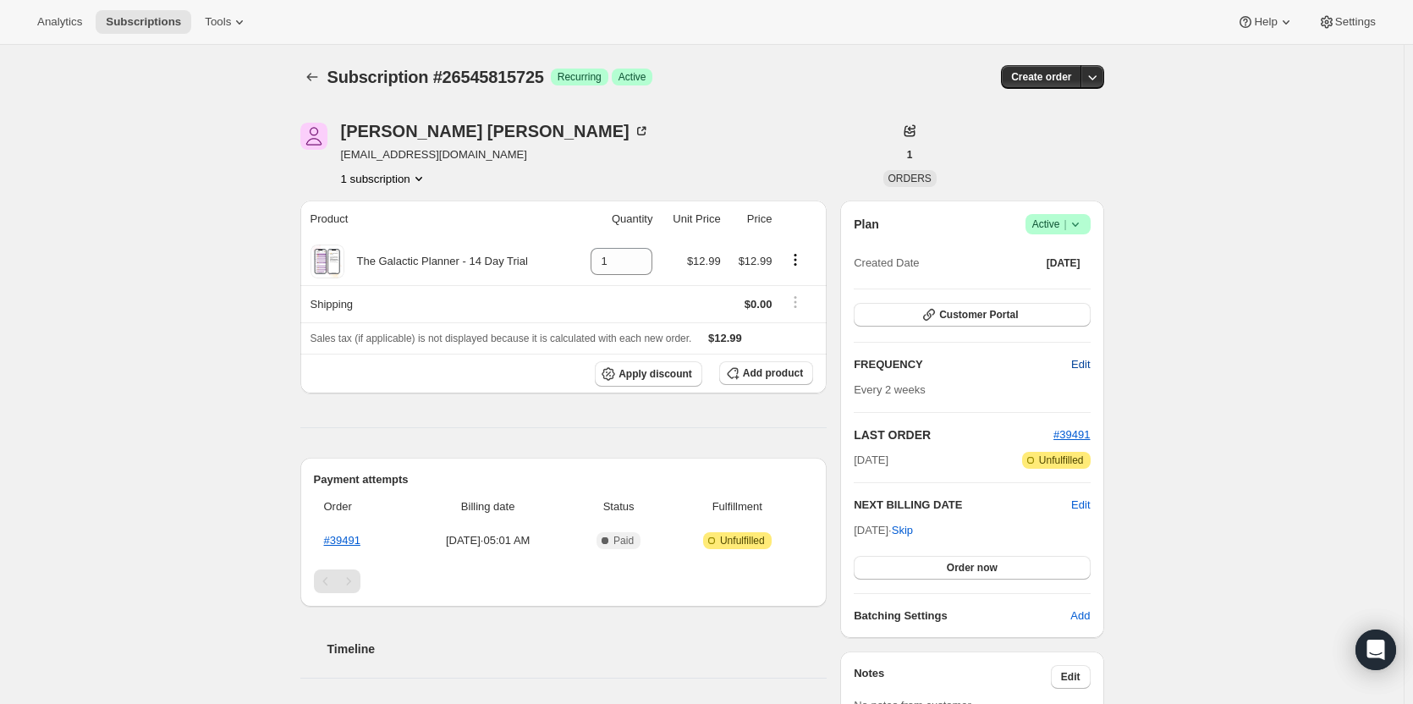
click at [1068, 365] on button "Edit" at bounding box center [1080, 364] width 39 height 27
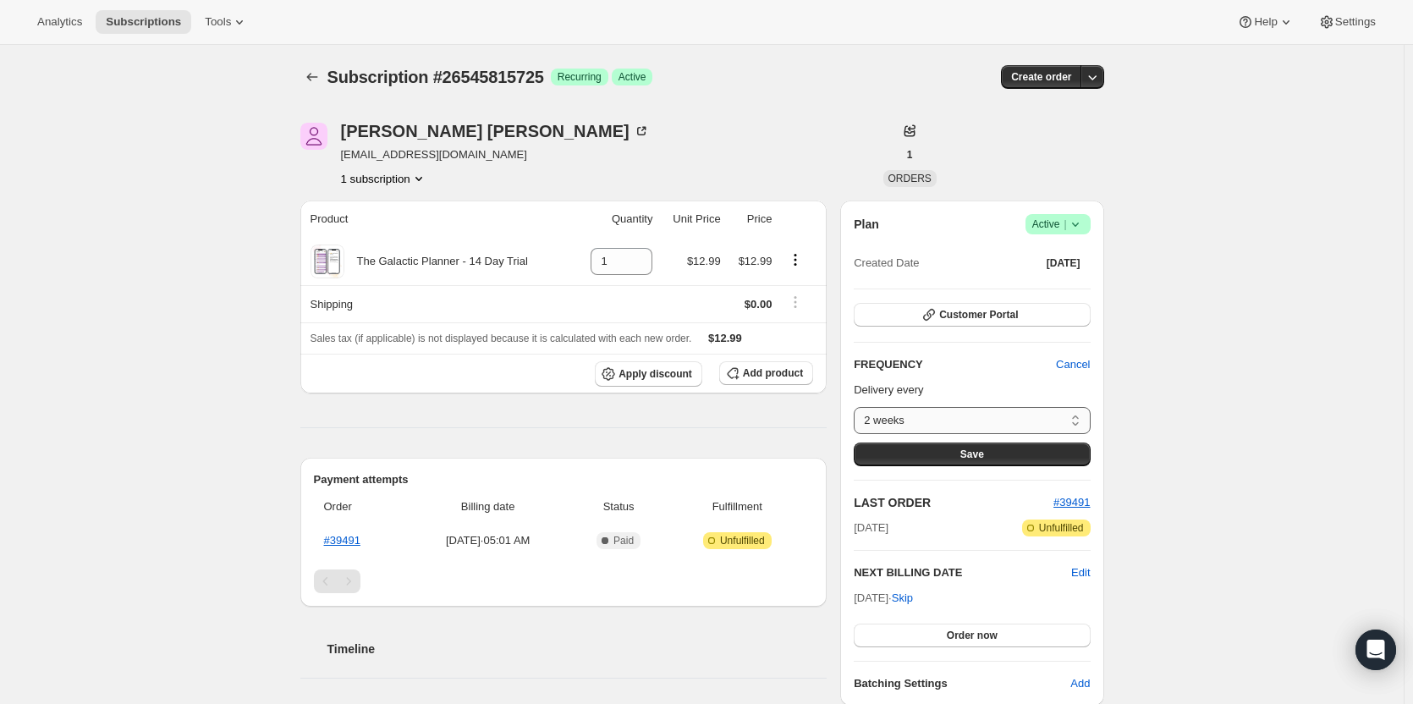
click at [995, 415] on select "2 weeks Custom..." at bounding box center [972, 420] width 236 height 27
select select "custom"
click at [858, 407] on select "2 weeks Custom..." at bounding box center [972, 420] width 236 height 27
select select "MONTH"
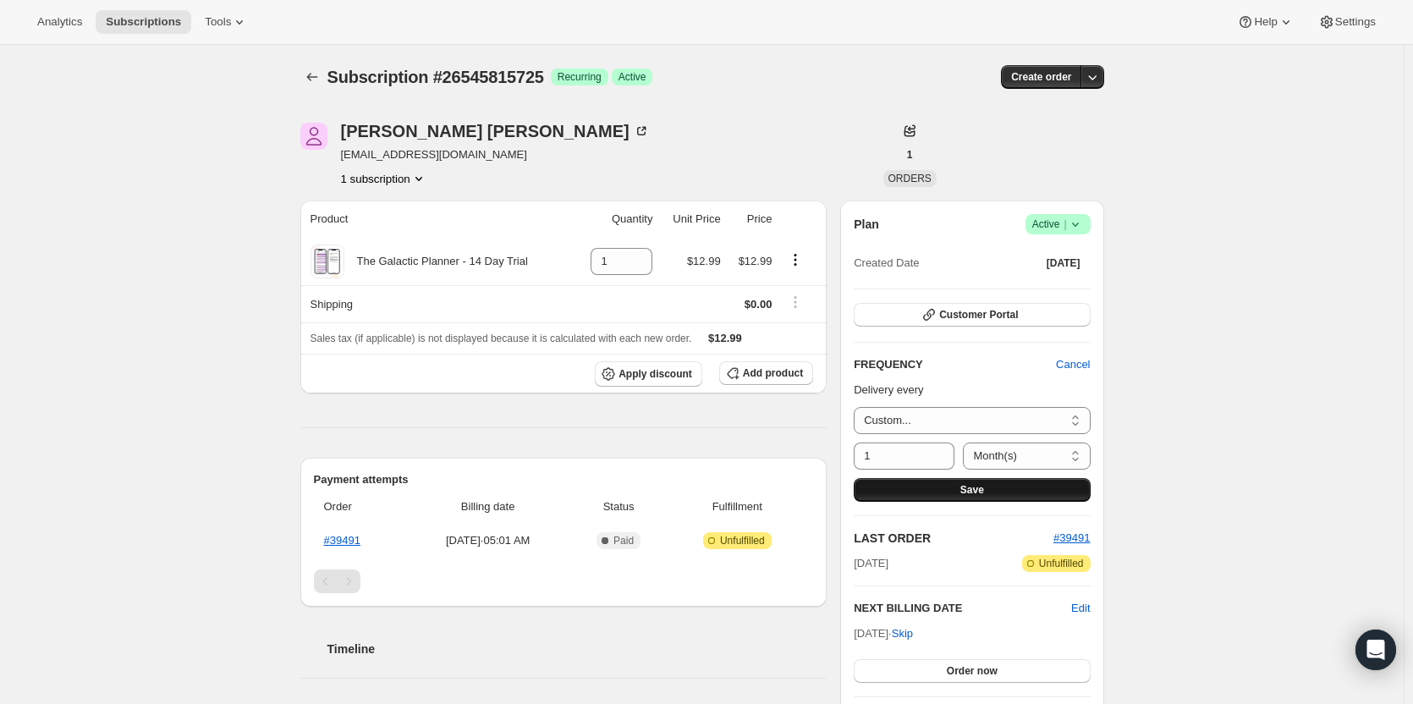
click at [968, 479] on button "Save" at bounding box center [972, 490] width 236 height 24
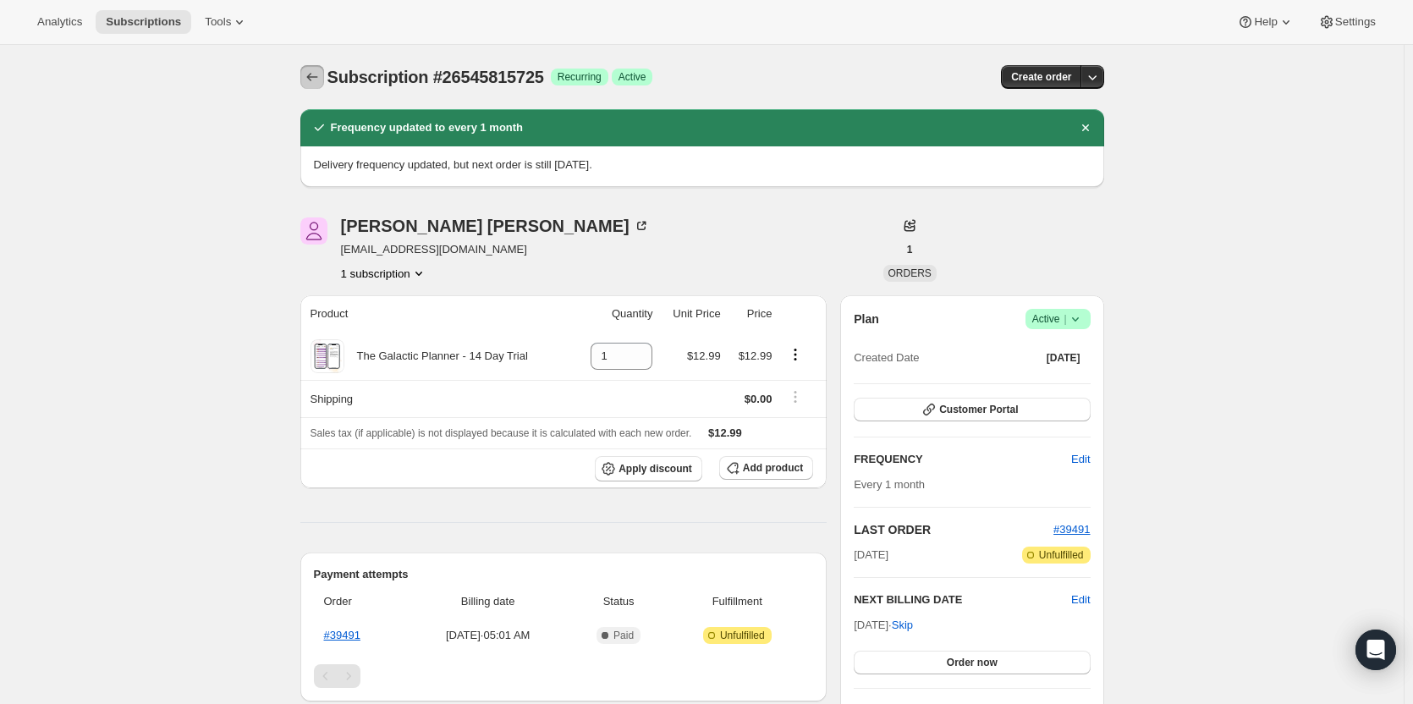
click at [309, 72] on icon "Subscriptions" at bounding box center [312, 77] width 17 height 17
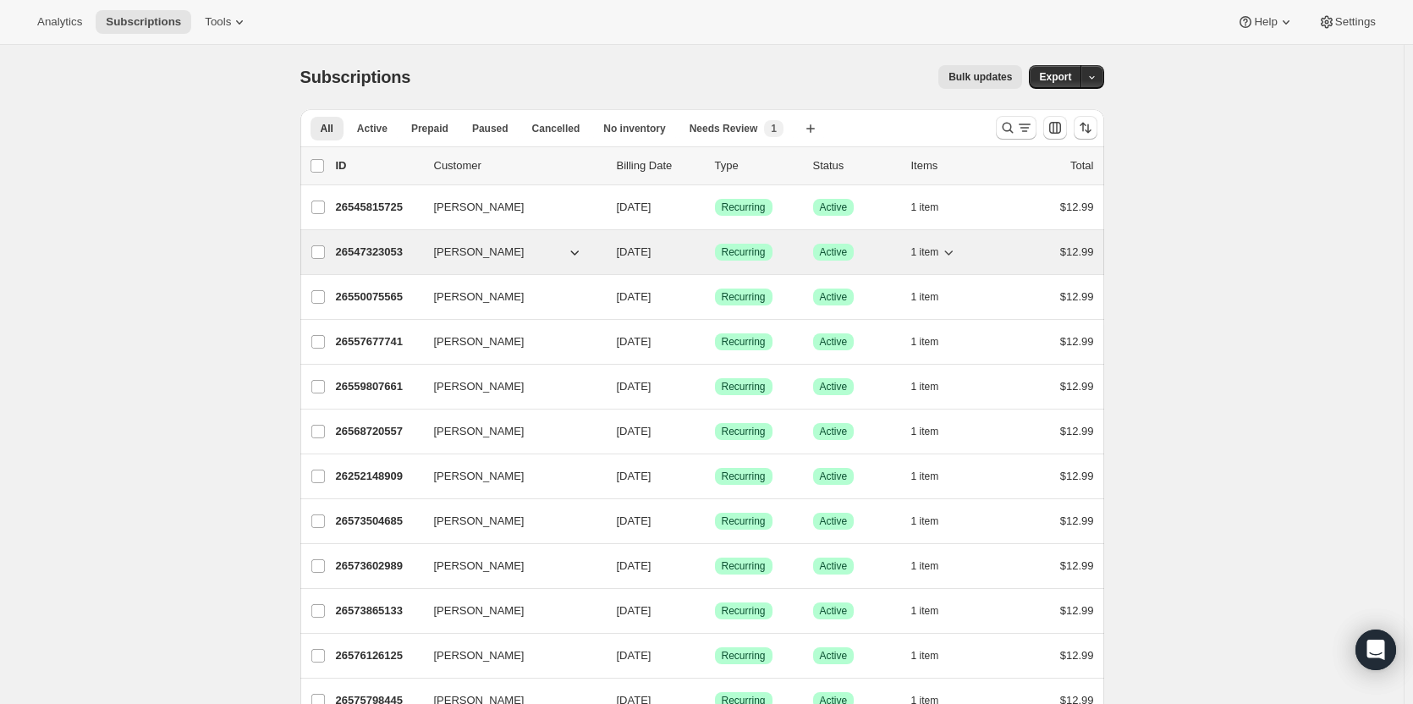
click at [392, 252] on p "26547323053" at bounding box center [378, 252] width 85 height 17
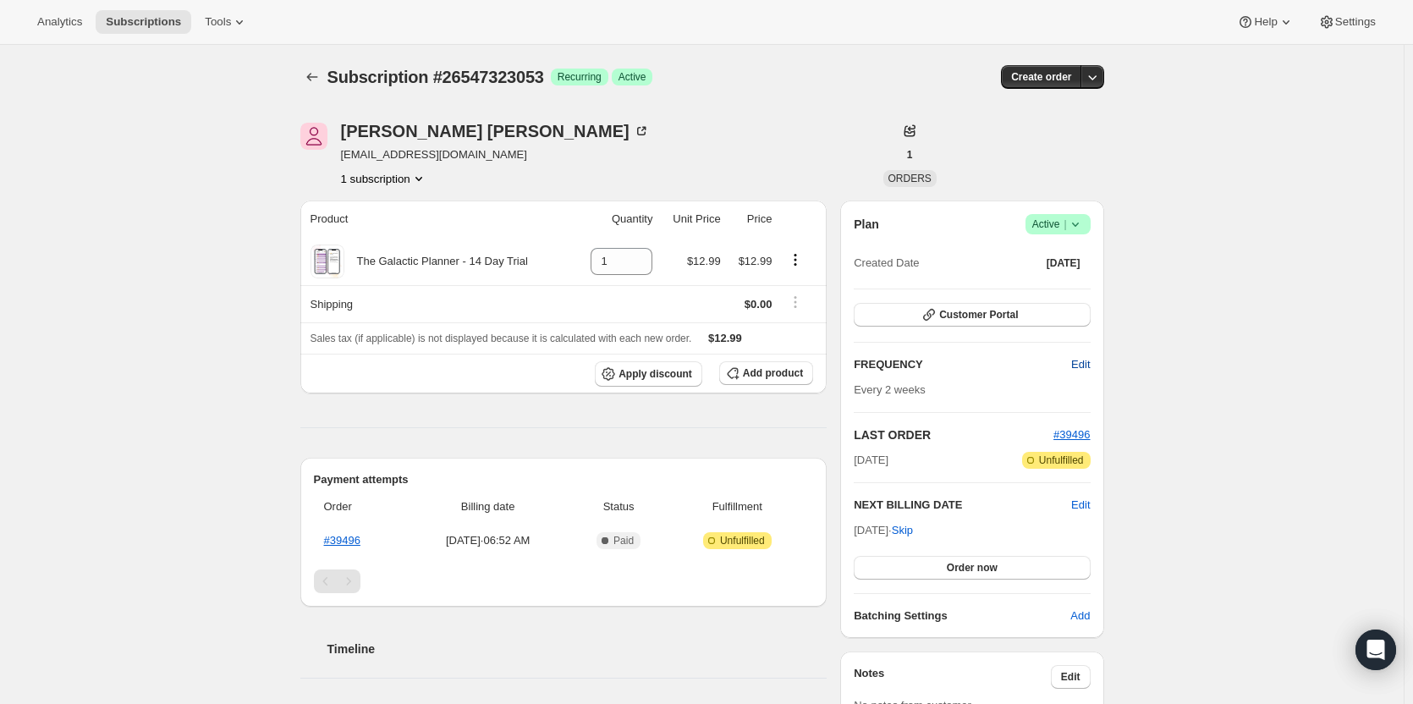
click at [1088, 366] on span "Edit" at bounding box center [1080, 364] width 19 height 17
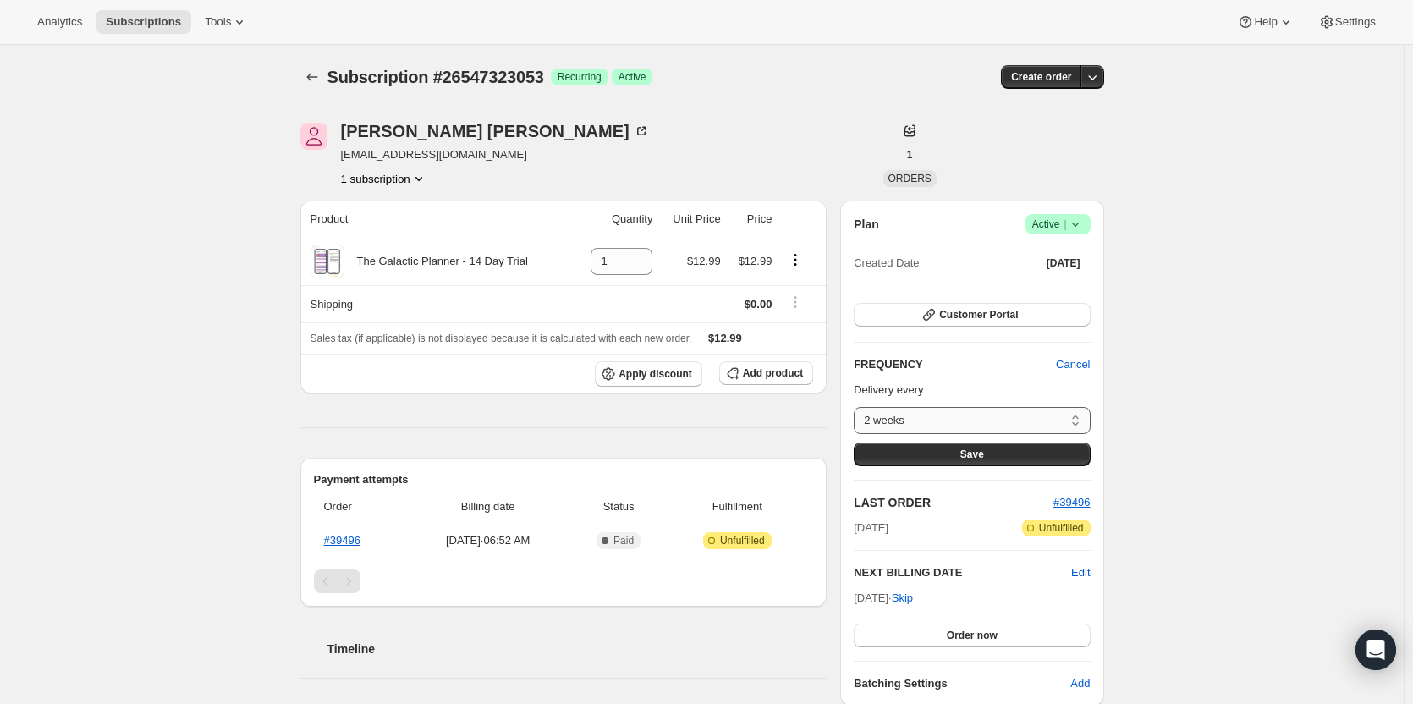
click at [1026, 426] on select "2 weeks Custom..." at bounding box center [972, 420] width 236 height 27
select select "custom"
click at [858, 407] on select "2 weeks Custom..." at bounding box center [972, 420] width 236 height 27
select select "MONTH"
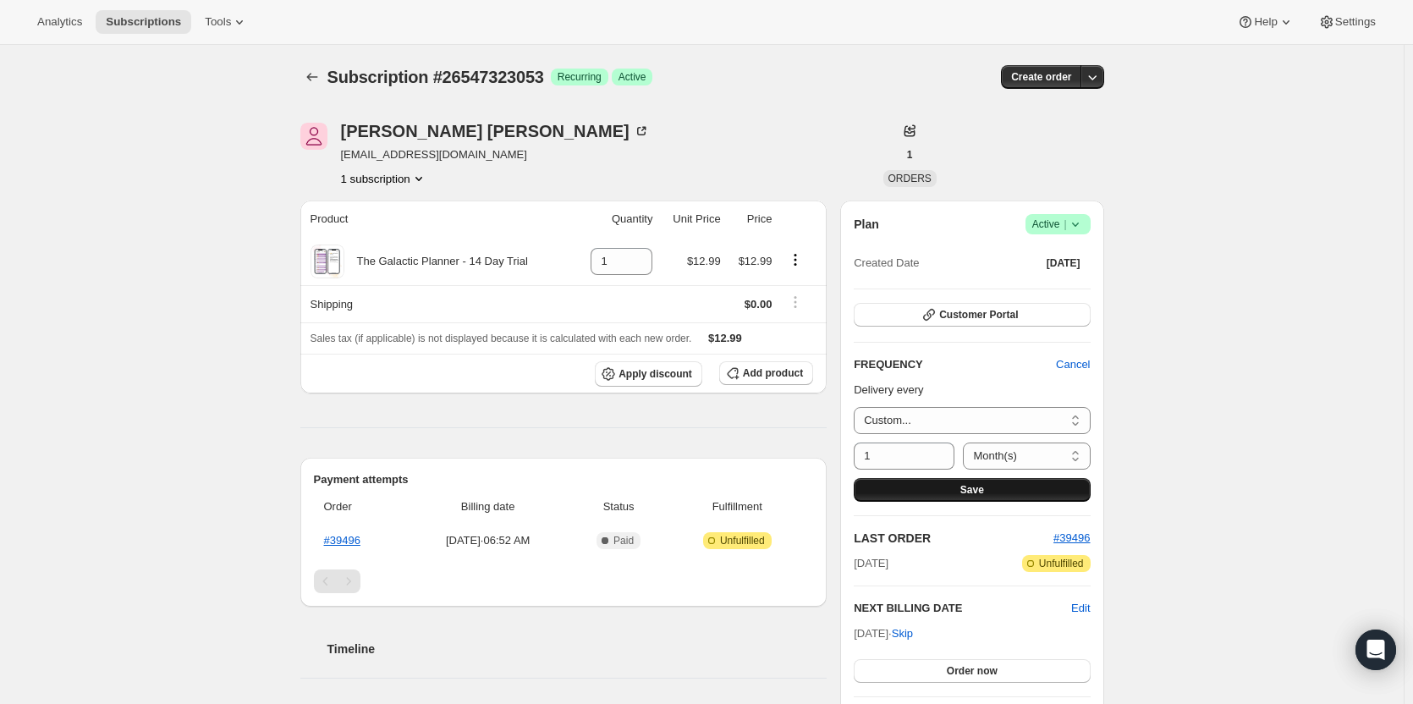
click at [958, 486] on button "Save" at bounding box center [972, 490] width 236 height 24
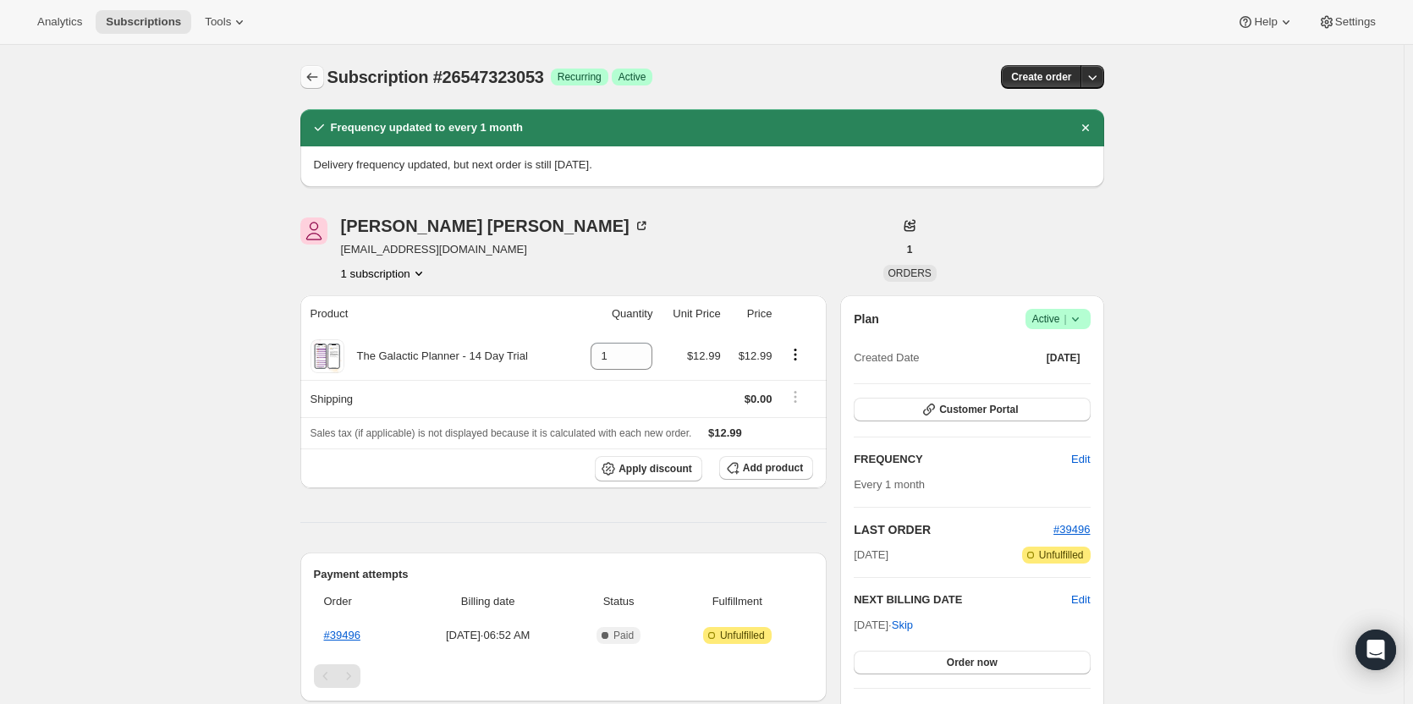
click at [308, 70] on icon "Subscriptions" at bounding box center [312, 77] width 17 height 17
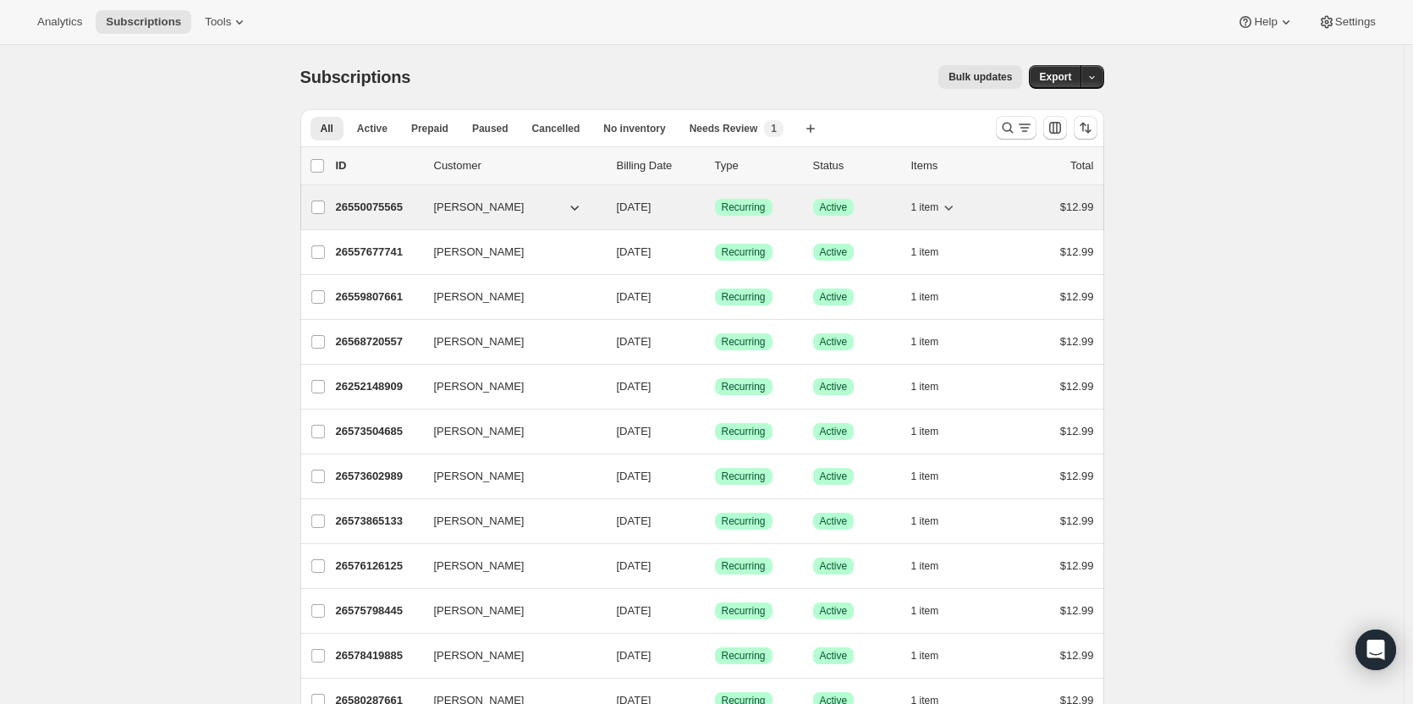
click at [388, 203] on p "26550075565" at bounding box center [378, 207] width 85 height 17
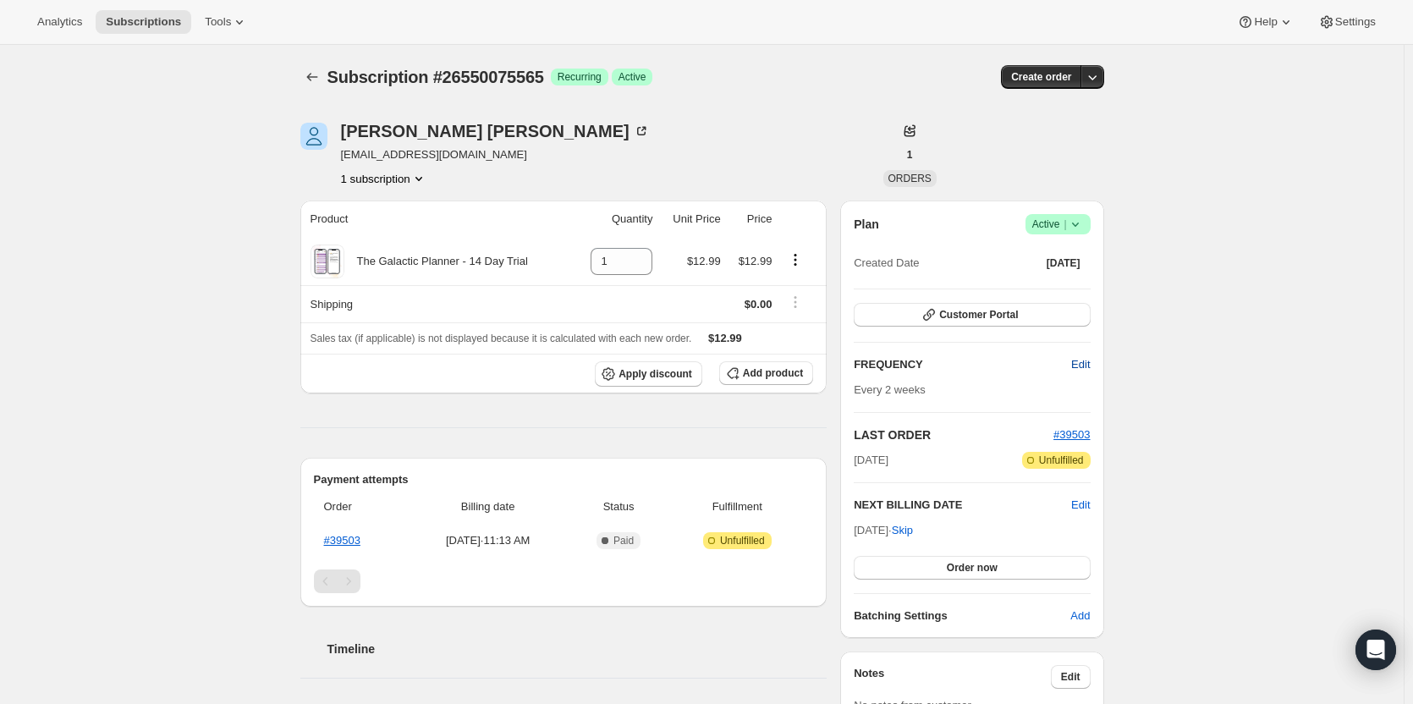
click at [1080, 364] on span "Edit" at bounding box center [1080, 364] width 19 height 17
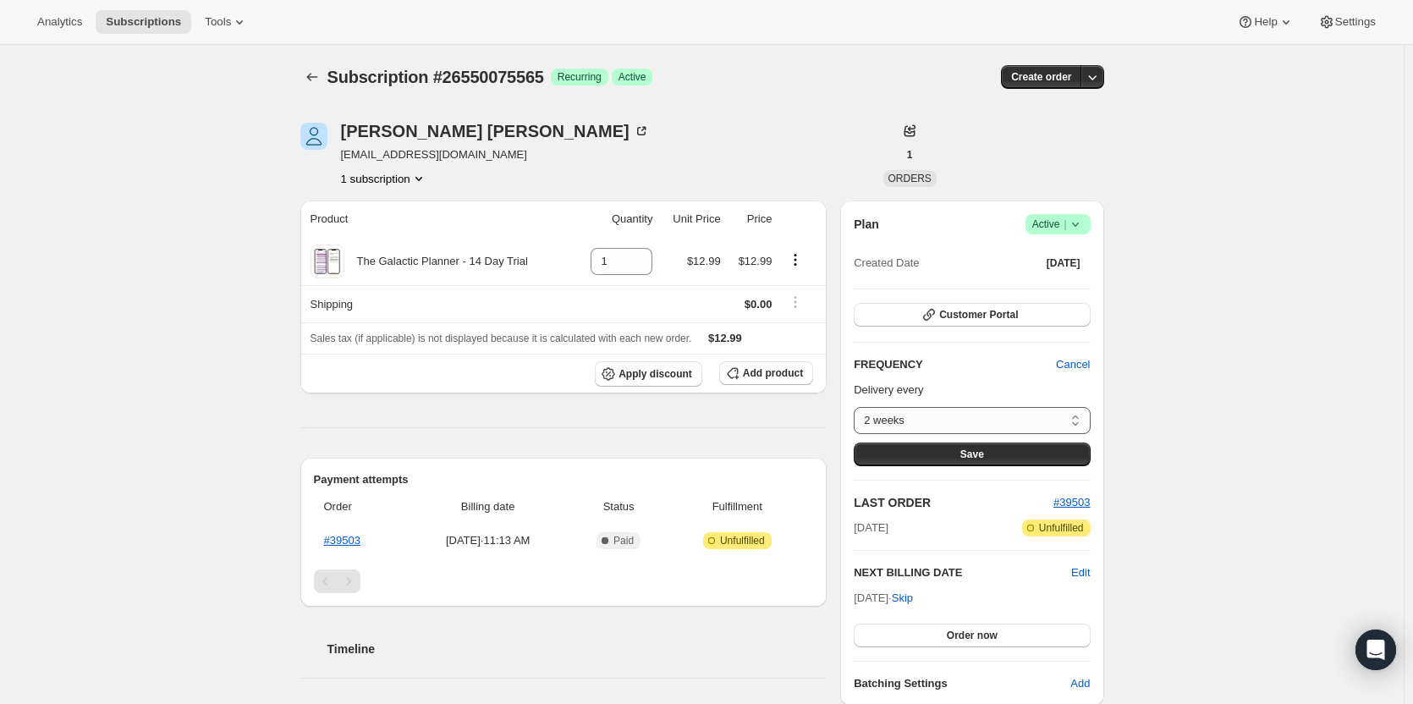
click at [1010, 426] on select "2 weeks Custom..." at bounding box center [972, 420] width 236 height 27
select select "custom"
click at [858, 407] on select "2 weeks Custom..." at bounding box center [972, 420] width 236 height 27
select select "MONTH"
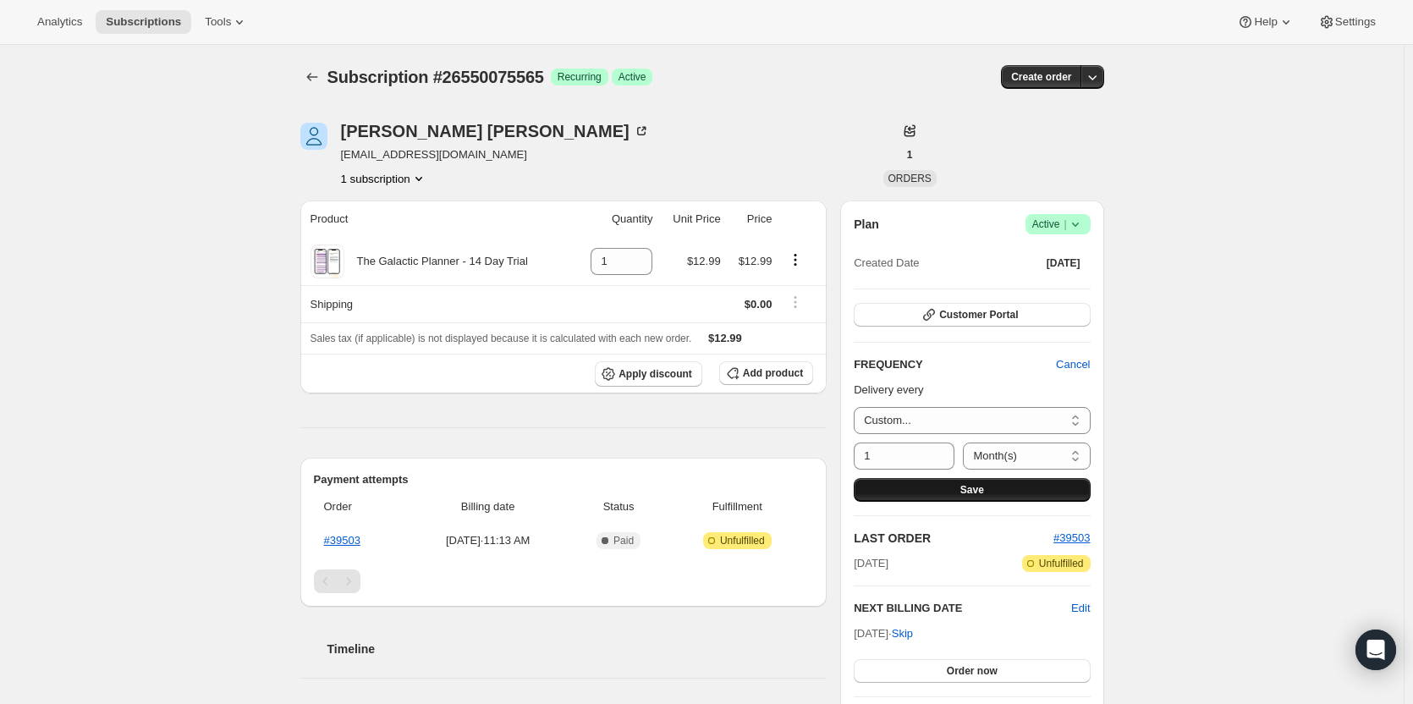
click at [940, 482] on button "Save" at bounding box center [972, 490] width 236 height 24
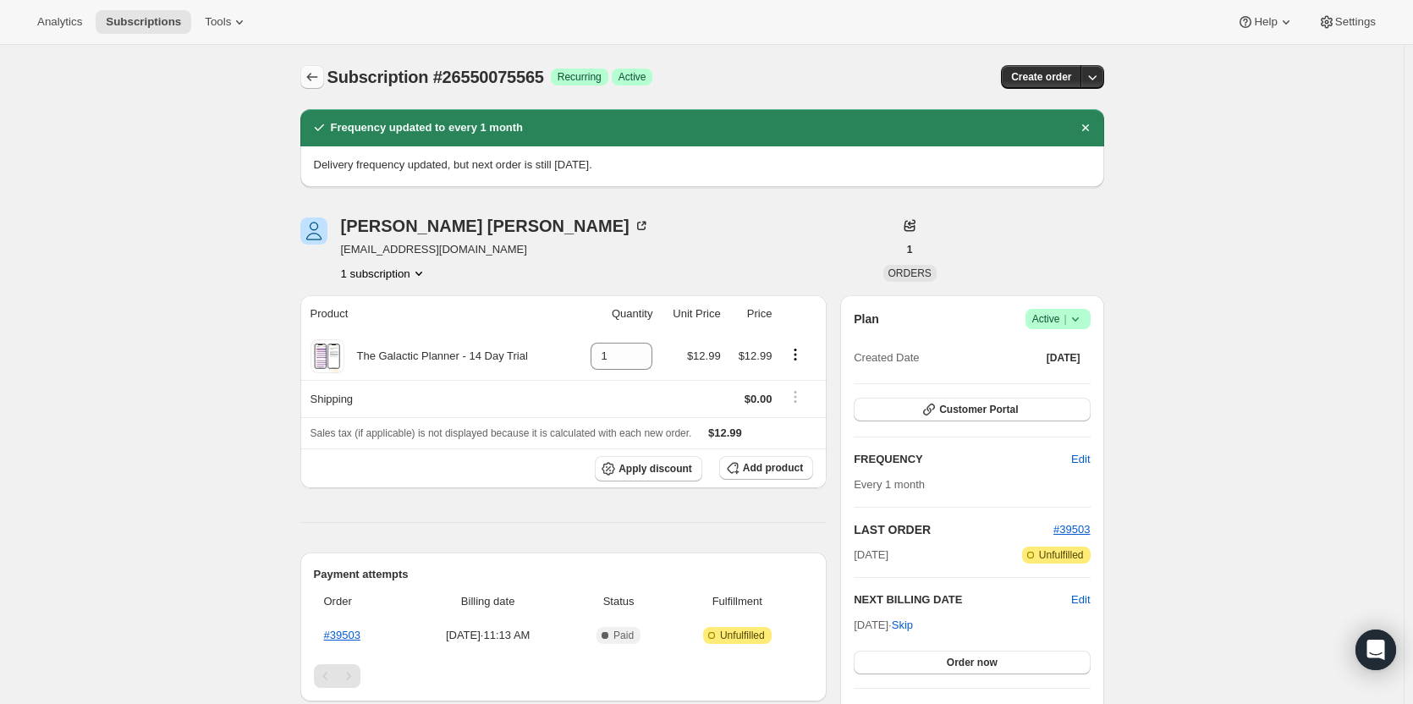
click at [312, 76] on icon "Subscriptions" at bounding box center [311, 77] width 11 height 8
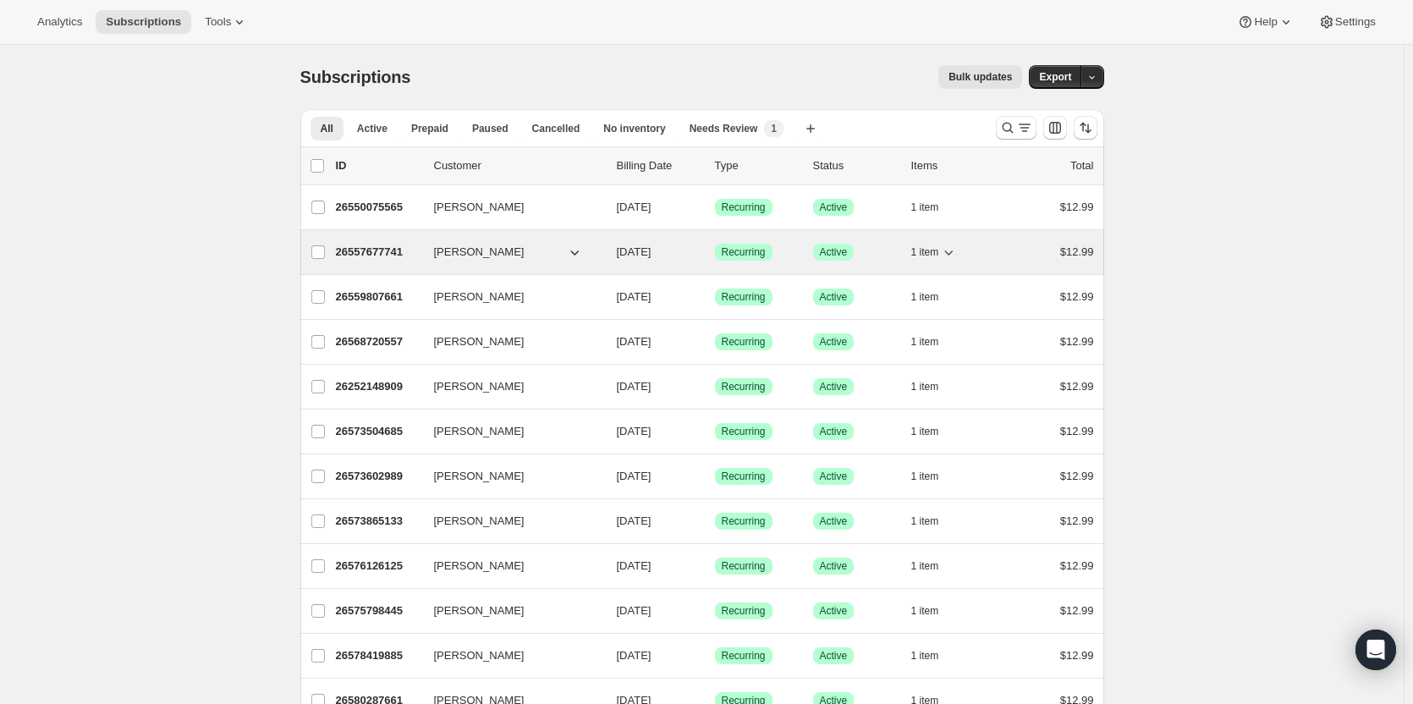
click at [365, 244] on p "26557677741" at bounding box center [378, 252] width 85 height 17
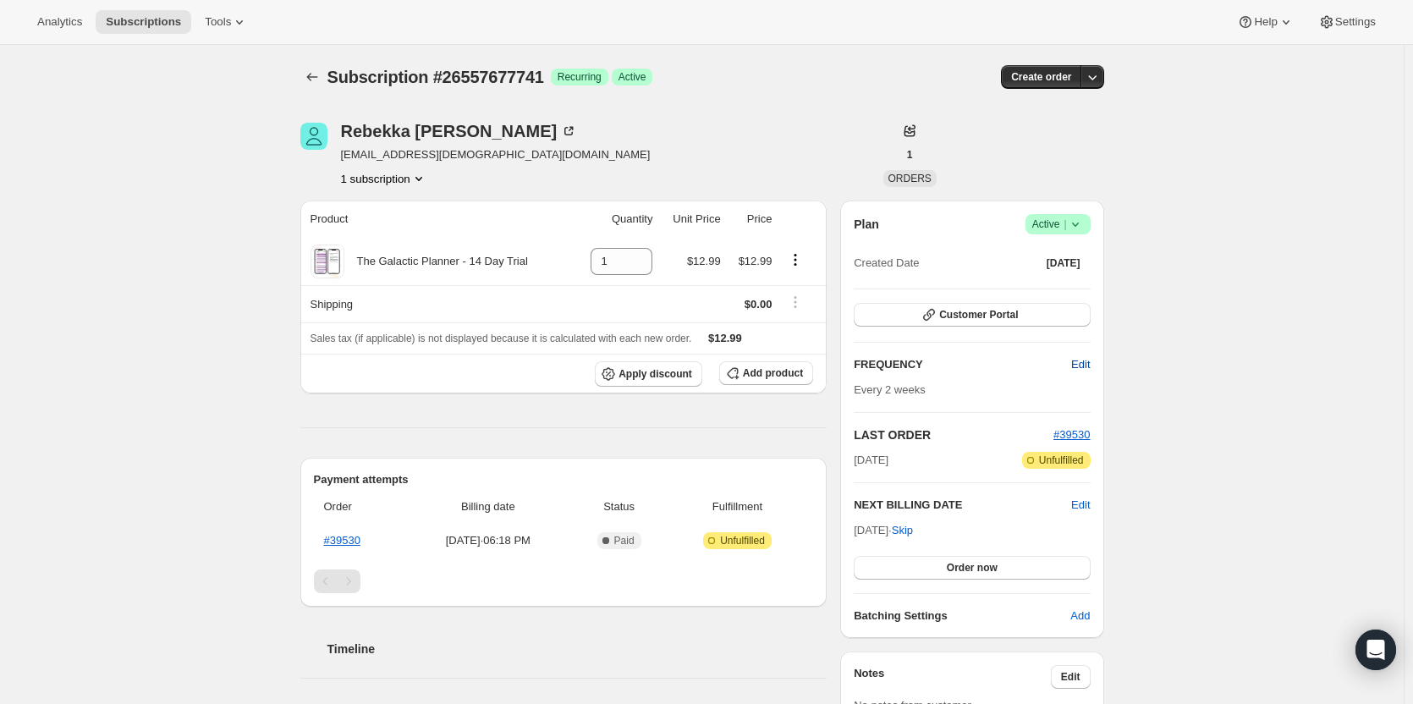
click at [1085, 361] on span "Edit" at bounding box center [1080, 364] width 19 height 17
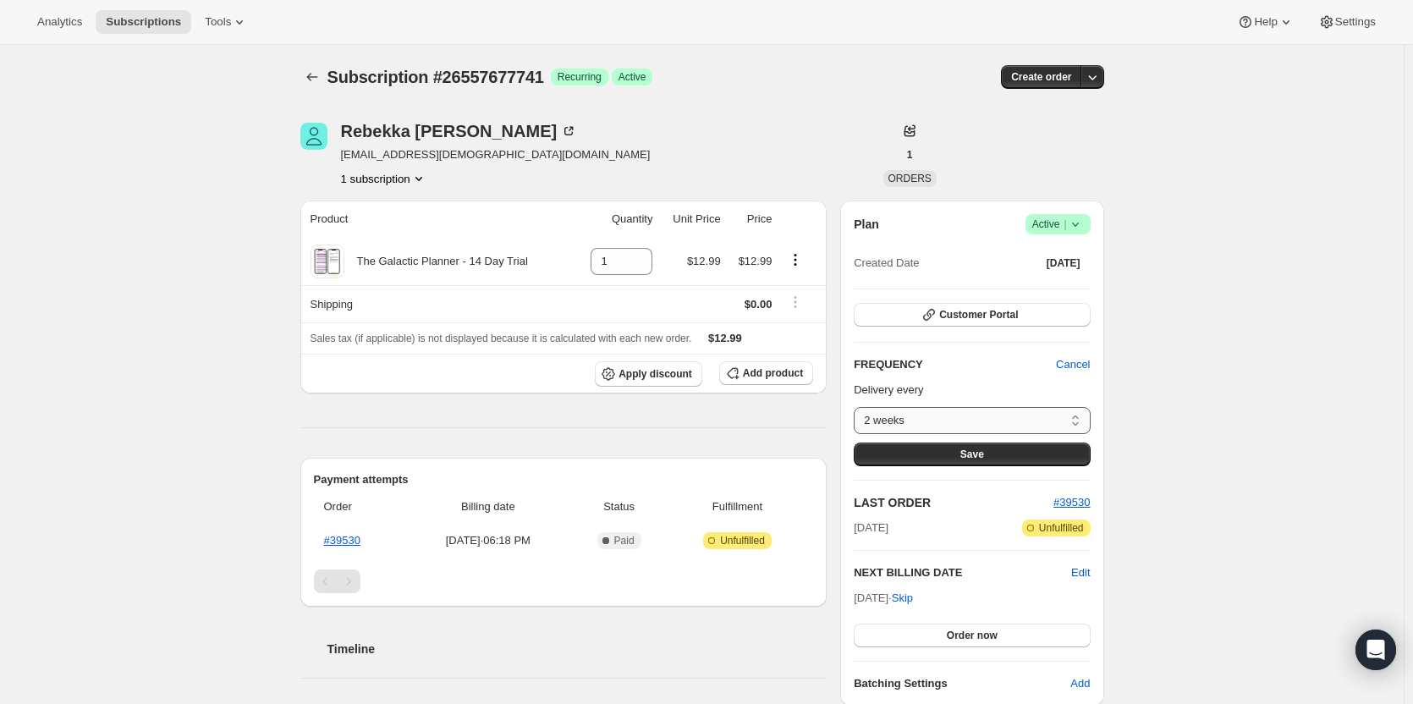
click at [1036, 417] on select "2 weeks Custom..." at bounding box center [972, 420] width 236 height 27
select select "custom"
click at [858, 407] on select "2 weeks Custom..." at bounding box center [972, 420] width 236 height 27
select select "MONTH"
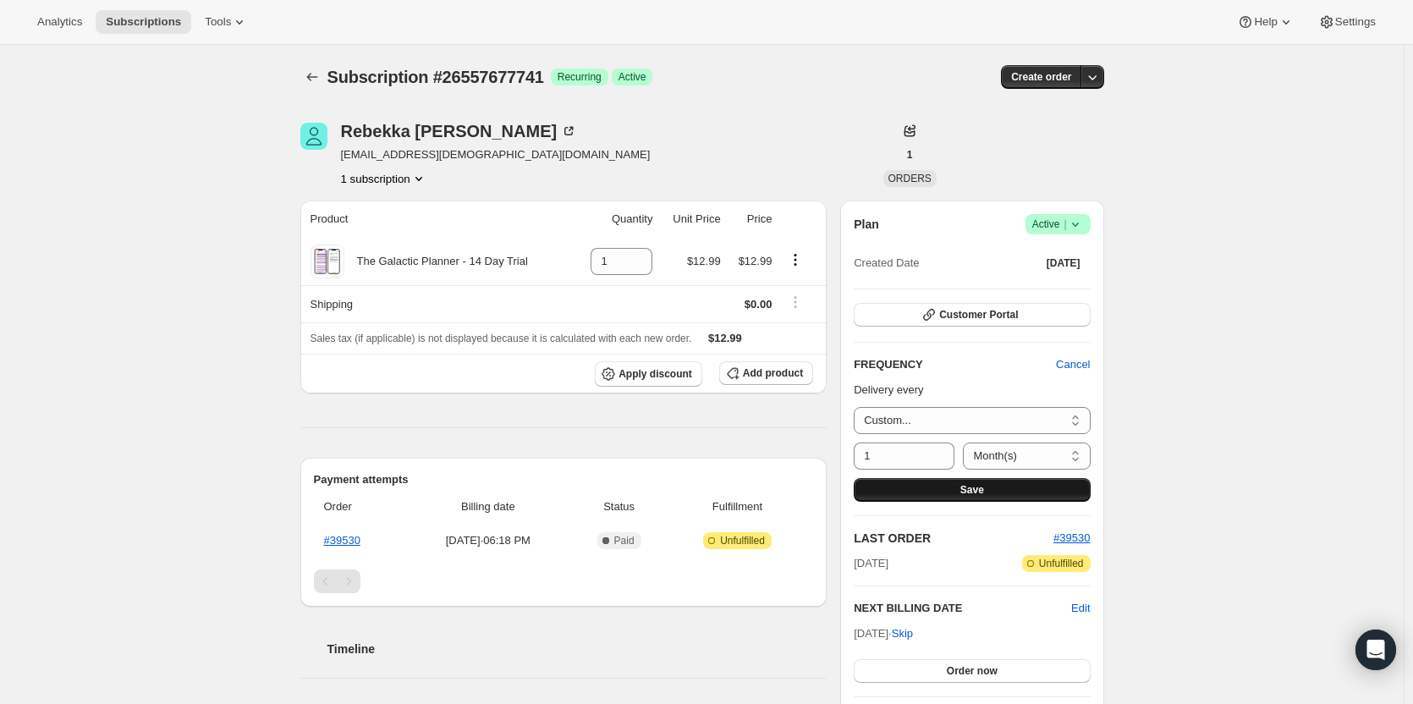
click at [970, 486] on span "Save" at bounding box center [972, 490] width 24 height 14
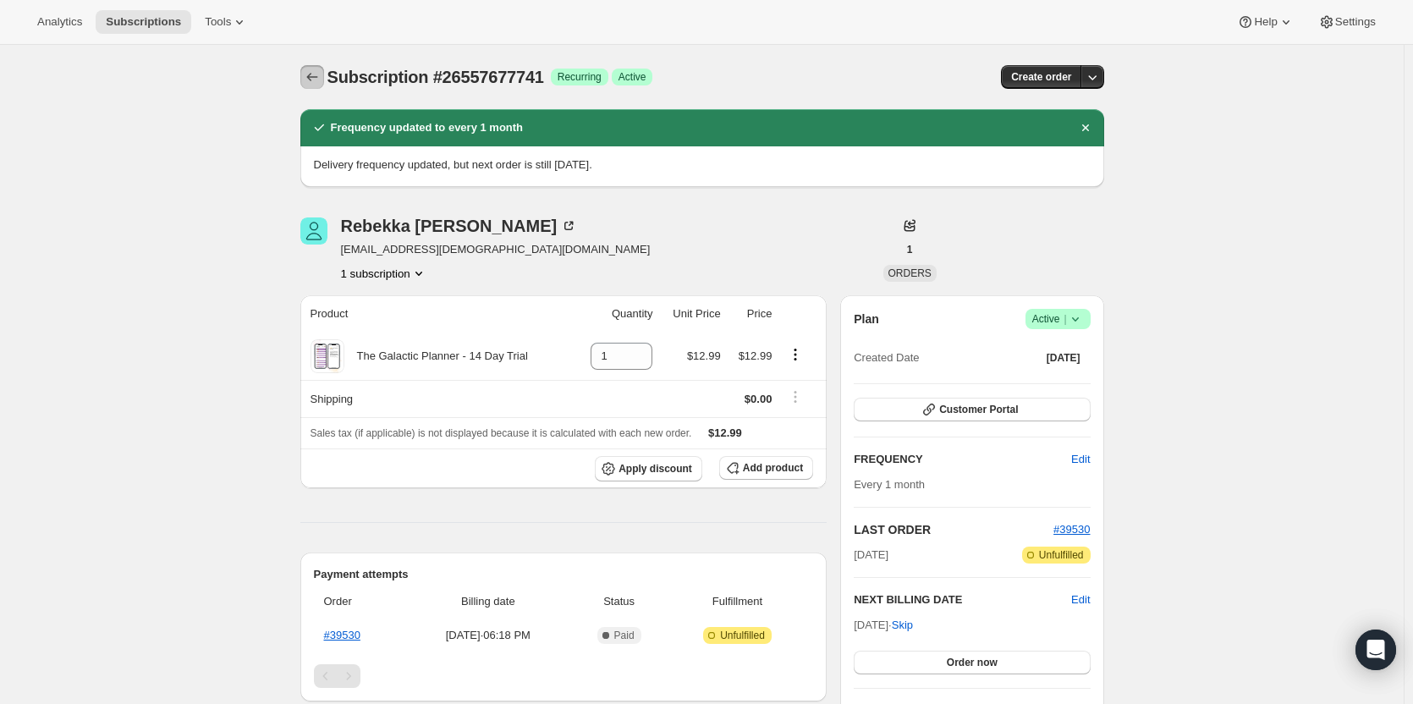
click at [316, 76] on icon "Subscriptions" at bounding box center [312, 77] width 17 height 17
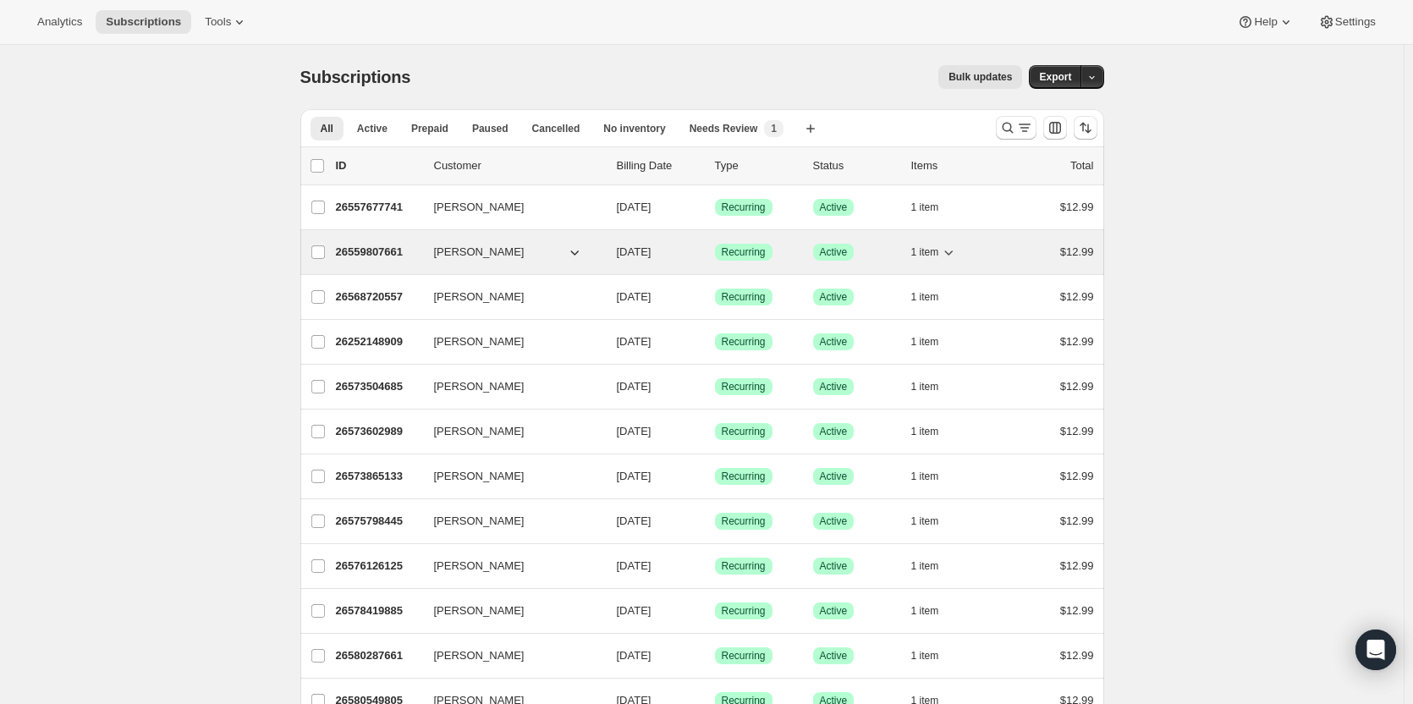
click at [354, 249] on p "26559807661" at bounding box center [378, 252] width 85 height 17
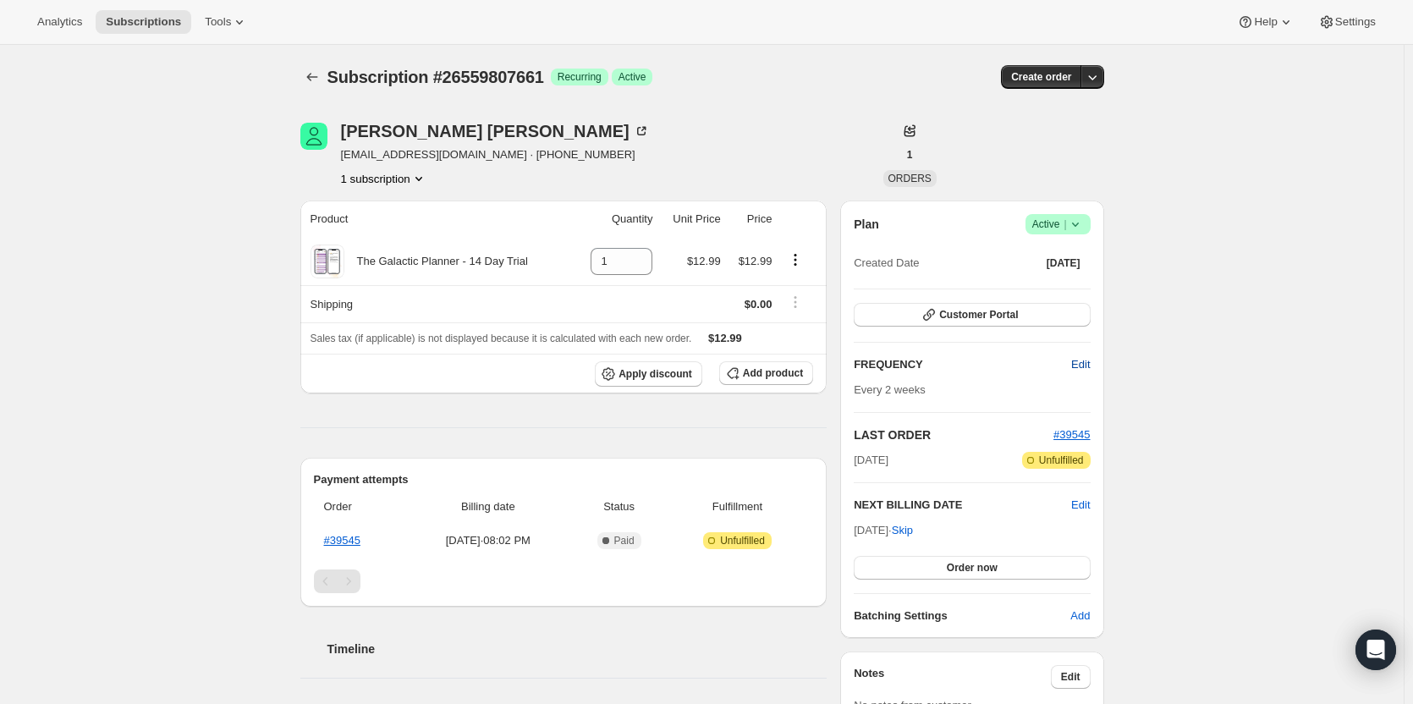
click at [1089, 367] on span "Edit" at bounding box center [1080, 364] width 19 height 17
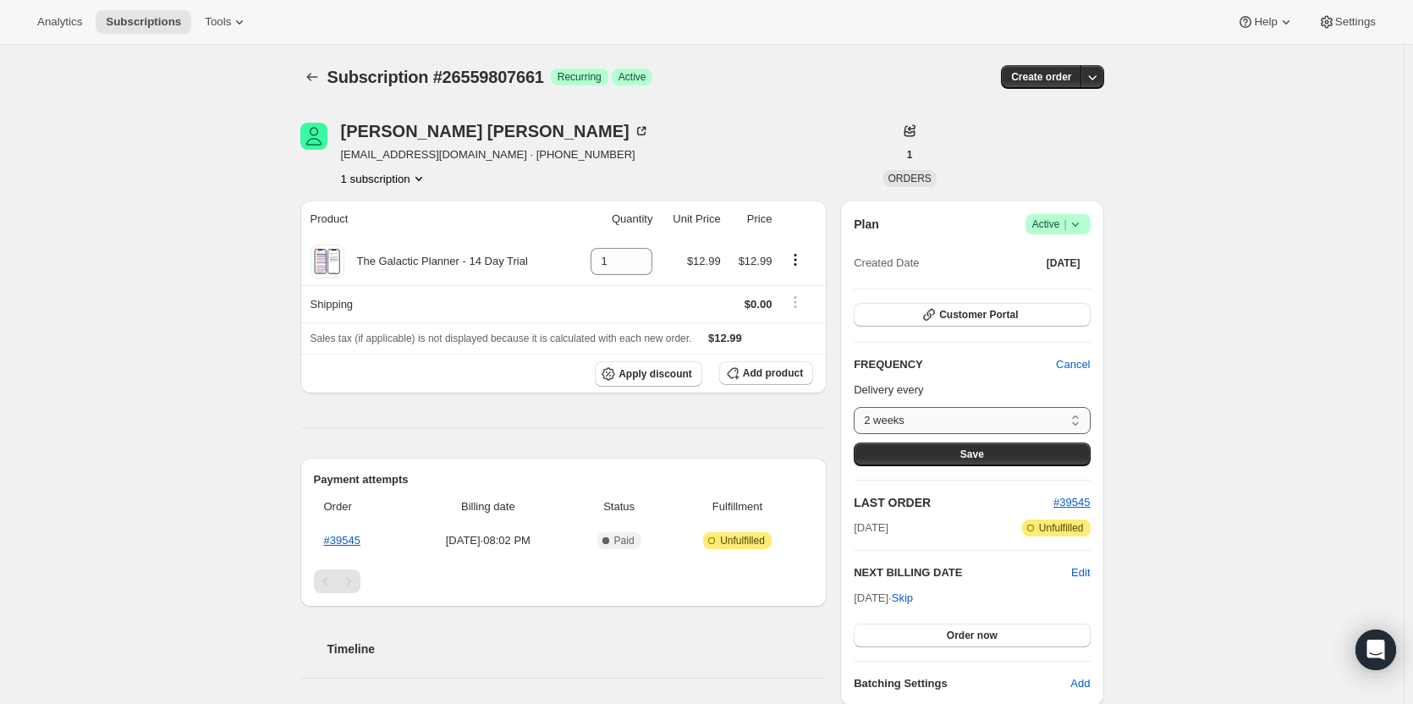
click at [1040, 426] on select "2 weeks Custom..." at bounding box center [972, 420] width 236 height 27
select select "custom"
click at [858, 407] on select "2 weeks Custom..." at bounding box center [972, 420] width 236 height 27
select select "MONTH"
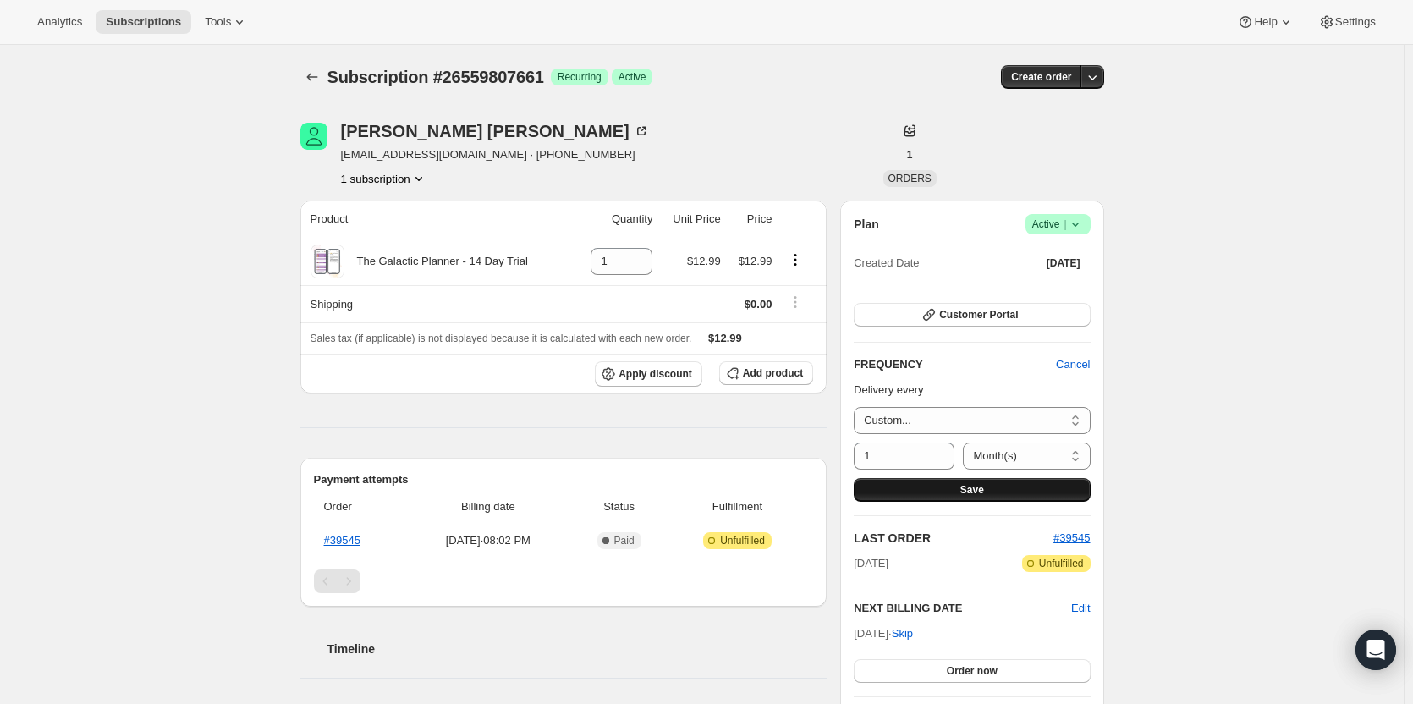
click at [981, 487] on span "Save" at bounding box center [972, 490] width 24 height 14
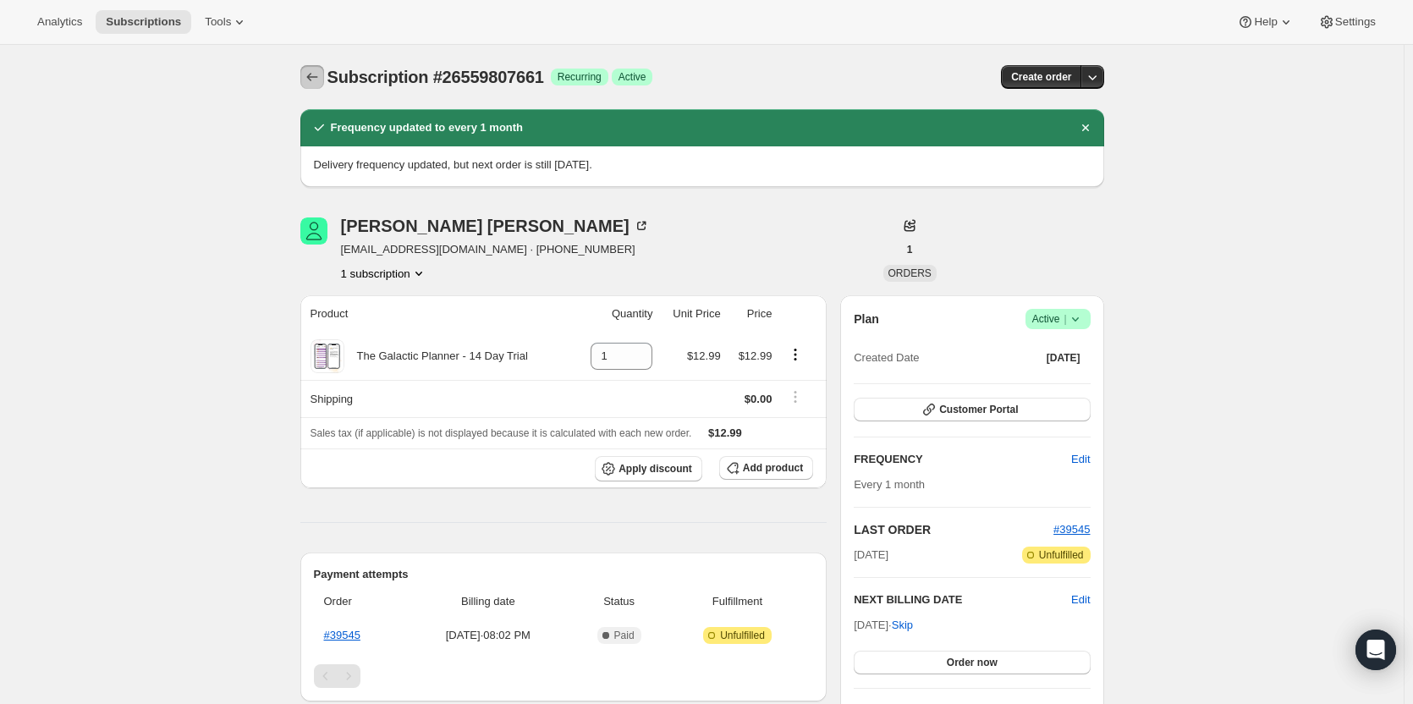
click at [321, 77] on icon "Subscriptions" at bounding box center [312, 77] width 17 height 17
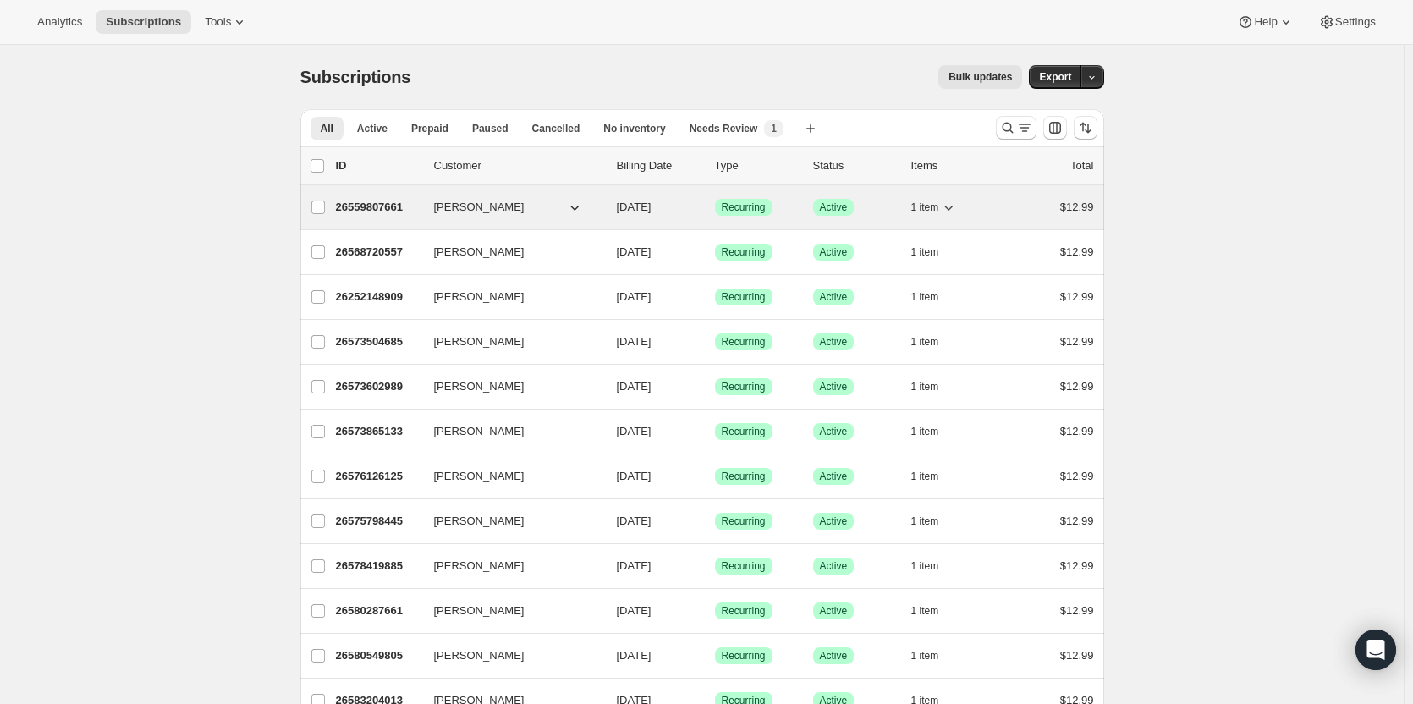
click at [384, 213] on p "26559807661" at bounding box center [378, 207] width 85 height 17
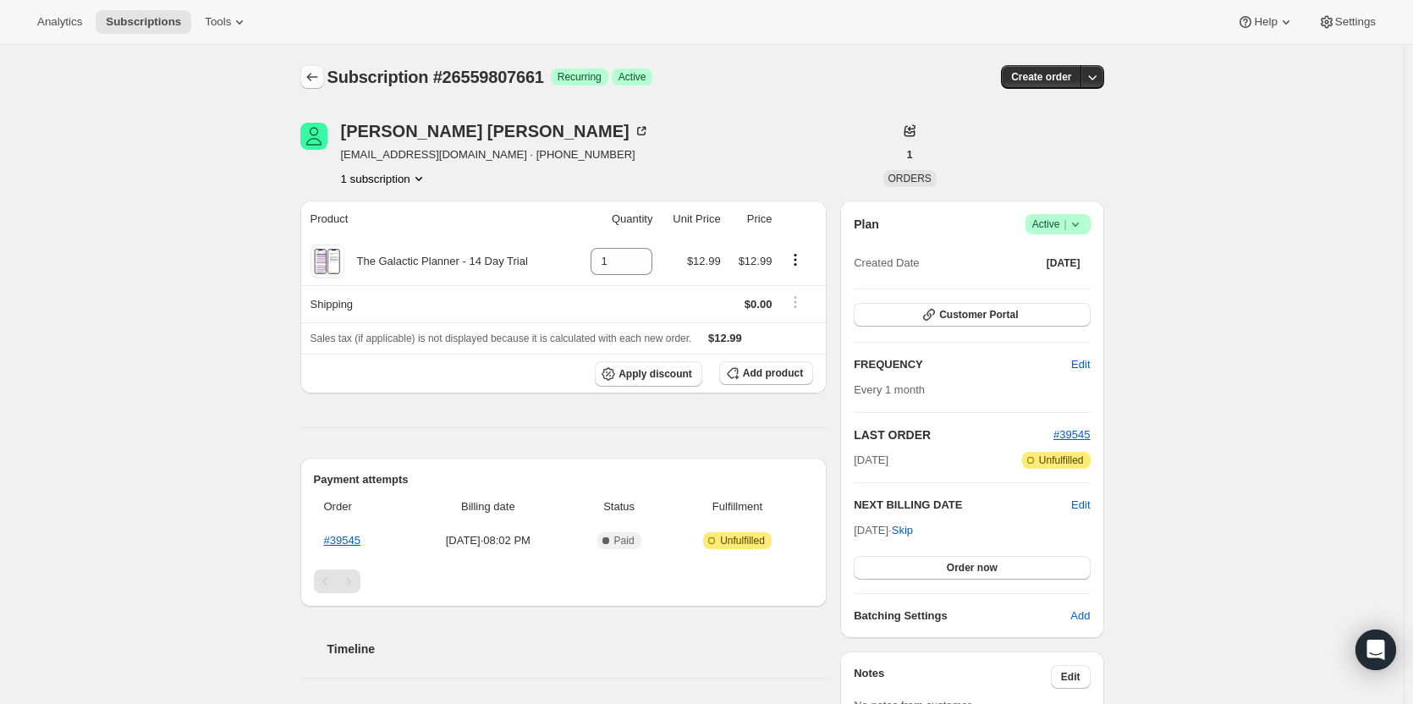
click at [315, 74] on icon "Subscriptions" at bounding box center [312, 77] width 17 height 17
